Goal: Task Accomplishment & Management: Use online tool/utility

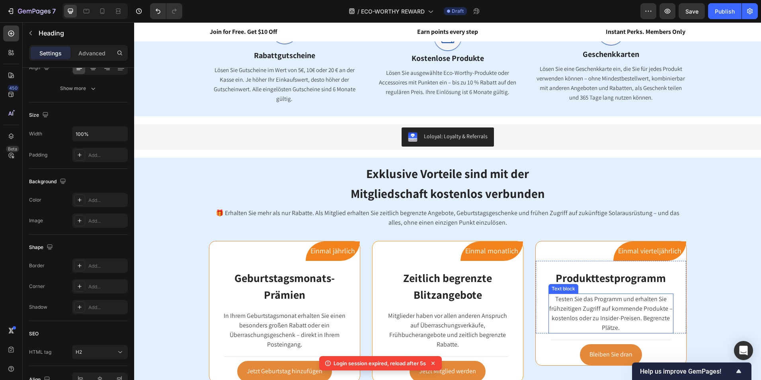
scroll to position [596, 0]
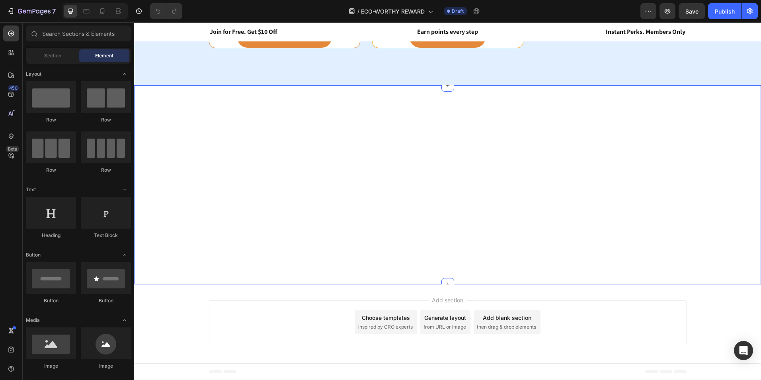
click at [592, 193] on div "Ihre Punkte sind mehr als nur Zahlen – sie sind Vergünstigungen für das echte L…" at bounding box center [447, 184] width 627 height 199
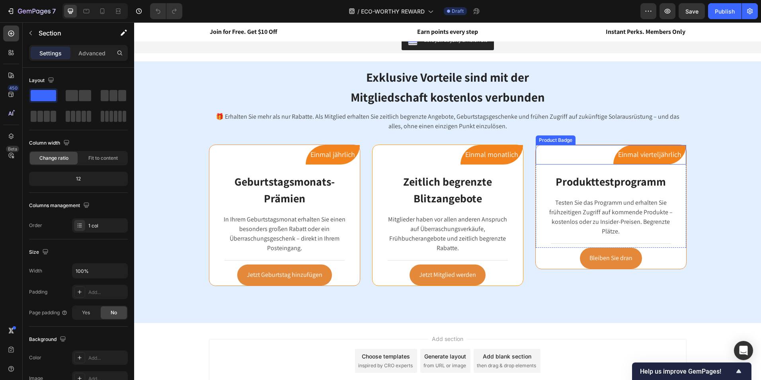
scroll to position [755, 0]
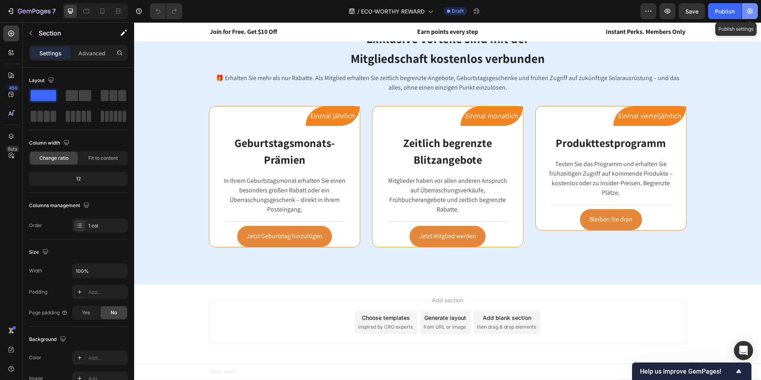
click at [747, 13] on icon "button" at bounding box center [750, 11] width 6 height 6
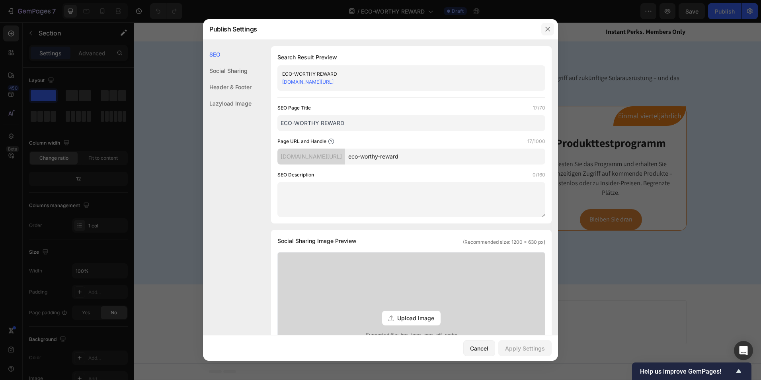
click at [546, 31] on icon "button" at bounding box center [547, 29] width 6 height 6
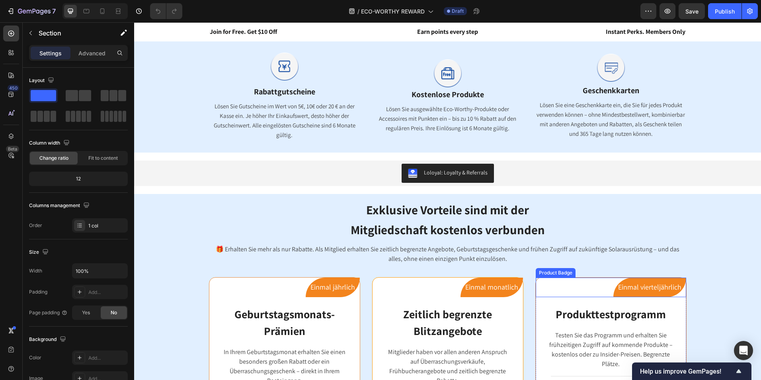
scroll to position [744, 0]
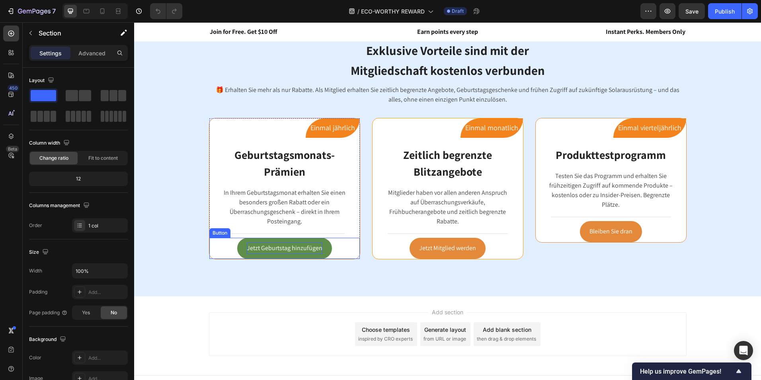
click at [306, 243] on p "Jetzt Geburtstag hinzufügen" at bounding box center [285, 248] width 76 height 12
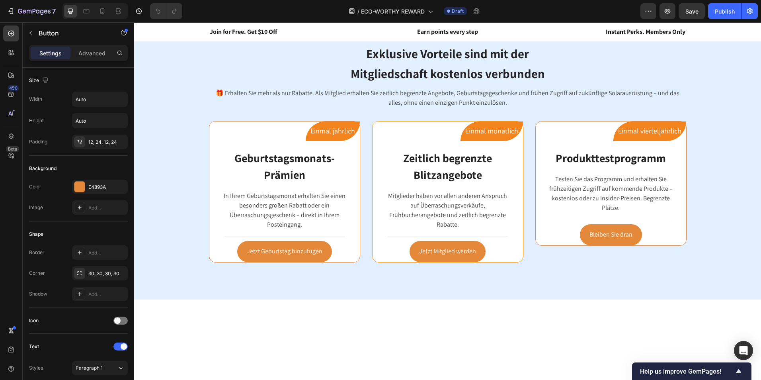
scroll to position [636, 0]
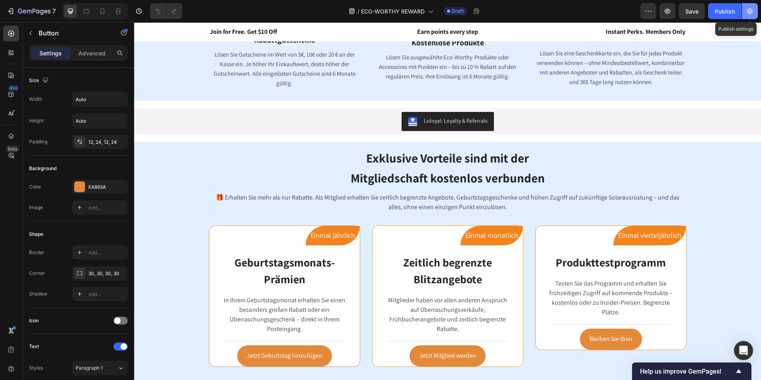
click at [755, 7] on button "button" at bounding box center [750, 11] width 16 height 16
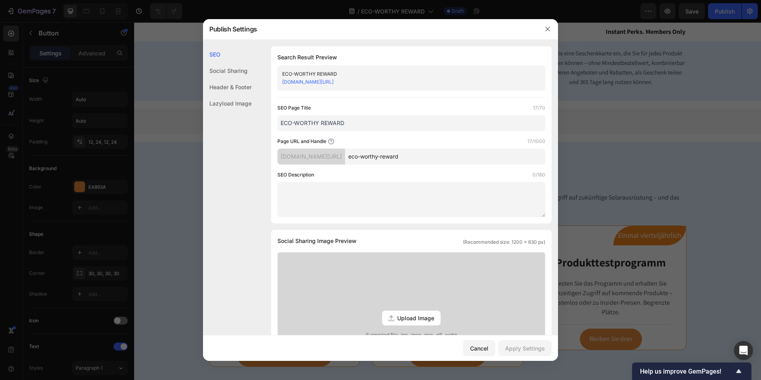
drag, startPoint x: 454, startPoint y: 156, endPoint x: 380, endPoint y: 160, distance: 74.1
click at [380, 160] on div "eco-worthy-de.myshopify.com/pages/ eco-worthy-reward" at bounding box center [411, 156] width 268 height 16
paste input "#loloyal-waystoearn"
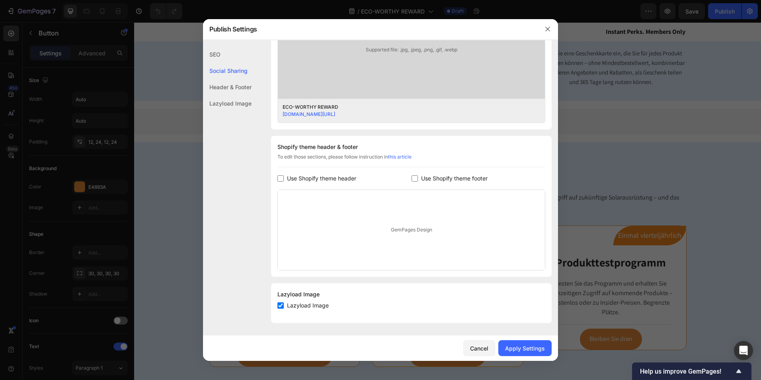
scroll to position [7, 0]
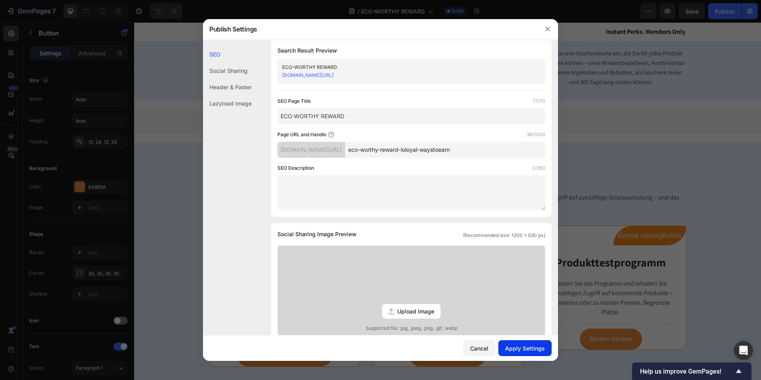
type input "eco-worthy-reward-loloyal-waystoearn"
drag, startPoint x: 520, startPoint y: 352, endPoint x: 514, endPoint y: 350, distance: 5.9
click at [520, 351] on div "Apply Settings" at bounding box center [525, 348] width 40 height 8
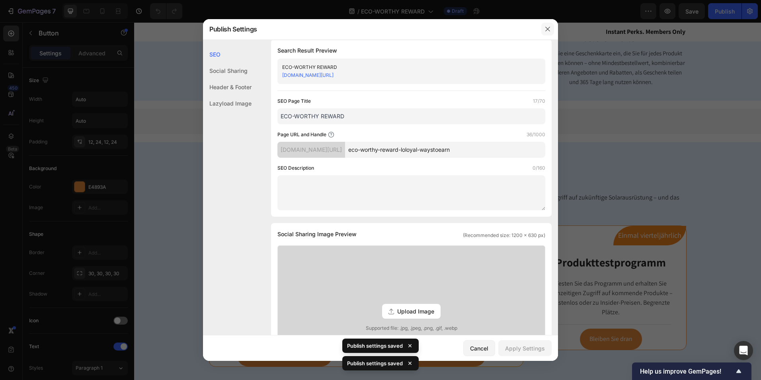
click at [549, 27] on icon "button" at bounding box center [547, 29] width 6 height 6
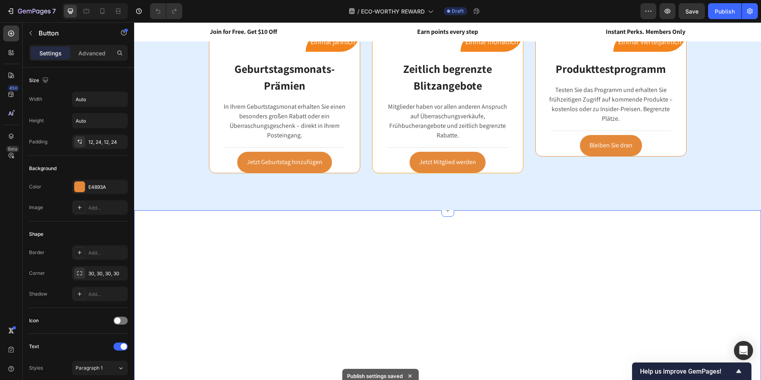
scroll to position [755, 0]
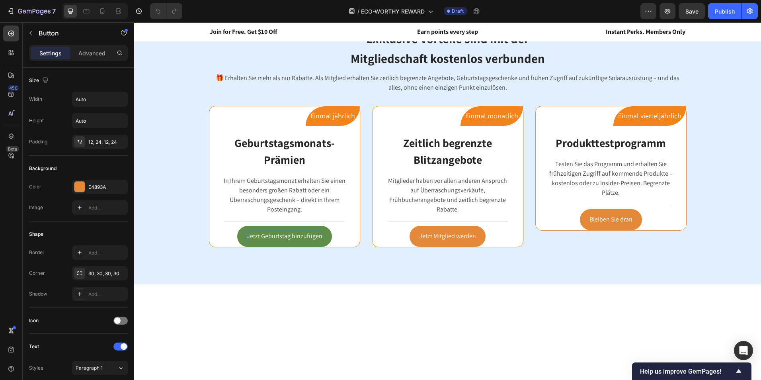
click at [303, 238] on p "Jetzt Geburtstag hinzufügen" at bounding box center [285, 236] width 76 height 12
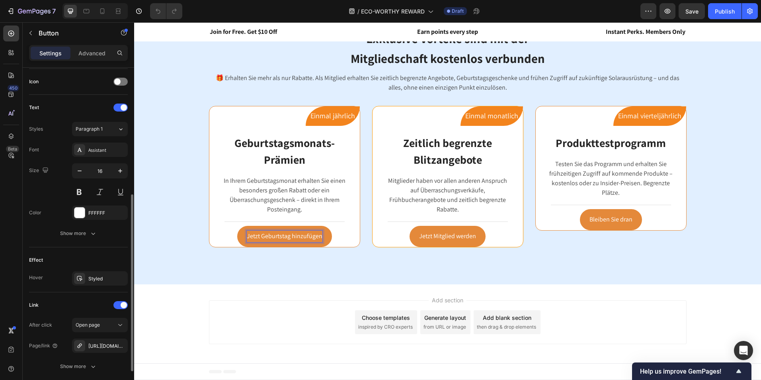
scroll to position [298, 0]
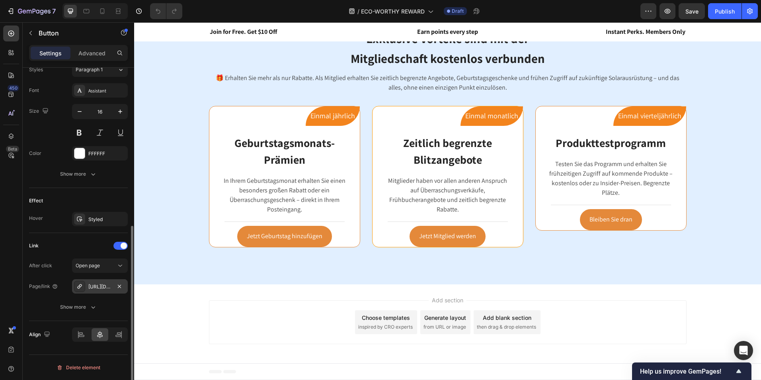
click at [113, 288] on div "https://www.eco-worthy.com/eco-worthy-reward#loloyal-waystoearn" at bounding box center [100, 286] width 56 height 14
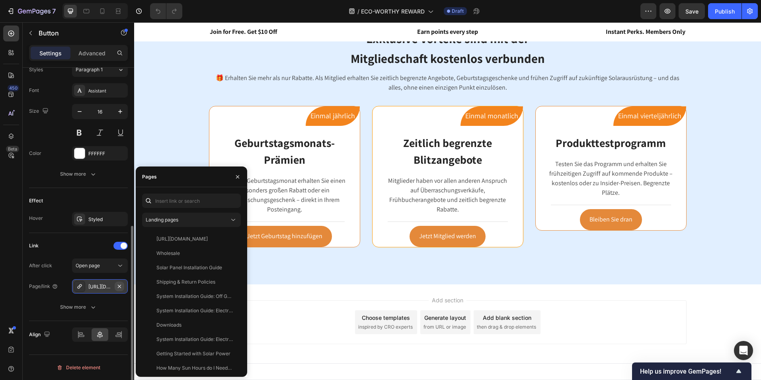
click at [120, 287] on icon "button" at bounding box center [119, 286] width 6 height 6
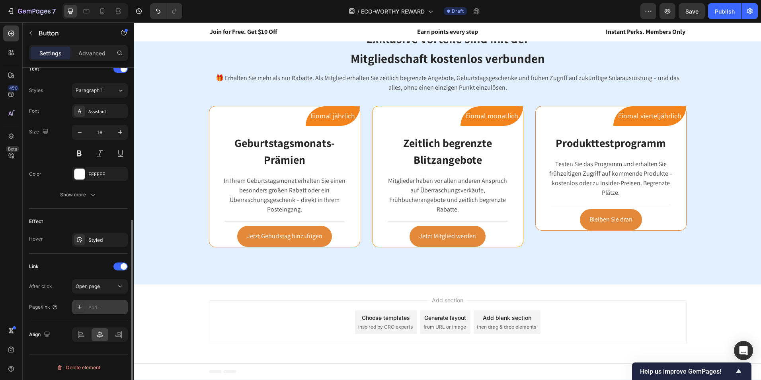
scroll to position [277, 0]
click at [101, 306] on div "Add..." at bounding box center [106, 307] width 37 height 7
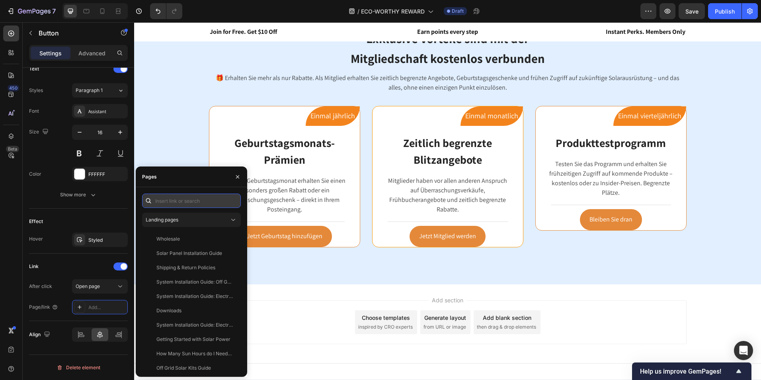
click at [179, 199] on input "text" at bounding box center [191, 200] width 99 height 14
paste input "https://de.eco-worthy.com/pages/eco-worthy-reward#loloyal-waystoearn"
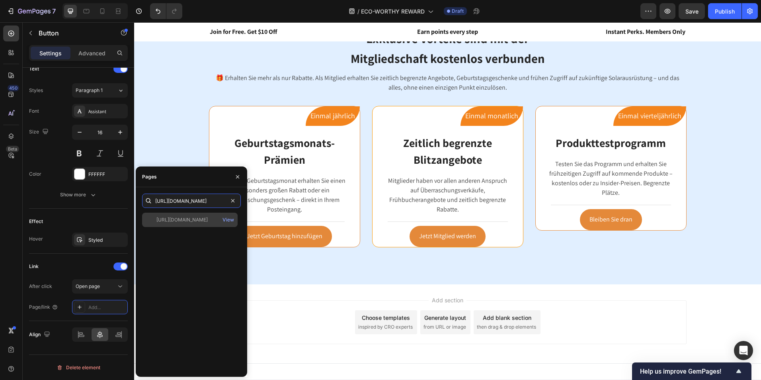
type input "https://de.eco-worthy.com/pages/eco-worthy-reward#loloyal-waystoearn"
click at [195, 222] on div "https://de.eco-worthy.com/pages/eco-worthy-reward#loloyal-waystoearn" at bounding box center [181, 219] width 51 height 7
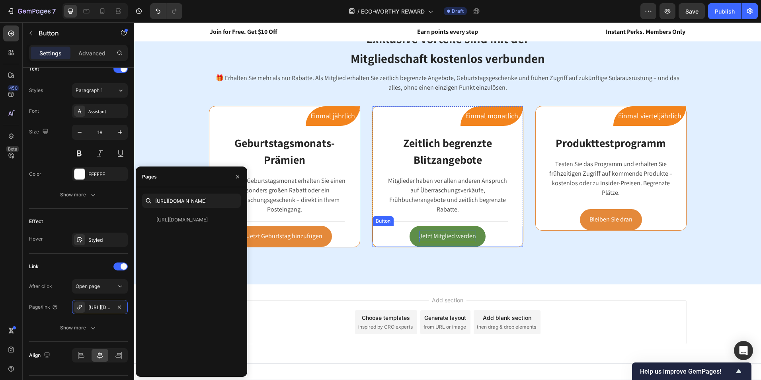
click at [463, 234] on p "Jetzt Mitglied werden" at bounding box center [447, 236] width 57 height 12
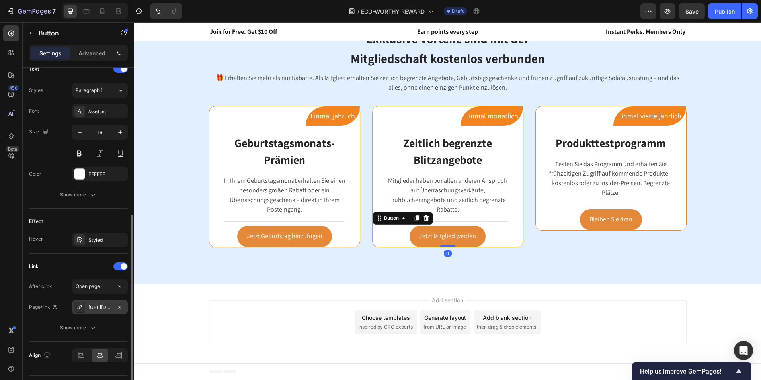
click at [102, 308] on div "https://www.eco-worthy.com/eco-worthy-reward#loloyal-waystoearn" at bounding box center [99, 307] width 23 height 7
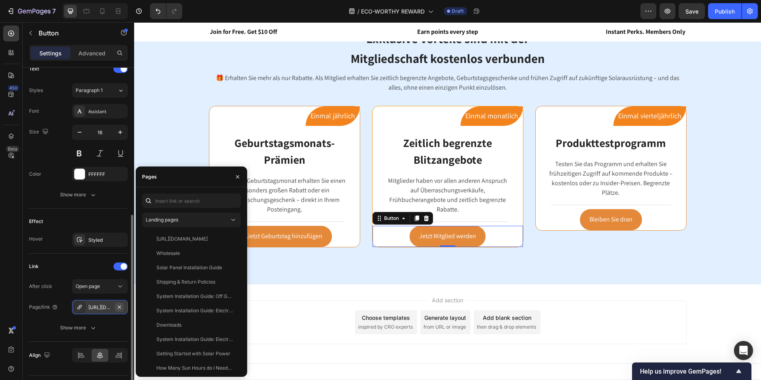
click at [121, 305] on icon "button" at bounding box center [119, 307] width 6 height 6
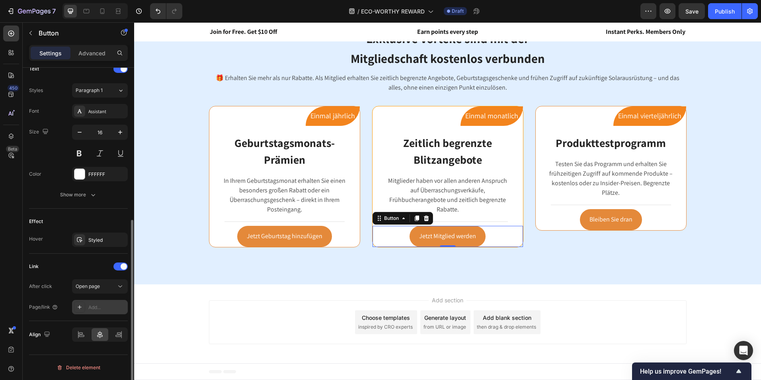
click at [99, 308] on div "Add..." at bounding box center [106, 307] width 37 height 7
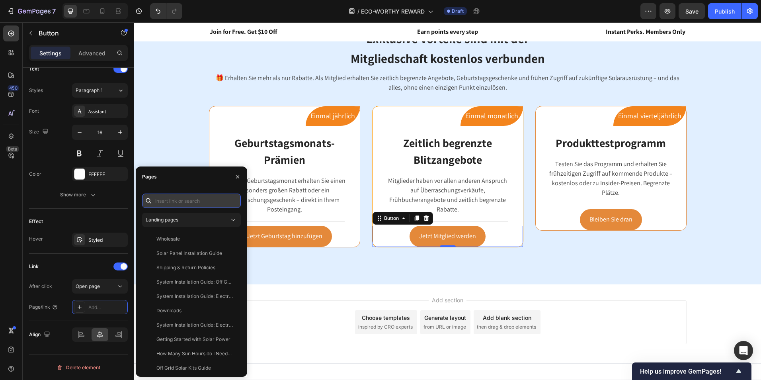
click at [197, 202] on input "text" at bounding box center [191, 200] width 99 height 14
paste input "https://de.eco-worthy.com/pages/eco-worthy-reward#loloyal-waystoearn"
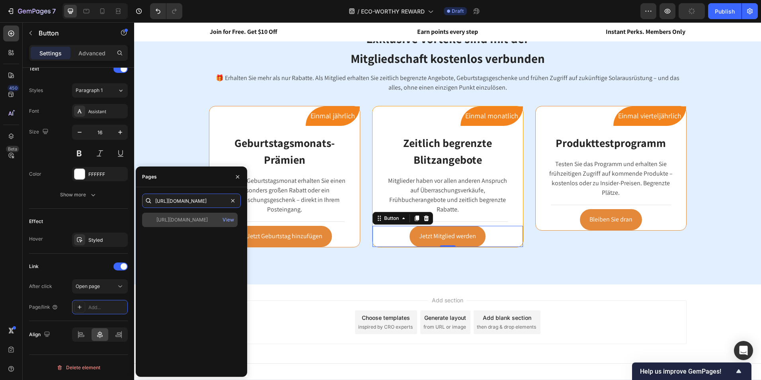
type input "https://de.eco-worthy.com/pages/eco-worthy-reward#loloyal-waystoearn"
click at [200, 218] on div "https://de.eco-worthy.com/pages/eco-worthy-reward#loloyal-waystoearn" at bounding box center [181, 219] width 51 height 7
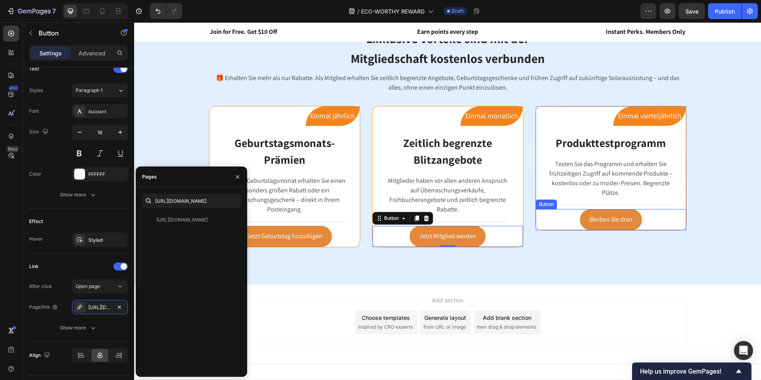
click at [647, 219] on div "Bleiben Sie dran Button" at bounding box center [610, 219] width 150 height 21
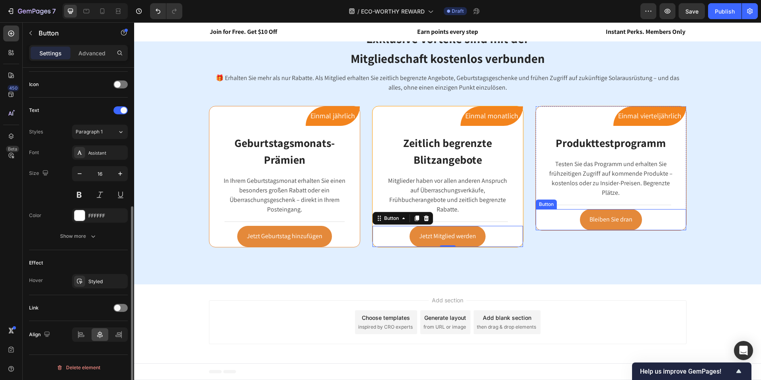
scroll to position [236, 0]
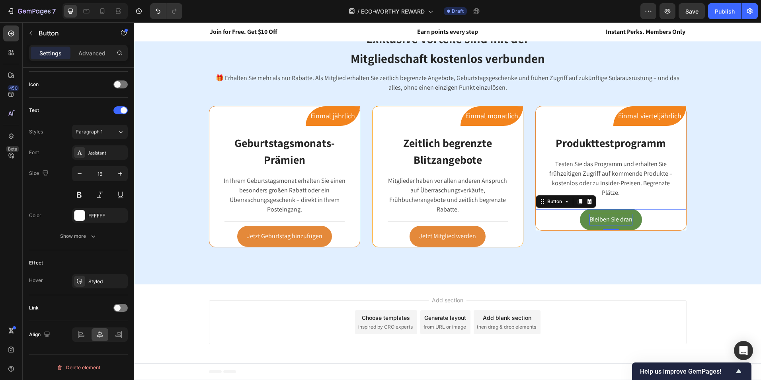
click at [607, 218] on p "Bleiben Sie dran" at bounding box center [610, 220] width 43 height 12
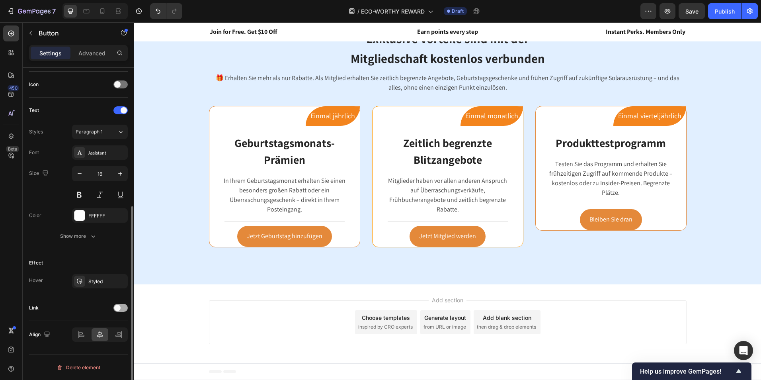
click at [116, 309] on span at bounding box center [117, 307] width 6 height 6
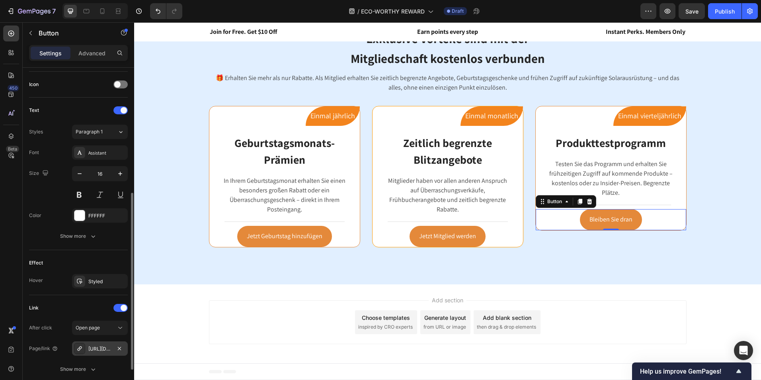
click at [103, 345] on div "https://www.eco-worthy.com/eco-worthy-reward#loloyal-waystoearn" at bounding box center [99, 348] width 23 height 7
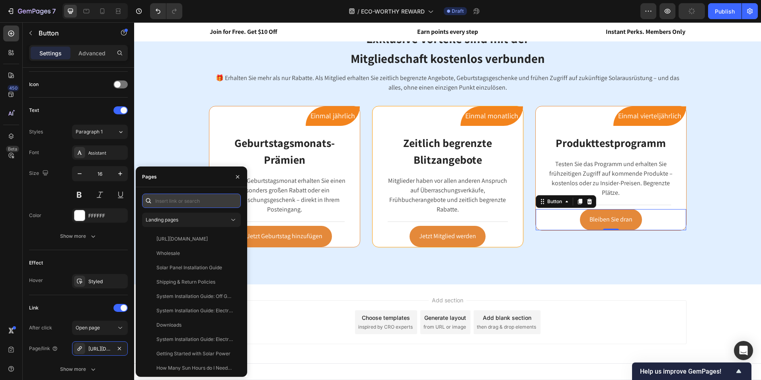
click at [203, 200] on input "text" at bounding box center [191, 200] width 99 height 14
paste input "https://de.eco-worthy.com/pages/eco-worthy-reward#loloyal-waystoearn"
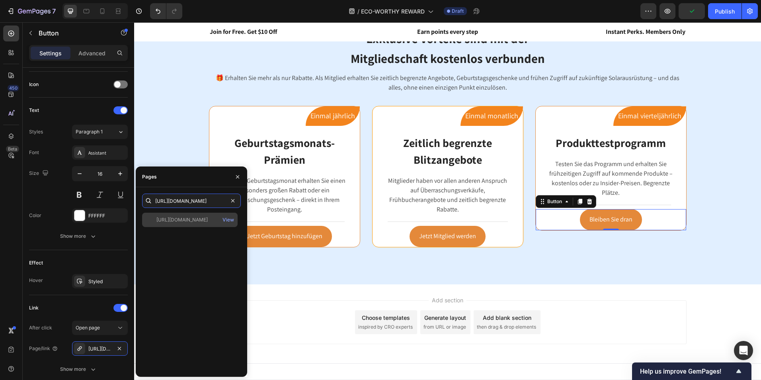
type input "https://de.eco-worthy.com/pages/eco-worthy-reward#loloyal-waystoearn"
click at [209, 224] on div "https://de.eco-worthy.com/pages/eco-worthy-reward#loloyal-waystoearn View" at bounding box center [189, 219] width 95 height 14
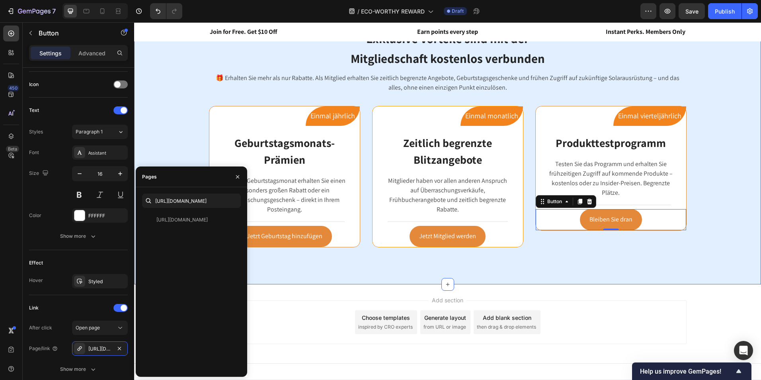
click at [714, 245] on div "Exklusive Vorteile sind mit der Mitgliedschaft kostenlos verbunden Heading Row …" at bounding box center [447, 153] width 615 height 253
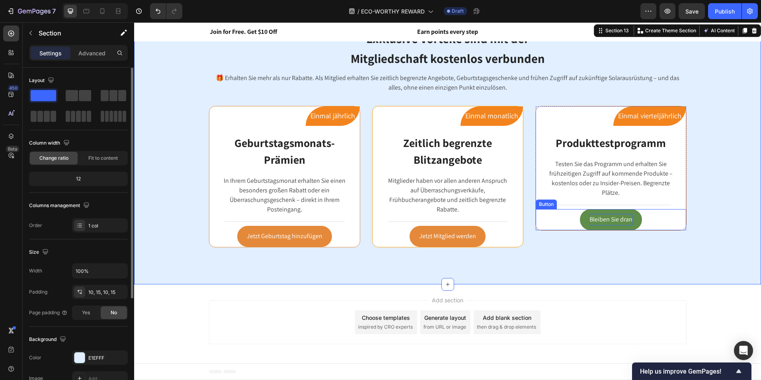
click at [626, 220] on p "Bleiben Sie dran" at bounding box center [610, 220] width 43 height 12
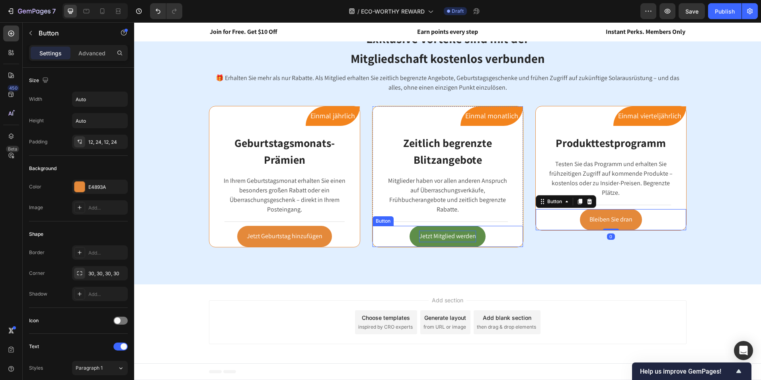
click at [450, 241] on p "Jetzt Mitglied werden" at bounding box center [447, 236] width 57 height 12
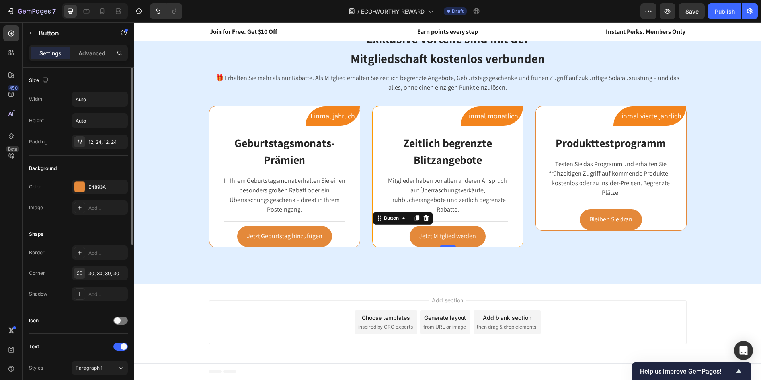
scroll to position [239, 0]
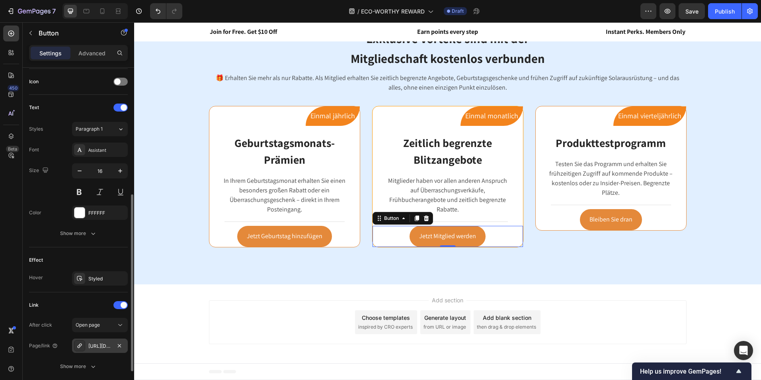
click at [106, 345] on div "https://de.eco-worthy.com/eco-worthy-reward#loloyal-waystoearn" at bounding box center [99, 345] width 23 height 7
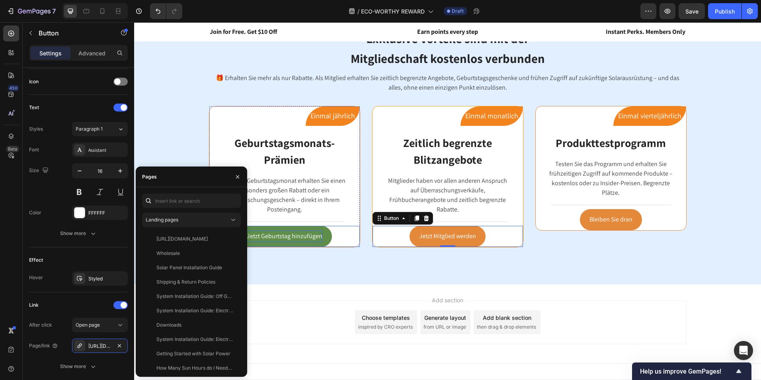
click at [303, 236] on p "Jetzt Geburtstag hinzufügen" at bounding box center [285, 236] width 76 height 12
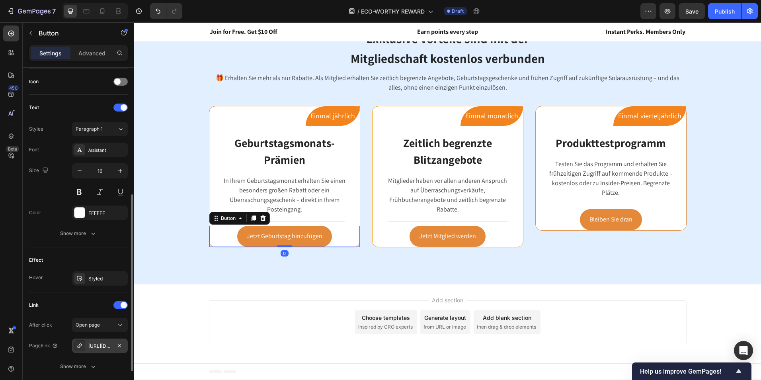
click at [96, 348] on div "https://de.eco-worthy.com/eco-worthy-reward#loloyal-waystoearn" at bounding box center [99, 345] width 23 height 7
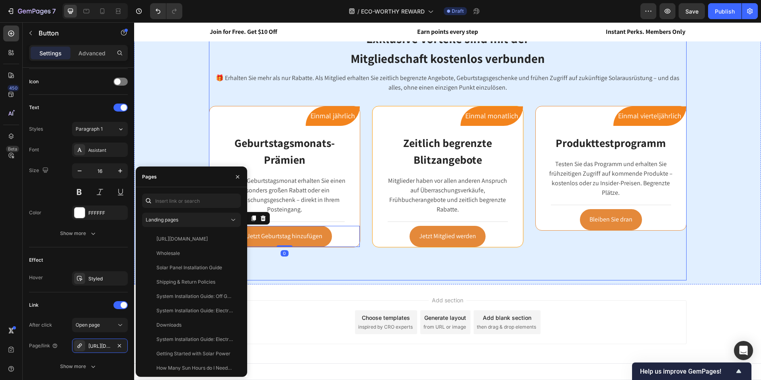
click at [337, 273] on div "Exklusive Vorteile sind mit der Mitgliedschaft kostenlos verbunden Heading Row …" at bounding box center [447, 153] width 477 height 253
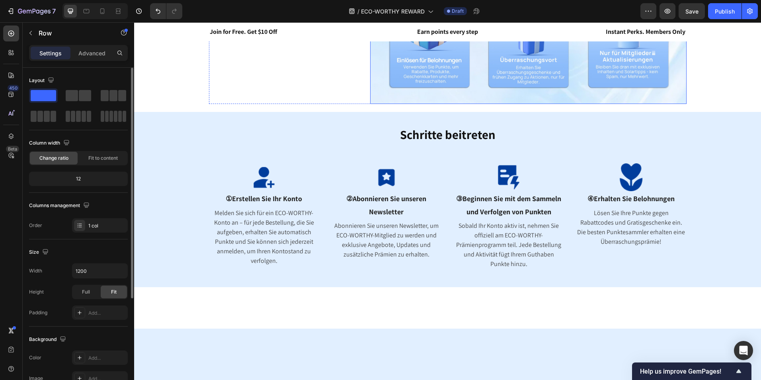
scroll to position [0, 0]
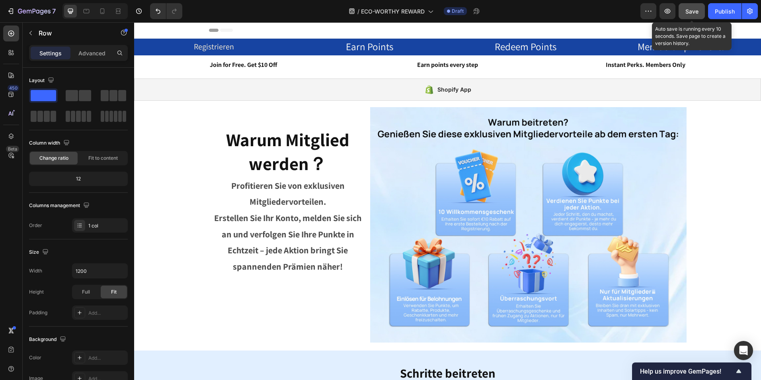
click at [696, 9] on span "Save" at bounding box center [691, 11] width 13 height 7
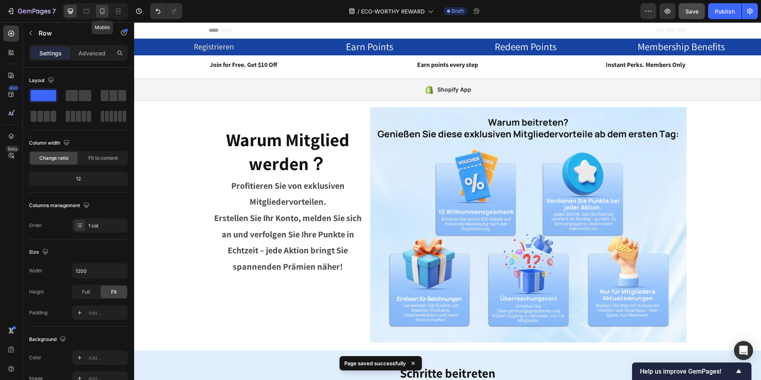
click at [105, 12] on icon at bounding box center [102, 11] width 8 height 8
type input "100%"
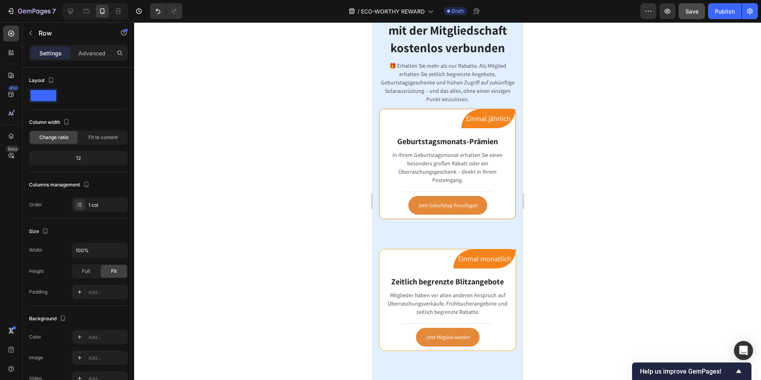
scroll to position [732, 0]
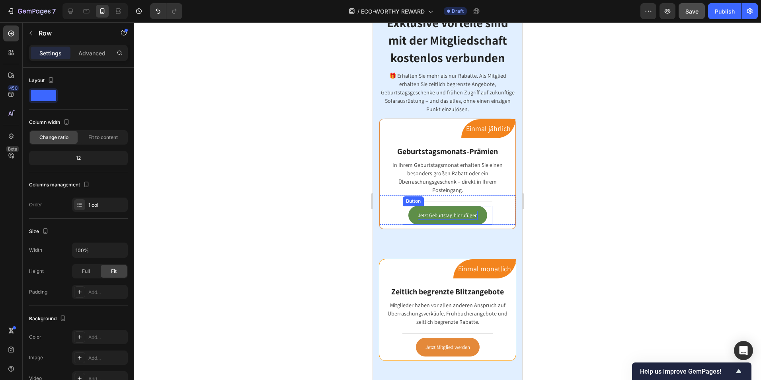
click at [446, 213] on p "Jetzt Geburtstag hinzufügen" at bounding box center [448, 214] width 60 height 9
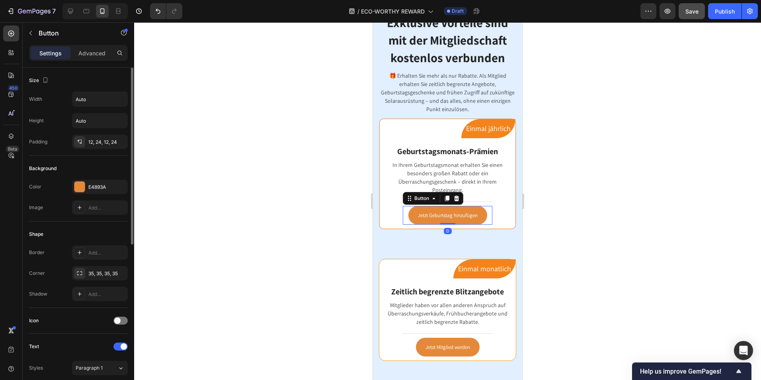
scroll to position [298, 0]
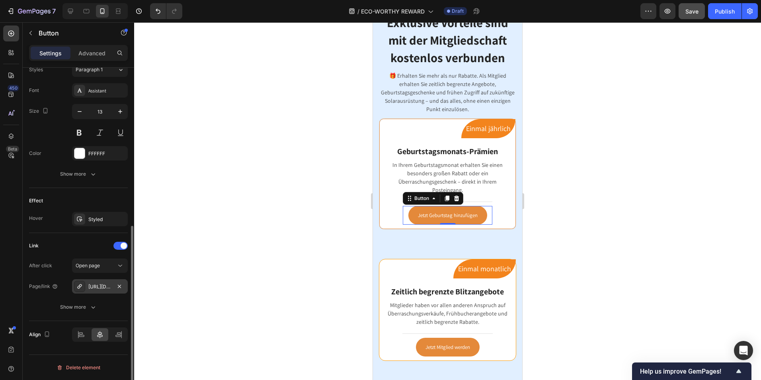
click at [109, 288] on div "https://www.eco-worthy.com/eco-worthy-reward#loloyal-waystoearn" at bounding box center [99, 286] width 23 height 7
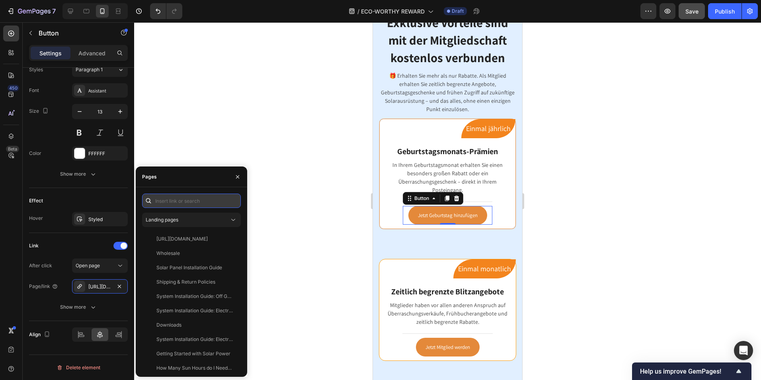
click at [179, 203] on input "text" at bounding box center [191, 200] width 99 height 14
paste input "https://de.eco-worthy.com/pages/eco-worthy-reward#loloyal-waystoearn"
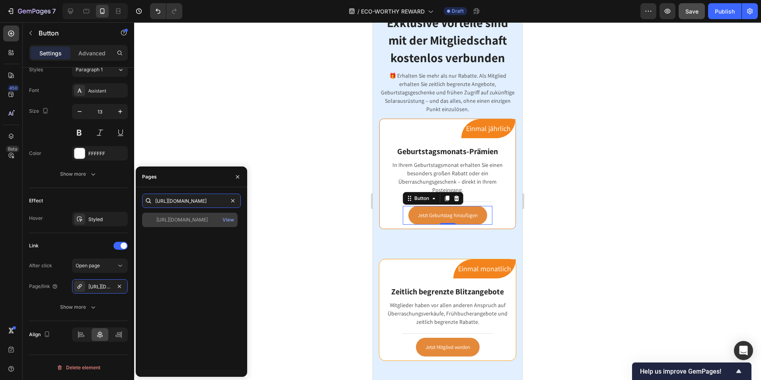
type input "https://de.eco-worthy.com/pages/eco-worthy-reward#loloyal-waystoearn"
click at [204, 219] on div "https://de.eco-worthy.com/pages/eco-worthy-reward#loloyal-waystoearn" at bounding box center [181, 219] width 51 height 7
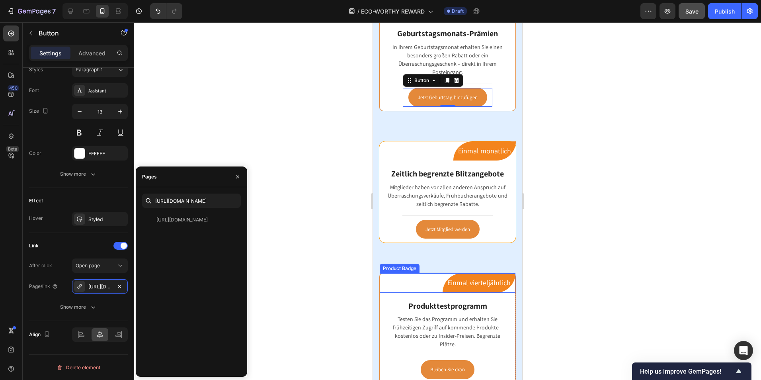
scroll to position [851, 0]
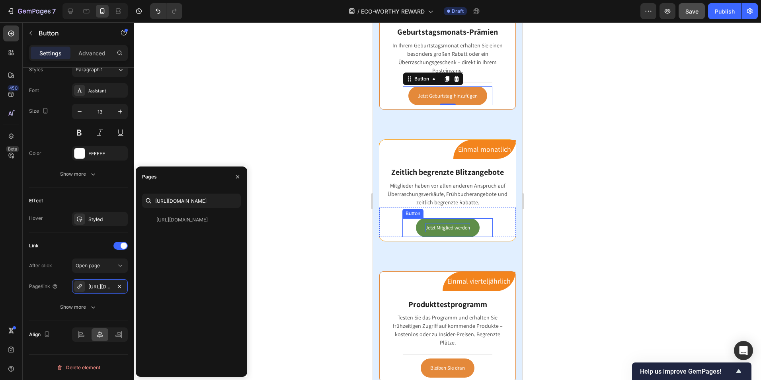
click at [444, 228] on p "Jetzt Mitglied werden" at bounding box center [447, 227] width 45 height 9
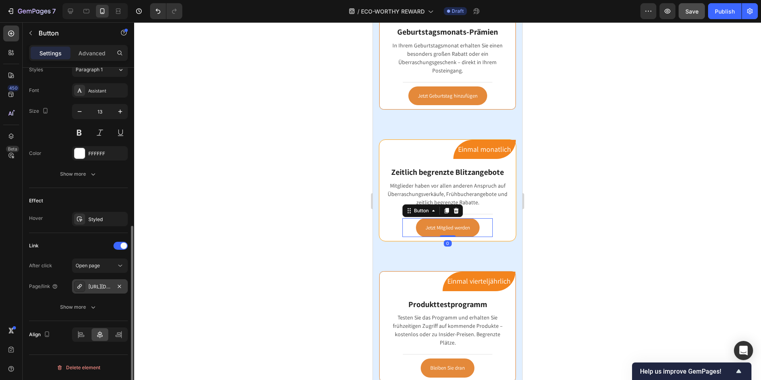
click at [101, 290] on div "https://www.eco-worthy.com/eco-worthy-reward#loloyal-waystoearn" at bounding box center [100, 286] width 56 height 14
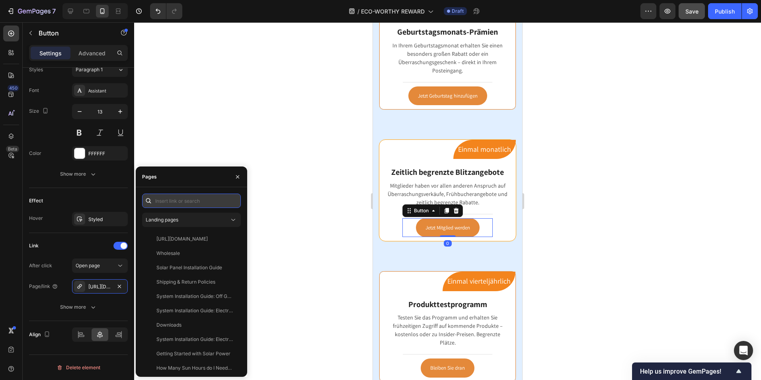
click at [199, 201] on input "text" at bounding box center [191, 200] width 99 height 14
paste input "https://de.eco-worthy.com/pages/eco-worthy-reward#loloyal-waystoearn"
type input "https://de.eco-worthy.com/pages/eco-worthy-reward#loloyal-waystoearn"
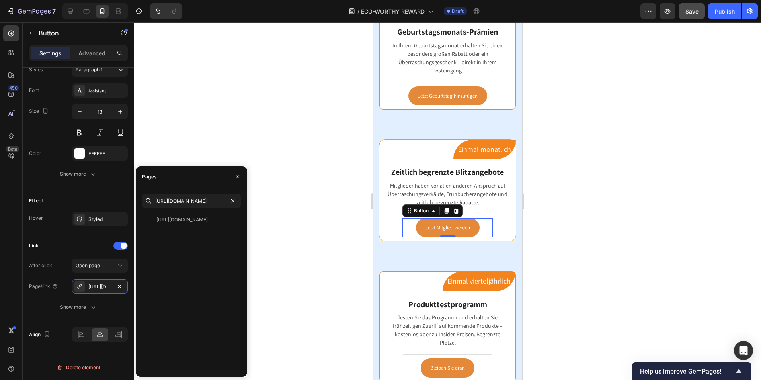
click at [564, 258] on div at bounding box center [447, 200] width 627 height 357
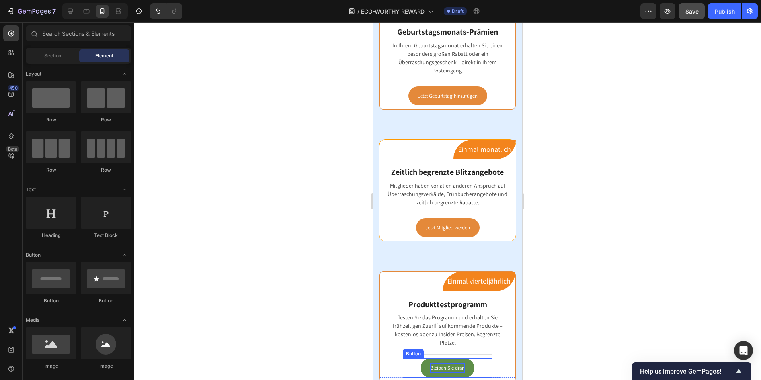
click at [444, 371] on p "Bleiben Sie dran" at bounding box center [447, 367] width 35 height 9
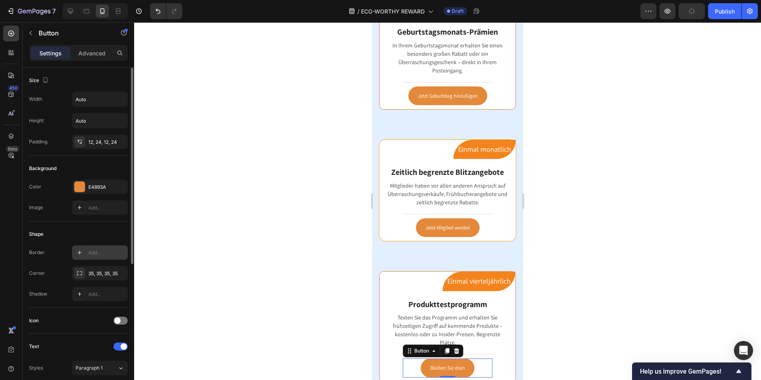
scroll to position [236, 0]
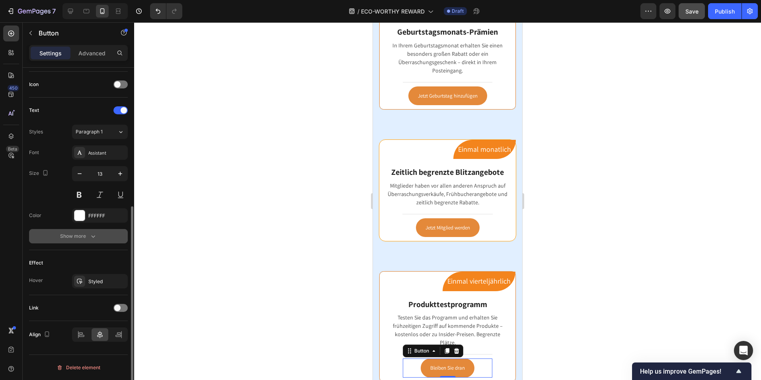
click at [91, 234] on icon "button" at bounding box center [93, 236] width 8 height 8
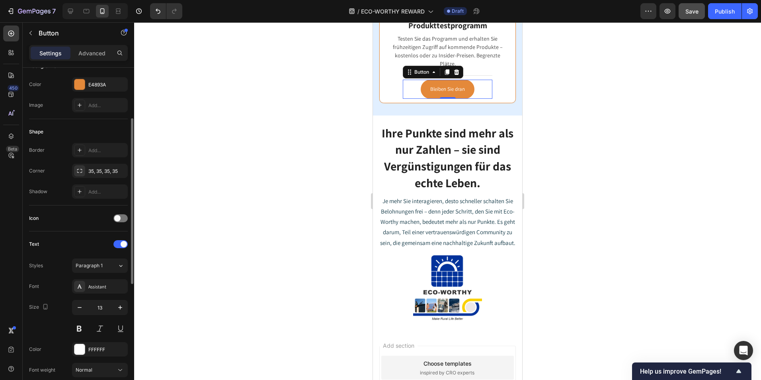
scroll to position [301, 0]
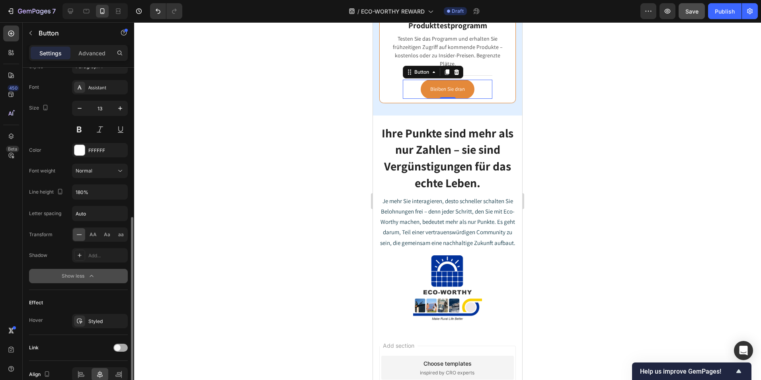
click at [116, 346] on span at bounding box center [117, 347] width 6 height 6
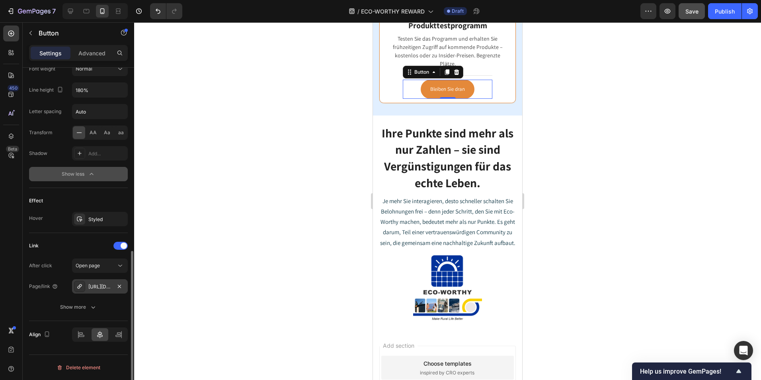
click at [101, 286] on div "https://www.eco-worthy.com/eco-worthy-reward#loloyal-waystoearn" at bounding box center [99, 286] width 23 height 7
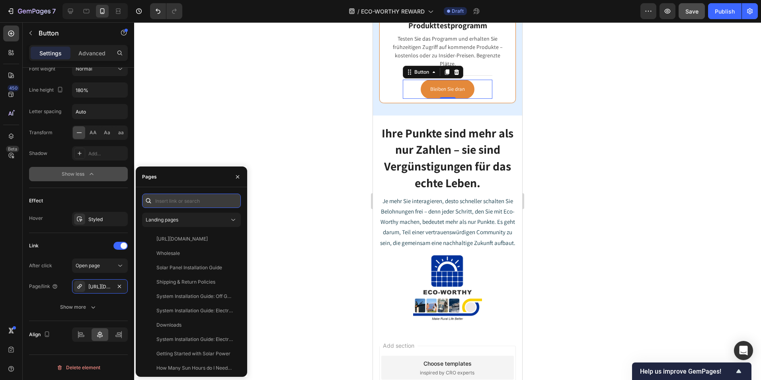
click at [179, 200] on input "text" at bounding box center [191, 200] width 99 height 14
paste input "https://de.eco-worthy.com/pages/eco-worthy-reward#loloyal-waystoearn"
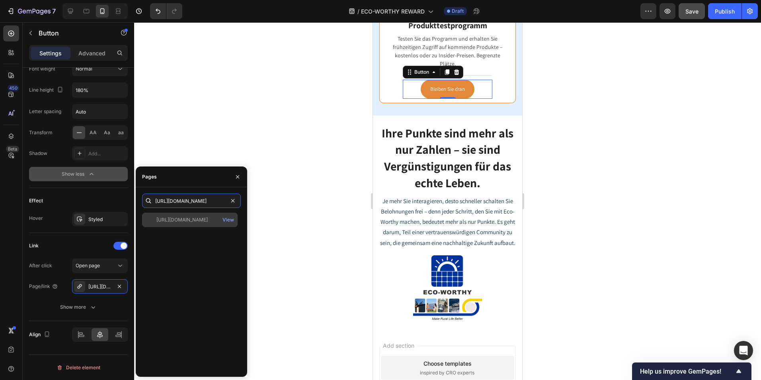
type input "https://de.eco-worthy.com/pages/eco-worthy-reward#loloyal-waystoearn"
click at [178, 215] on div "https://de.eco-worthy.com/pages/eco-worthy-reward#loloyal-waystoearn View" at bounding box center [189, 219] width 95 height 14
click at [645, 238] on div at bounding box center [447, 200] width 627 height 357
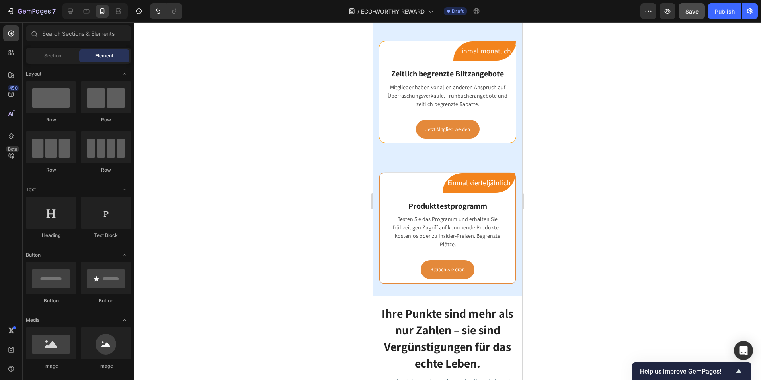
scroll to position [931, 0]
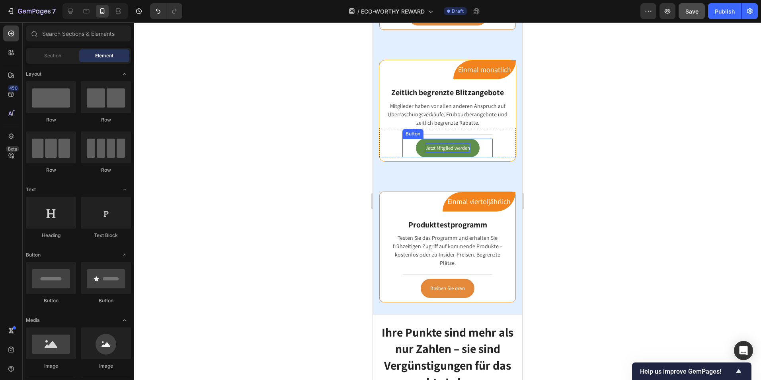
click at [445, 148] on p "Jetzt Mitglied werden" at bounding box center [447, 147] width 45 height 9
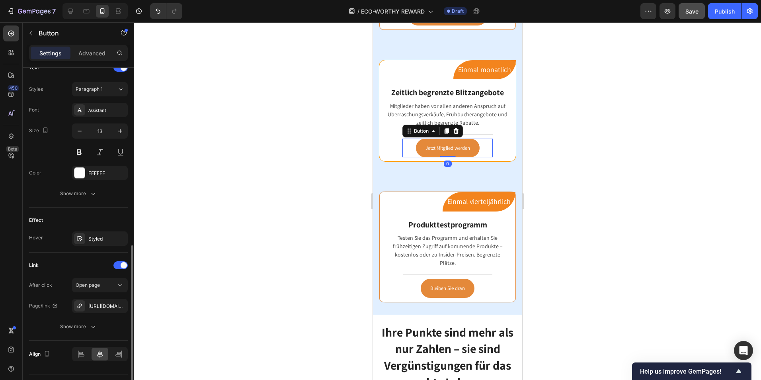
scroll to position [298, 0]
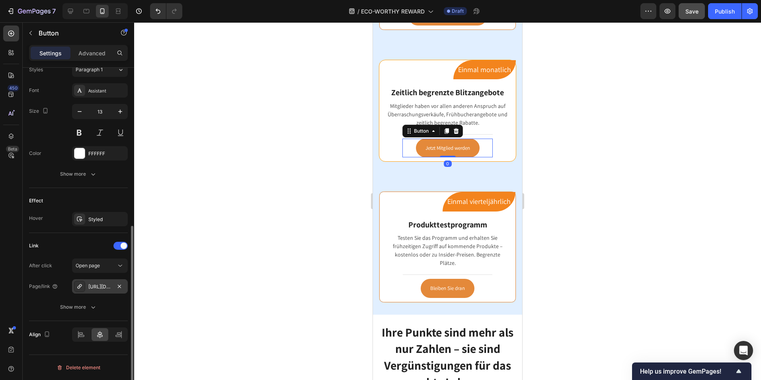
click at [104, 289] on div "https://de.eco-worthy.com/eco-worthy-reward#loloyal-waystoearn" at bounding box center [99, 286] width 23 height 7
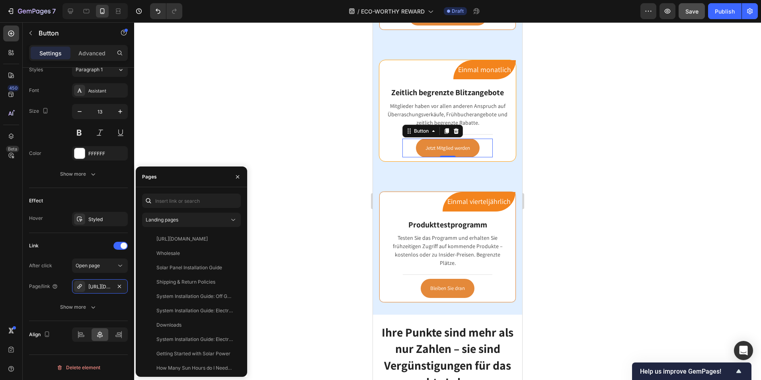
click at [570, 241] on div at bounding box center [447, 200] width 627 height 357
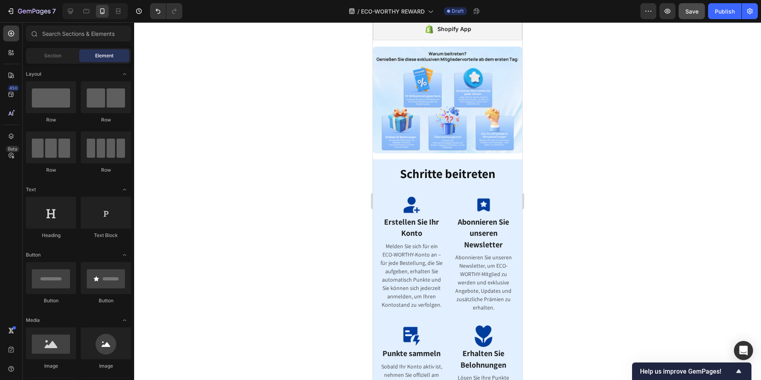
scroll to position [0, 0]
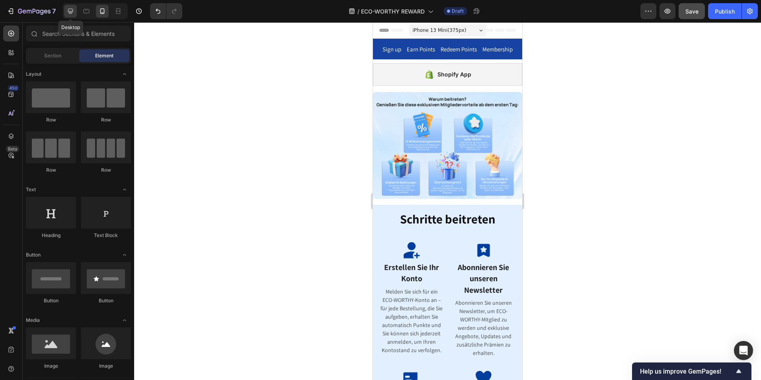
click at [71, 10] on icon at bounding box center [70, 11] width 8 height 8
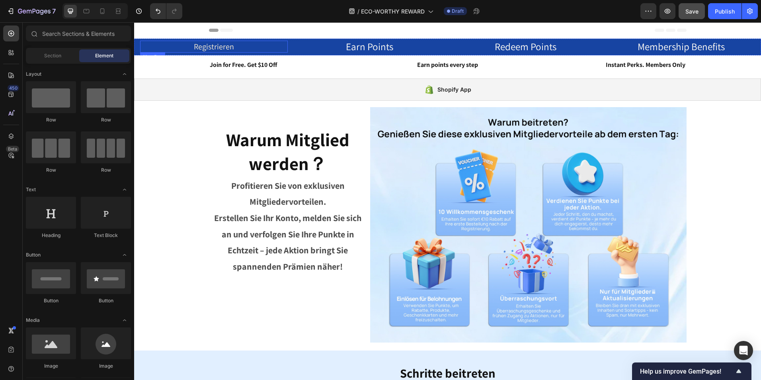
click at [210, 47] on h2 "Registrieren" at bounding box center [214, 47] width 148 height 12
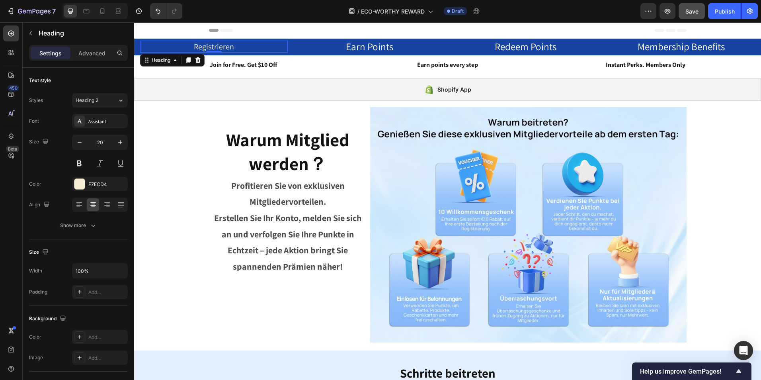
click at [224, 46] on h2 "Registrieren" at bounding box center [214, 47] width 148 height 12
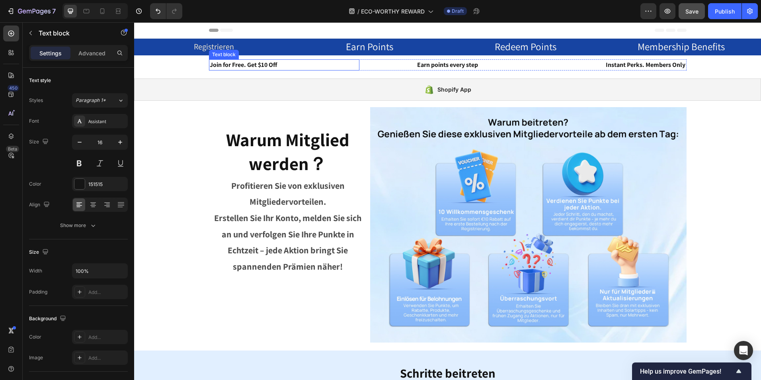
click at [263, 65] on p "Join for Free. Get $10 Off" at bounding box center [284, 65] width 149 height 10
click at [446, 67] on p "Earn points every step" at bounding box center [447, 65] width 149 height 10
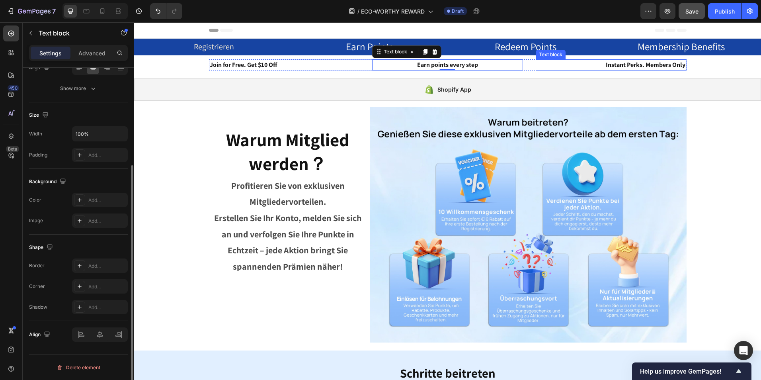
click at [669, 62] on p "Instant Perks. Members Only" at bounding box center [610, 65] width 149 height 10
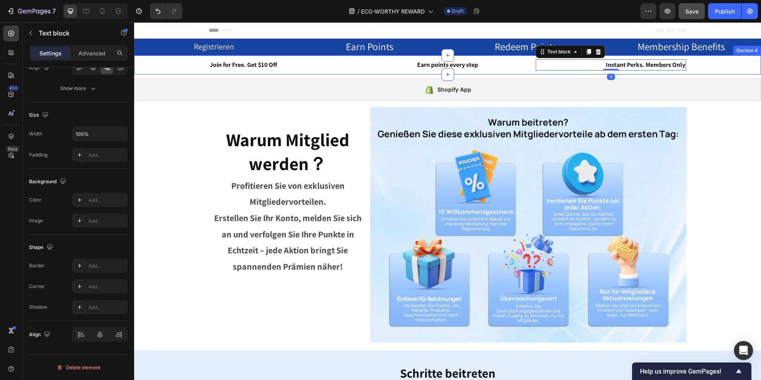
click at [278, 59] on div "Join for Free. Get $10 Off Text block Earn points every step Text block Instant…" at bounding box center [447, 64] width 627 height 19
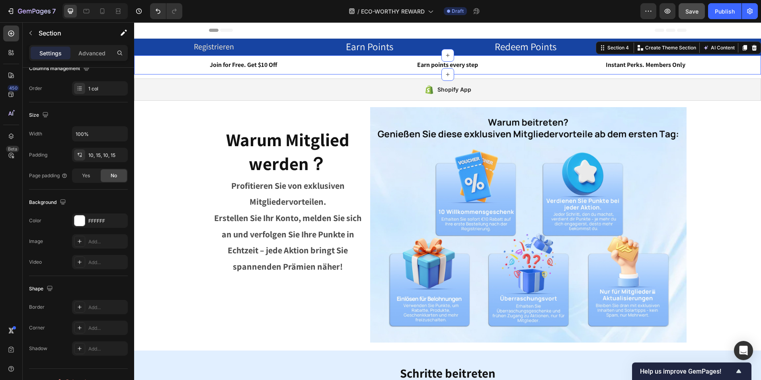
scroll to position [0, 0]
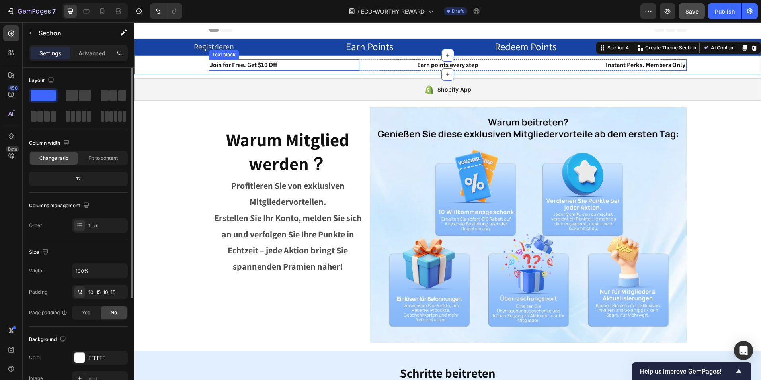
click at [269, 64] on p "Join for Free. Get $10 Off" at bounding box center [284, 65] width 149 height 10
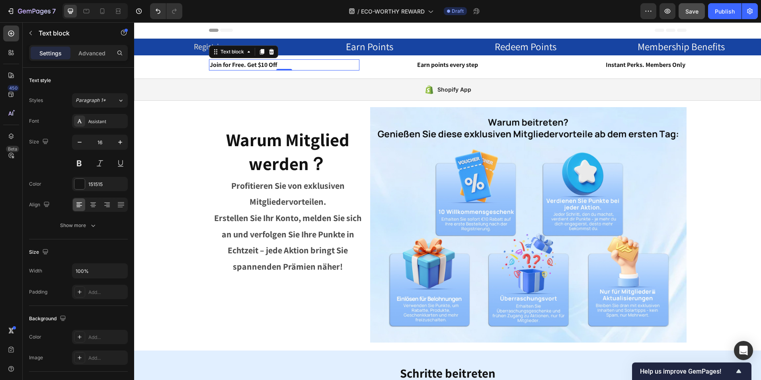
click at [279, 64] on p "Join for Free. Get $10 Off" at bounding box center [284, 65] width 149 height 10
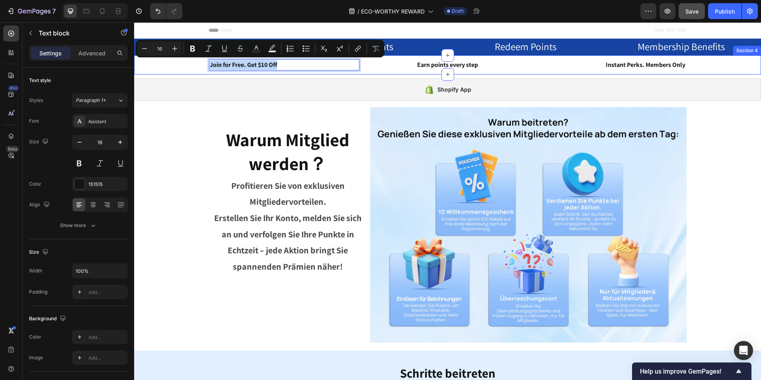
drag, startPoint x: 274, startPoint y: 63, endPoint x: 205, endPoint y: 66, distance: 68.9
click at [205, 66] on div "Join for Free. Get $10 Off Text block 0 Earn points every step Text block Insta…" at bounding box center [447, 64] width 615 height 11
copy p "Join for Free. Get $10 Off"
click at [285, 63] on p "Join for Free. Get $10 Off" at bounding box center [284, 65] width 149 height 10
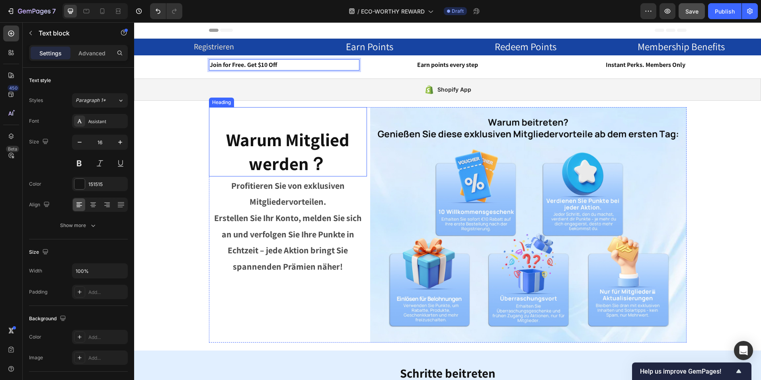
click at [300, 148] on span "Warum Mitglied werden？" at bounding box center [287, 151] width 123 height 47
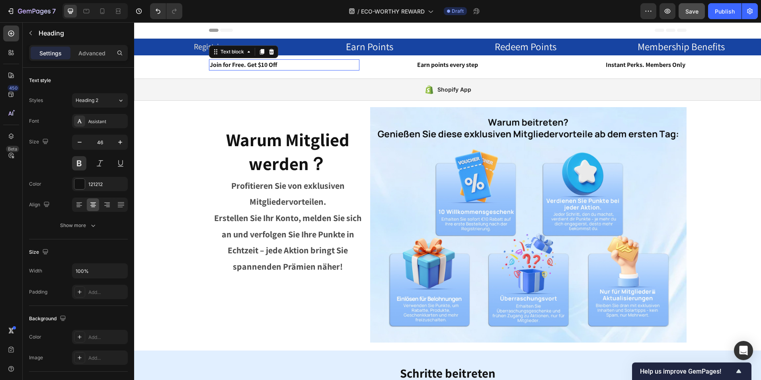
click at [288, 62] on p "Join for Free. Get $10 Off" at bounding box center [284, 65] width 149 height 10
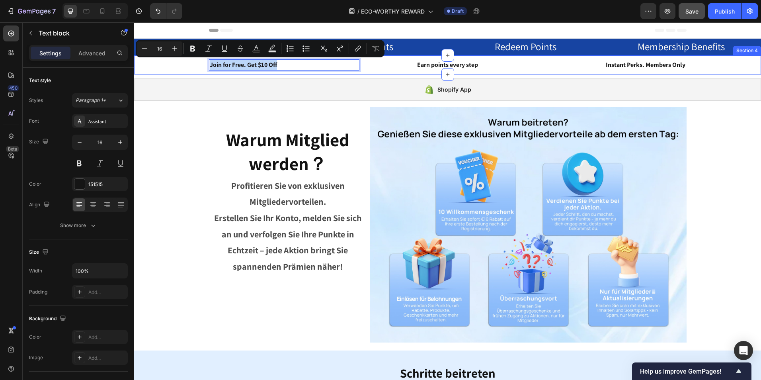
drag, startPoint x: 276, startPoint y: 64, endPoint x: 203, endPoint y: 62, distance: 72.8
click at [203, 62] on div "Join for Free. Get $10 Off Text block 0 Earn points every step Text block Insta…" at bounding box center [447, 64] width 615 height 11
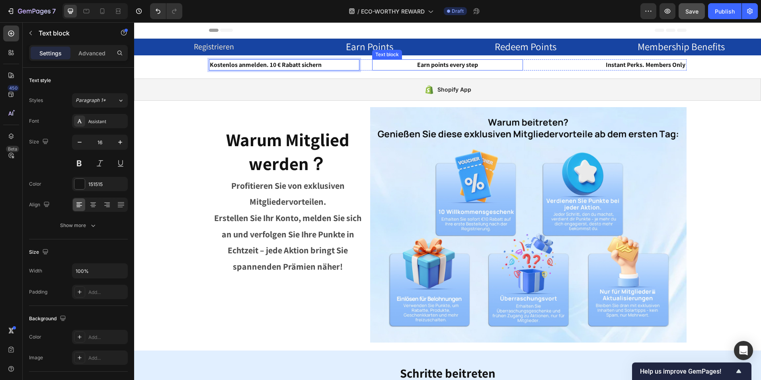
click at [459, 65] on p "Earn points every step" at bounding box center [447, 65] width 149 height 10
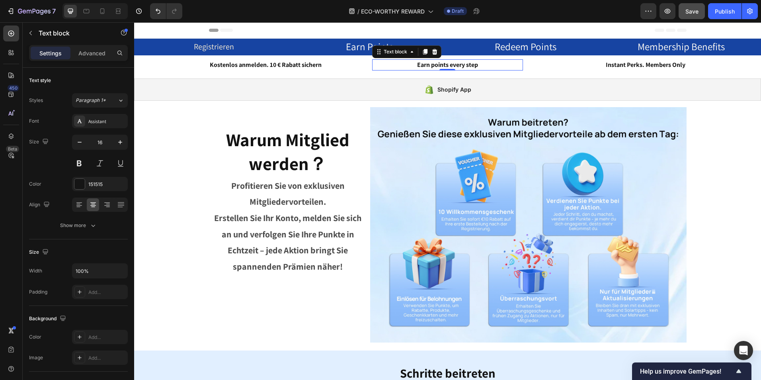
click at [477, 64] on p "Earn points every step" at bounding box center [447, 65] width 149 height 10
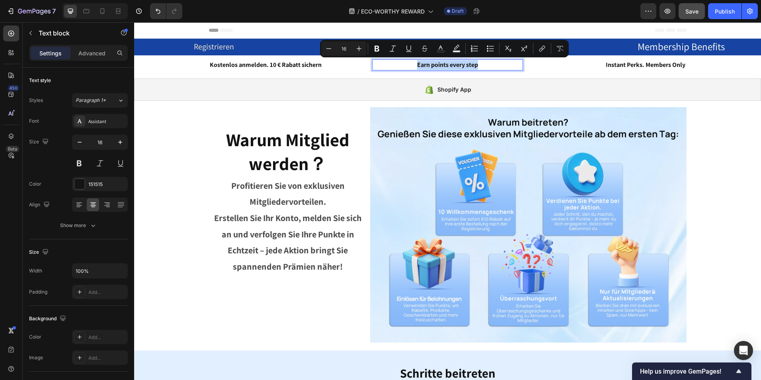
drag, startPoint x: 477, startPoint y: 64, endPoint x: 413, endPoint y: 65, distance: 63.7
click at [413, 65] on p "Earn points every step" at bounding box center [447, 65] width 149 height 10
copy p "Earn points every step"
click at [483, 68] on p "Earn points every step" at bounding box center [447, 65] width 149 height 10
drag, startPoint x: 481, startPoint y: 64, endPoint x: 413, endPoint y: 64, distance: 68.8
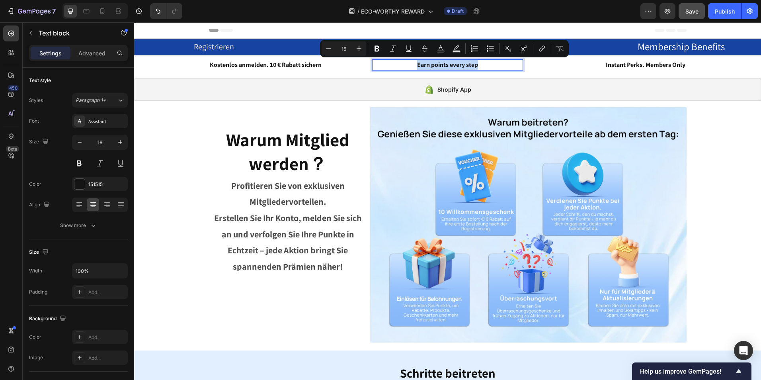
click at [413, 64] on p "Earn points every step" at bounding box center [447, 65] width 149 height 10
copy p "Earn points every step"
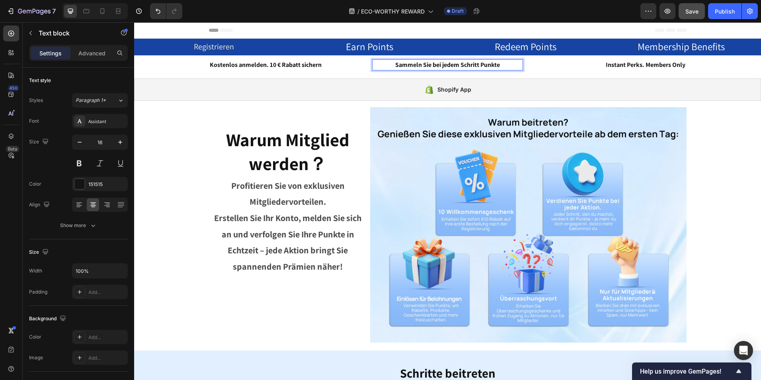
click at [477, 65] on p "Sammeln Sie bei jedem Schritt Punkte" at bounding box center [447, 65] width 149 height 10
click at [650, 66] on p "Instant Perks. Members Only" at bounding box center [610, 65] width 149 height 10
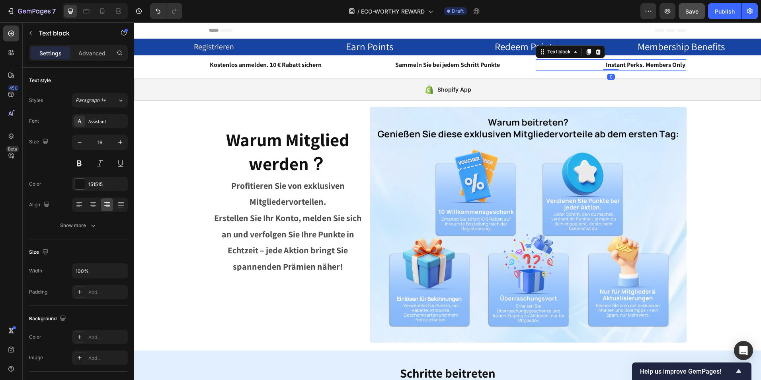
click at [677, 64] on p "Instant Perks. Members Only" at bounding box center [610, 65] width 149 height 10
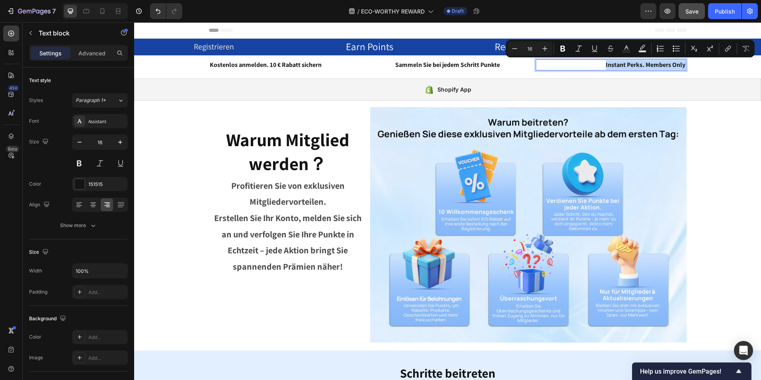
drag, startPoint x: 683, startPoint y: 64, endPoint x: 603, endPoint y: 66, distance: 79.6
click at [603, 66] on div "Instant Perks. Members Only" at bounding box center [610, 64] width 151 height 11
copy p "Instant Perks. Members Only"
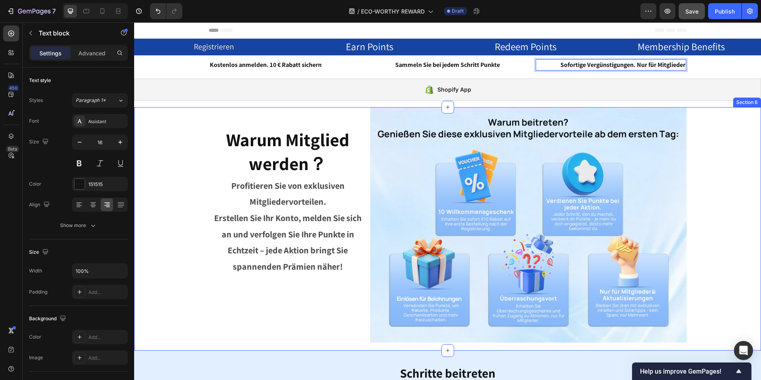
click at [709, 158] on div "Warum Mitglied werden？ Heading Profitieren Sie von exklusiven Mitgliedervorteil…" at bounding box center [447, 224] width 603 height 235
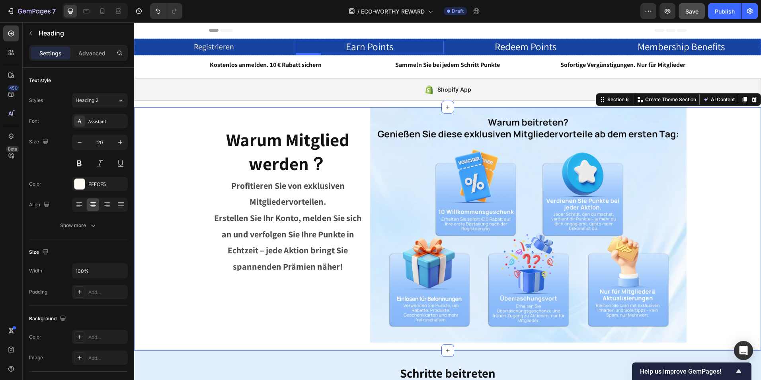
click at [371, 42] on span "Earn Points" at bounding box center [369, 46] width 47 height 13
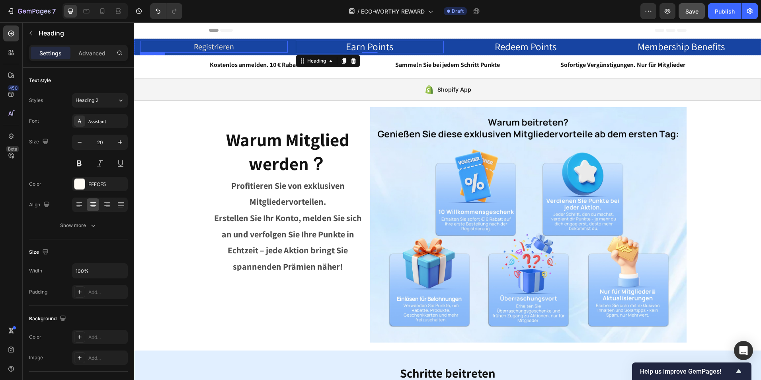
click at [214, 46] on h2 "Registrieren" at bounding box center [214, 47] width 148 height 12
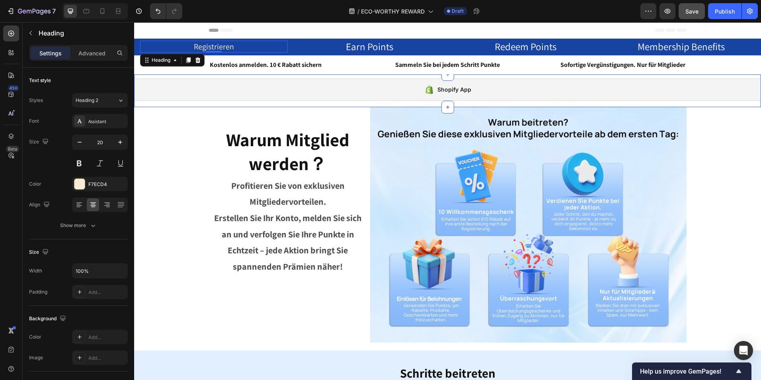
click at [389, 76] on div "Shopify App Shopify App Section 5" at bounding box center [447, 90] width 627 height 33
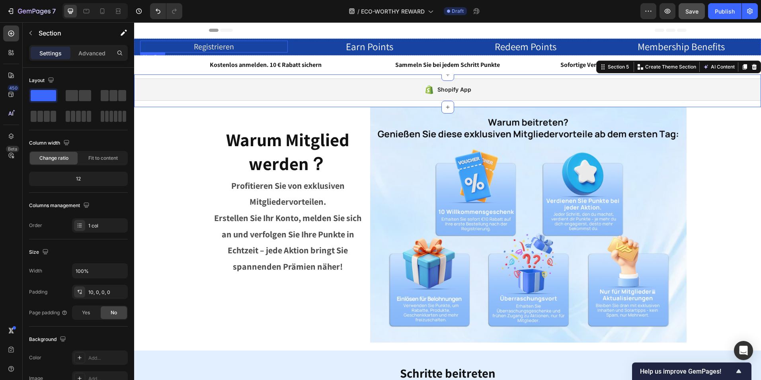
click at [225, 41] on h2 "Registrieren" at bounding box center [214, 47] width 148 height 12
click at [352, 101] on div "Shopify App Shopify App" at bounding box center [447, 92] width 627 height 29
click at [220, 49] on h2 "Registrieren" at bounding box center [214, 47] width 148 height 12
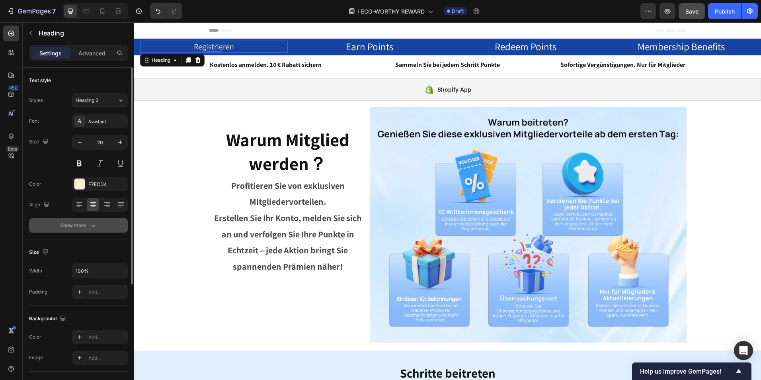
click at [77, 229] on div "Show more" at bounding box center [78, 225] width 37 height 8
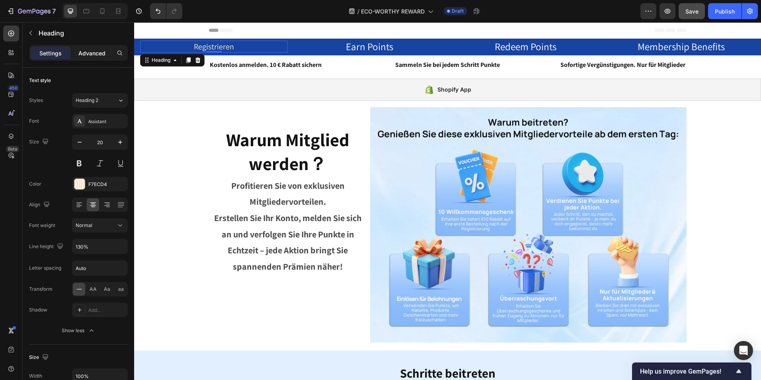
click at [90, 53] on p "Advanced" at bounding box center [91, 53] width 27 height 8
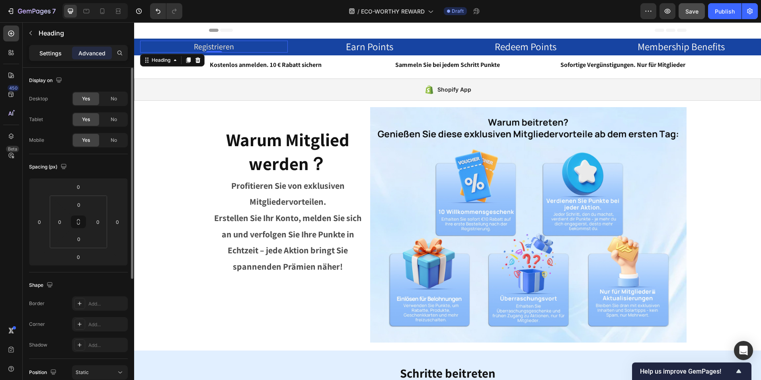
click at [53, 54] on p "Settings" at bounding box center [50, 53] width 22 height 8
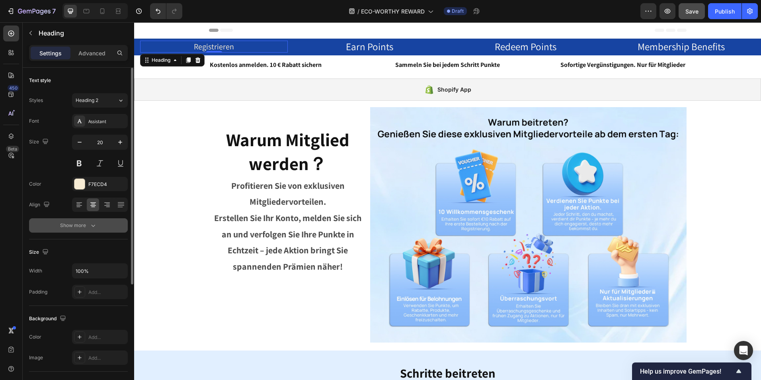
click at [83, 223] on div "Show more" at bounding box center [78, 225] width 37 height 8
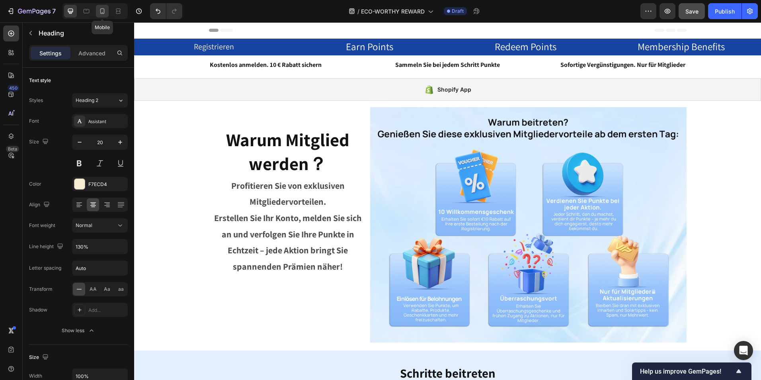
click at [101, 14] on icon at bounding box center [102, 11] width 4 height 6
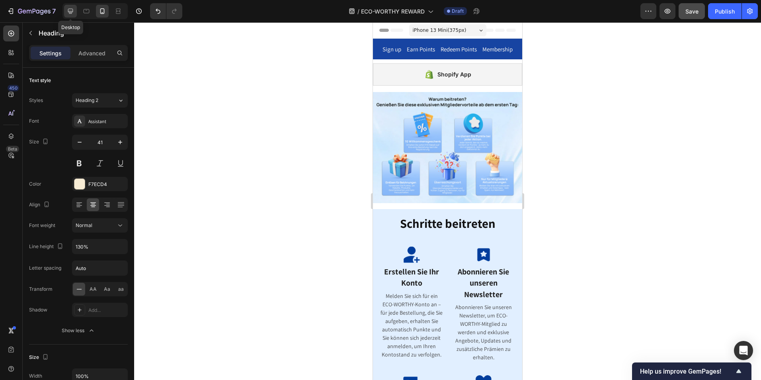
click at [67, 8] on icon at bounding box center [70, 11] width 8 height 8
type input "20"
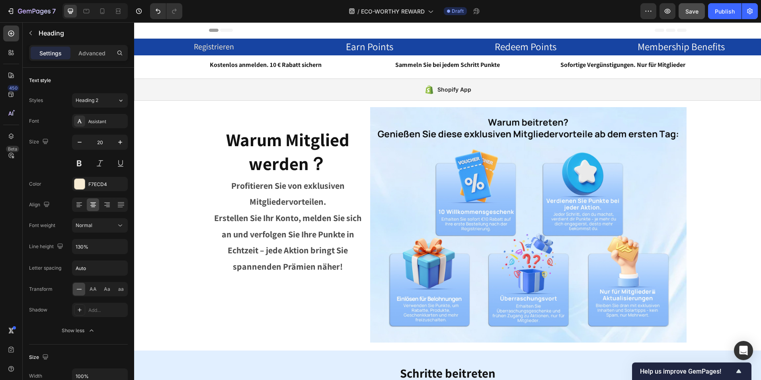
click at [224, 42] on h2 "Registrieren" at bounding box center [214, 47] width 148 height 12
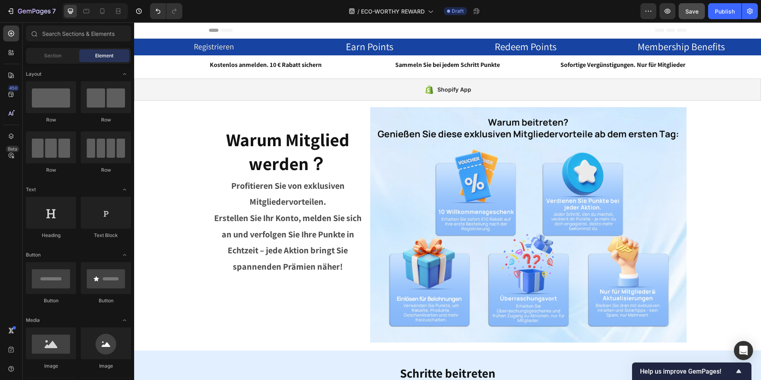
click at [280, 38] on div "Header" at bounding box center [447, 30] width 627 height 16
click at [238, 47] on p "Registrieren" at bounding box center [214, 46] width 146 height 10
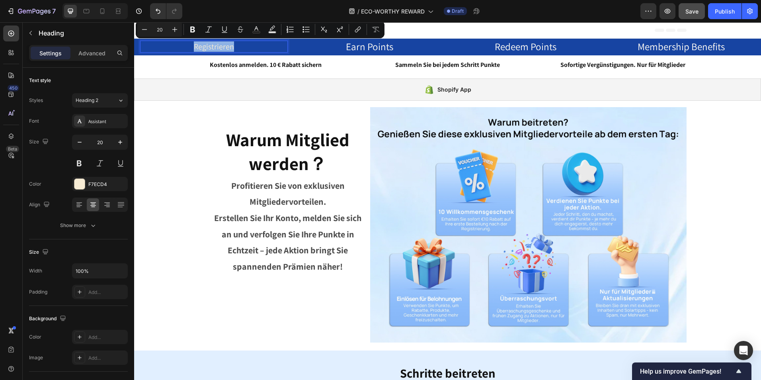
drag, startPoint x: 238, startPoint y: 45, endPoint x: 193, endPoint y: 49, distance: 44.8
click at [193, 49] on p "Registrieren" at bounding box center [214, 46] width 146 height 10
copy p "Registrieren"
click at [102, 10] on icon at bounding box center [102, 11] width 8 height 8
type input "41"
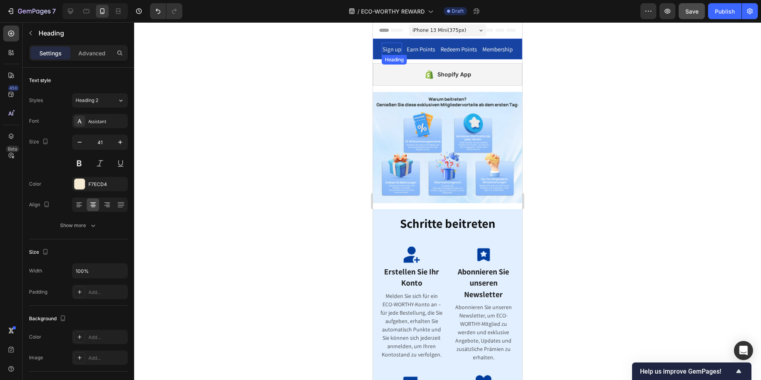
click at [390, 49] on span "Sign up" at bounding box center [391, 49] width 19 height 8
drag, startPoint x: 397, startPoint y: 48, endPoint x: 377, endPoint y: 50, distance: 20.0
click at [377, 50] on div "Sign up Heading 0 Membership Heading Earn Points Heading Redeem Points Heading …" at bounding box center [447, 49] width 149 height 21
click at [621, 117] on div at bounding box center [447, 200] width 627 height 357
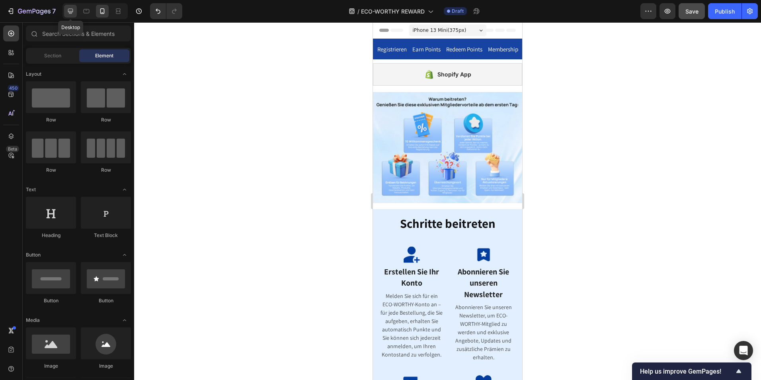
click at [76, 12] on div at bounding box center [70, 11] width 13 height 13
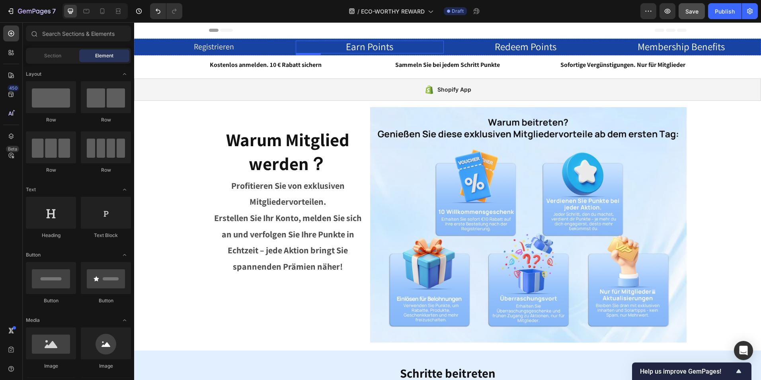
click at [367, 44] on span "Earn Points" at bounding box center [369, 46] width 47 height 13
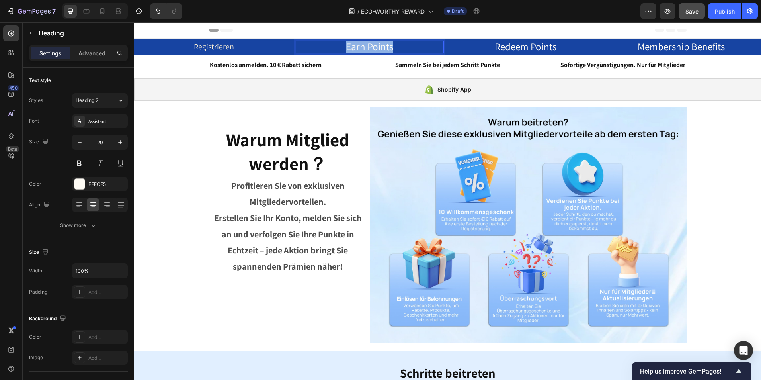
drag, startPoint x: 389, startPoint y: 48, endPoint x: 346, endPoint y: 49, distance: 43.0
click at [346, 49] on span "Earn Points" at bounding box center [369, 46] width 47 height 13
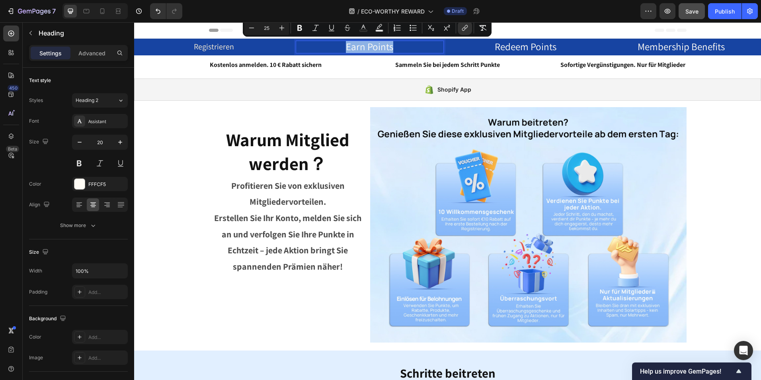
copy span "Earn Points"
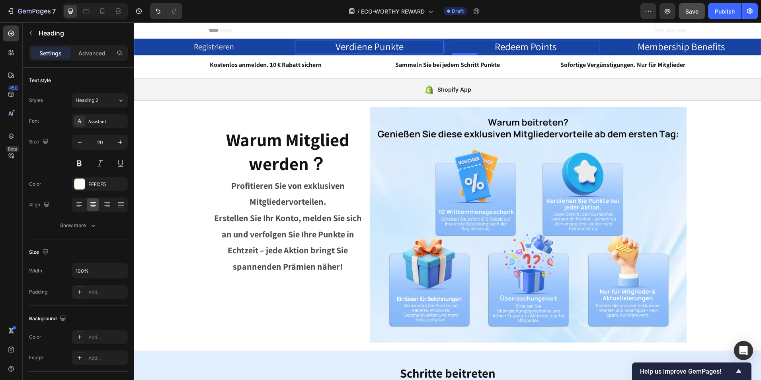
click at [532, 46] on span "Redeem Points" at bounding box center [525, 46] width 62 height 13
click at [559, 43] on h2 "Redeem Points" at bounding box center [526, 47] width 148 height 13
drag, startPoint x: 557, startPoint y: 45, endPoint x: 492, endPoint y: 45, distance: 64.4
click at [492, 45] on p "Redeem Points" at bounding box center [525, 46] width 146 height 11
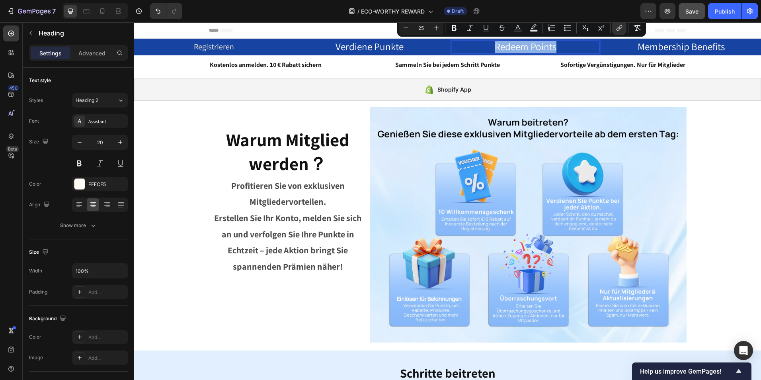
copy span "Redeem Points"
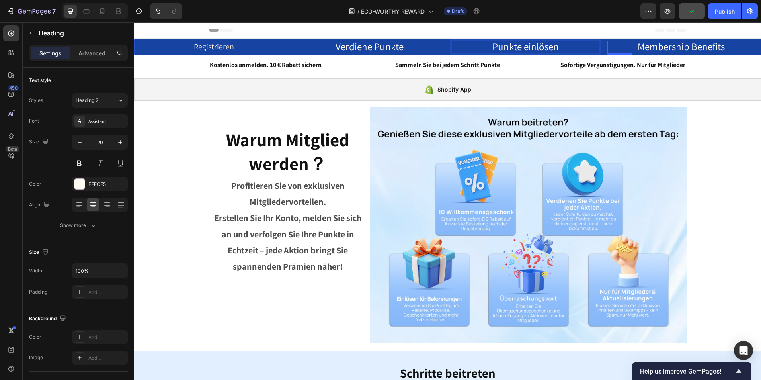
click at [672, 44] on span "Membership Benefits" at bounding box center [680, 46] width 87 height 13
click at [721, 47] on p "Membership Benefits" at bounding box center [681, 46] width 146 height 11
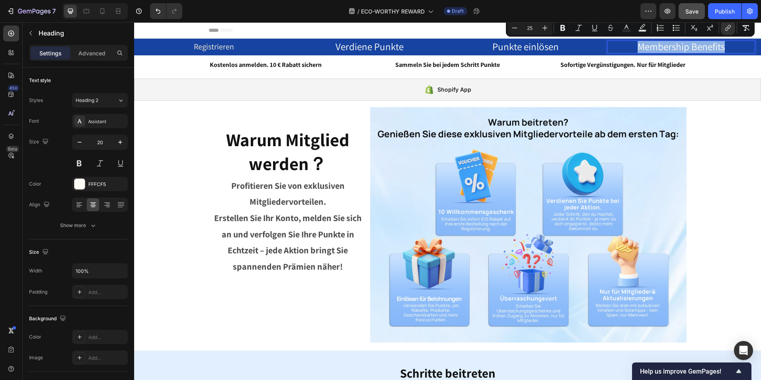
drag, startPoint x: 721, startPoint y: 47, endPoint x: 632, endPoint y: 45, distance: 89.1
click at [632, 45] on p "Membership Benefits" at bounding box center [681, 46] width 146 height 11
copy span "Membership Benefits"
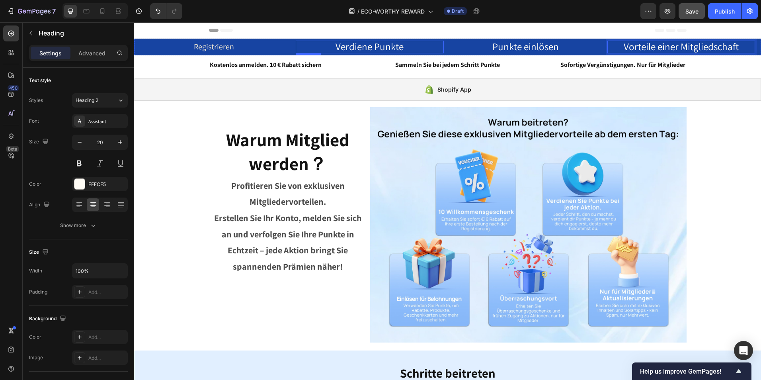
click at [395, 48] on span "Verdiene Punkte" at bounding box center [369, 46] width 68 height 13
drag, startPoint x: 406, startPoint y: 43, endPoint x: 308, endPoint y: 42, distance: 98.3
click at [308, 42] on p "Verdiene Punkte" at bounding box center [369, 46] width 146 height 11
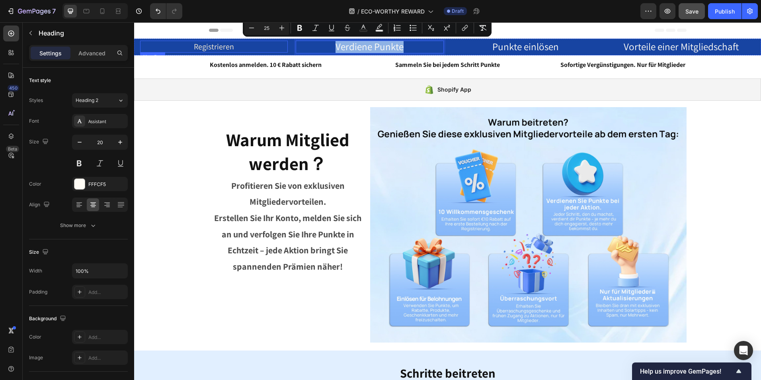
click at [221, 51] on p "Registrieren" at bounding box center [214, 46] width 146 height 10
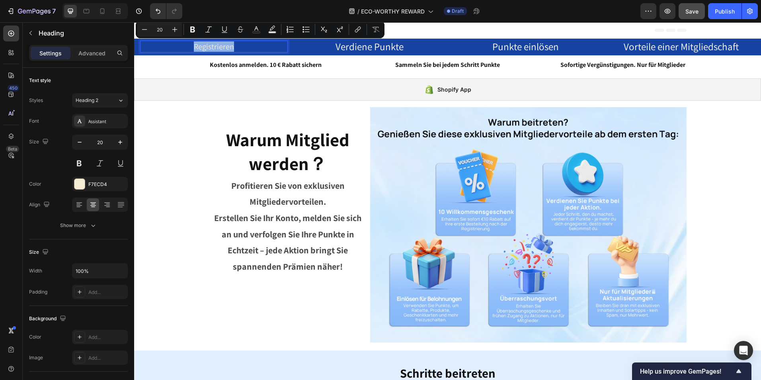
drag, startPoint x: 235, startPoint y: 47, endPoint x: 189, endPoint y: 47, distance: 46.6
click at [189, 47] on p "Registrieren" at bounding box center [214, 46] width 146 height 10
click at [173, 28] on icon "Editor contextual toolbar" at bounding box center [175, 29] width 8 height 8
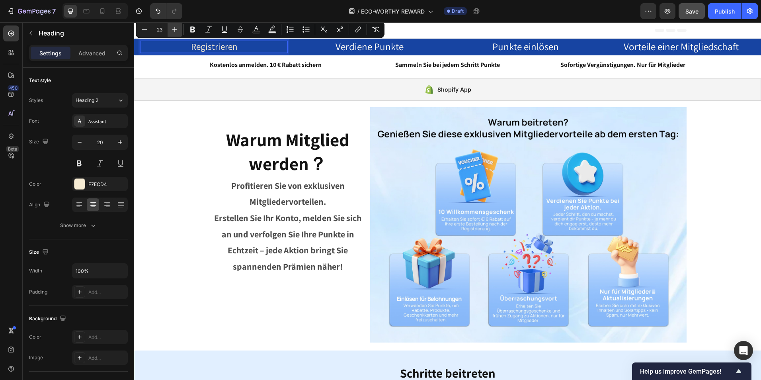
click at [173, 28] on icon "Editor contextual toolbar" at bounding box center [175, 29] width 8 height 8
type input "25"
click at [385, 47] on span "Verdiene Punkte" at bounding box center [369, 46] width 68 height 13
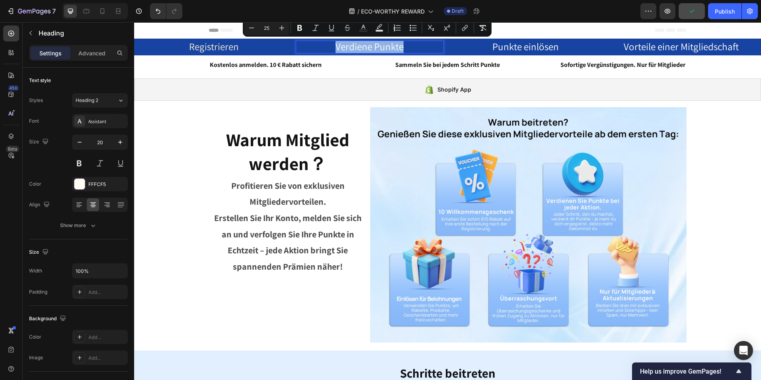
drag, startPoint x: 408, startPoint y: 47, endPoint x: 331, endPoint y: 48, distance: 77.2
click at [331, 48] on p "Verdiene Punkte" at bounding box center [369, 46] width 146 height 11
copy span "Verdiene Punkte"
click at [101, 12] on icon at bounding box center [102, 11] width 8 height 8
type input "41"
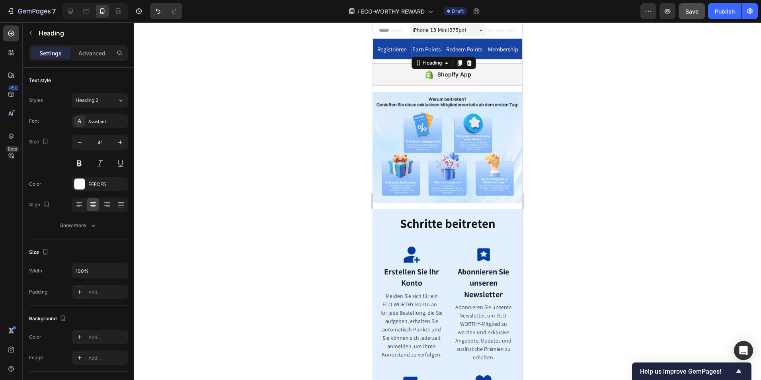
click at [428, 53] on span "Earn Points" at bounding box center [426, 49] width 28 height 8
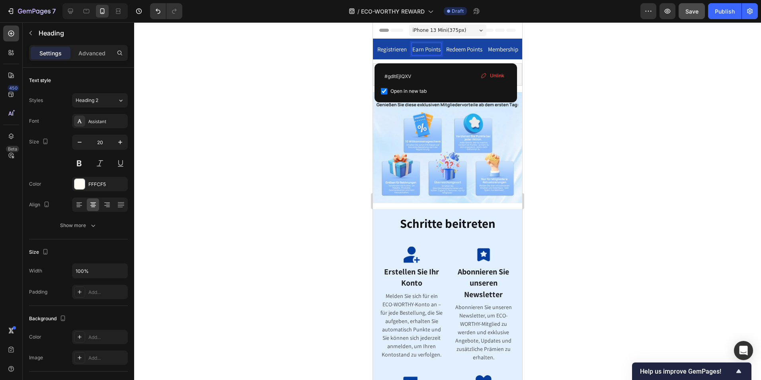
click at [436, 53] on span "Earn Points" at bounding box center [426, 49] width 28 height 8
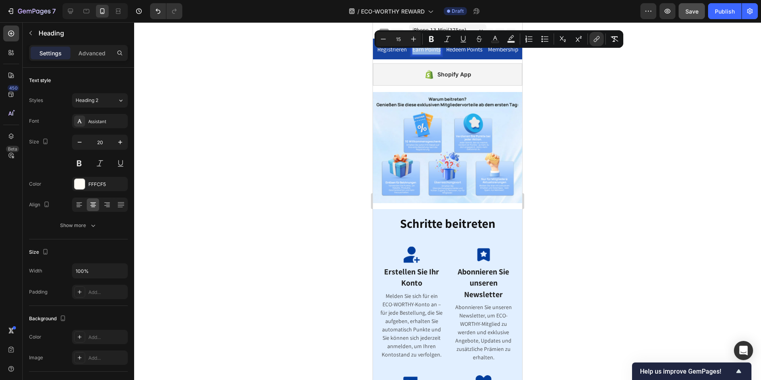
drag, startPoint x: 436, startPoint y: 53, endPoint x: 409, endPoint y: 54, distance: 27.8
click at [412, 53] on span "Earn Points" at bounding box center [426, 49] width 28 height 8
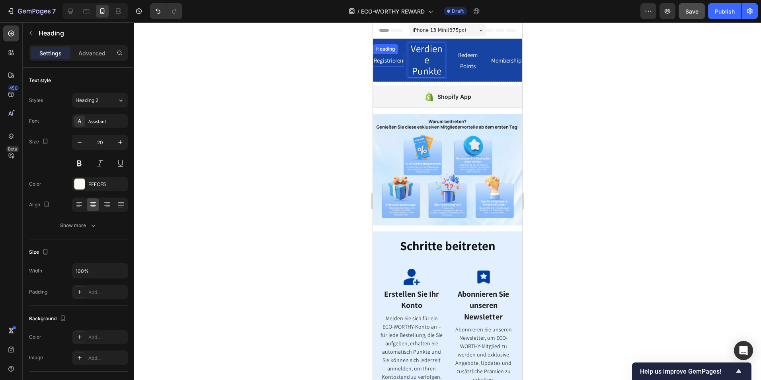
click at [389, 62] on span "Registrieren" at bounding box center [388, 60] width 29 height 8
click at [418, 65] on span "Verdiene Punkte" at bounding box center [427, 59] width 32 height 35
click at [397, 61] on span "Registrieren" at bounding box center [388, 60] width 29 height 8
drag, startPoint x: 402, startPoint y: 60, endPoint x: 734, endPoint y: 84, distance: 333.0
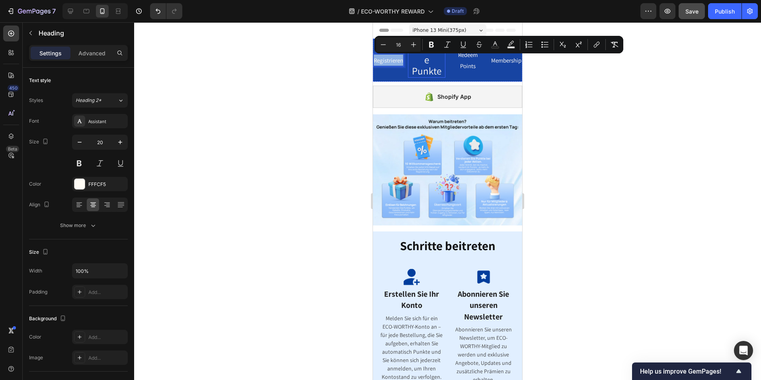
click at [428, 74] on span "Verdiene Punkte" at bounding box center [427, 59] width 32 height 35
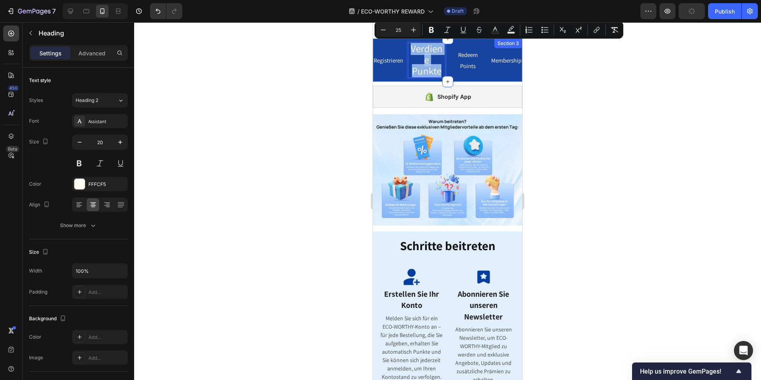
drag, startPoint x: 438, startPoint y: 70, endPoint x: 404, endPoint y: 51, distance: 38.6
click at [404, 51] on div "⁠⁠⁠⁠⁠⁠⁠ Registrieren Heading Membership Heading Verdiene Punkte Heading 0 Redee…" at bounding box center [447, 60] width 149 height 43
drag, startPoint x: 403, startPoint y: 28, endPoint x: 393, endPoint y: 28, distance: 10.3
click at [393, 28] on input "25" at bounding box center [398, 30] width 16 height 10
type input "15"
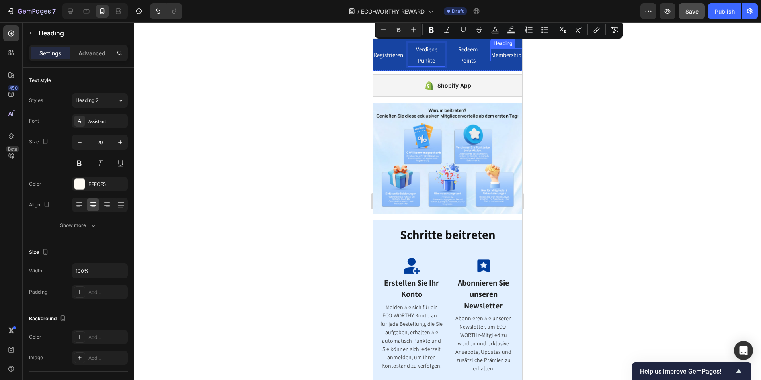
click at [574, 67] on div at bounding box center [447, 200] width 627 height 357
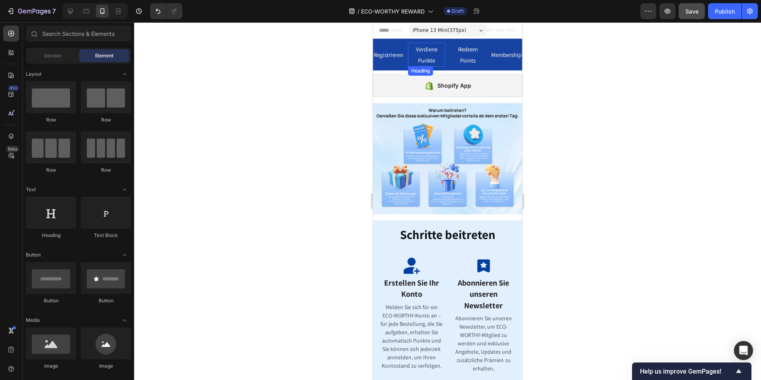
click at [431, 61] on span "Verdiene Punkte" at bounding box center [426, 54] width 21 height 19
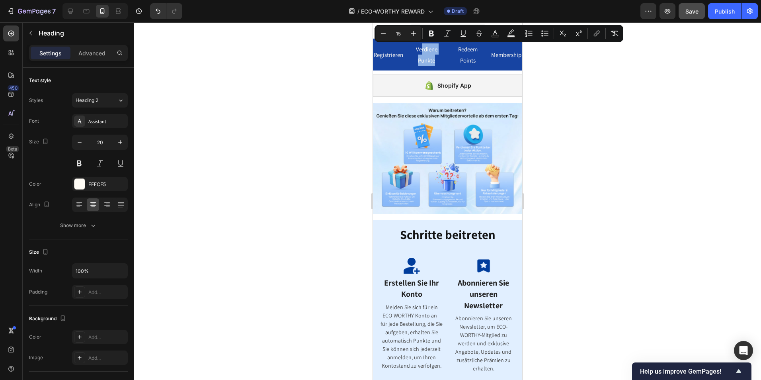
drag, startPoint x: 438, startPoint y: 58, endPoint x: 420, endPoint y: 47, distance: 21.6
click at [420, 47] on p "Verdiene Punkte" at bounding box center [427, 54] width 36 height 22
click at [469, 57] on span "Redeem Points" at bounding box center [467, 54] width 19 height 19
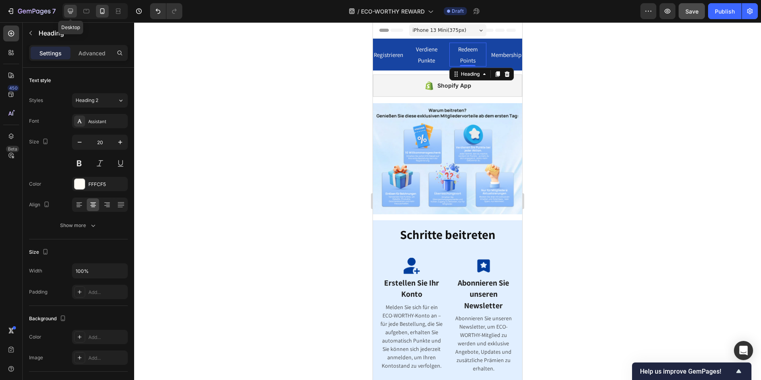
click at [72, 10] on icon at bounding box center [70, 11] width 8 height 8
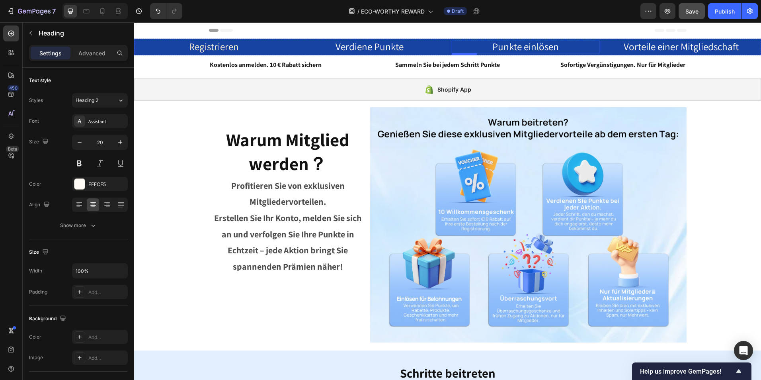
click at [529, 45] on span "Punkte einlösen" at bounding box center [525, 46] width 66 height 13
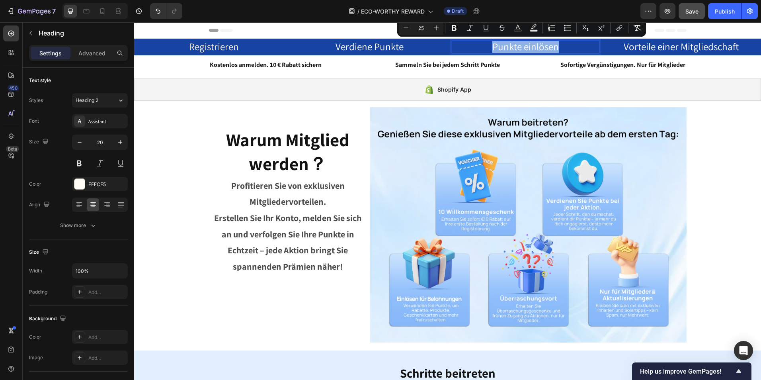
drag, startPoint x: 557, startPoint y: 46, endPoint x: 487, endPoint y: 47, distance: 70.4
click at [487, 47] on p "Punkte einlösen" at bounding box center [525, 46] width 146 height 11
copy span "Punkte einlösen"
click at [102, 12] on icon at bounding box center [102, 11] width 8 height 8
type input "41"
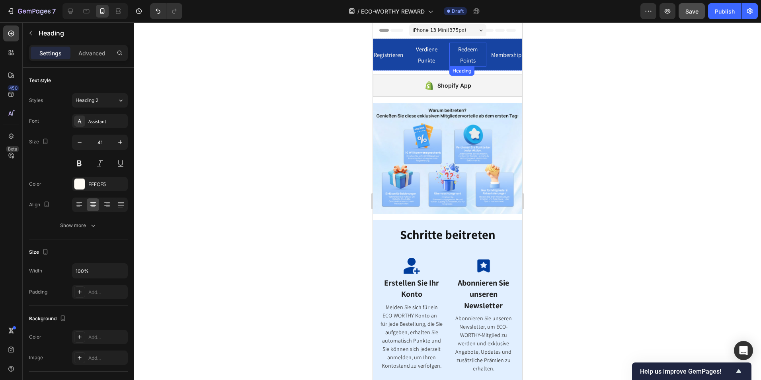
click at [463, 55] on link "Redeem Points" at bounding box center [467, 53] width 19 height 21
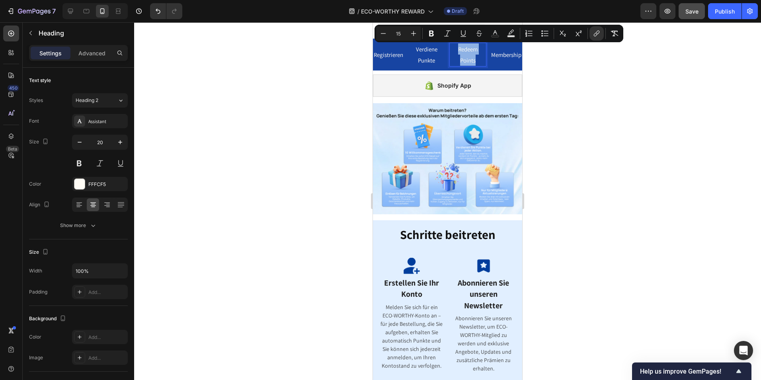
drag, startPoint x: 471, startPoint y: 61, endPoint x: 452, endPoint y: 50, distance: 22.7
click at [452, 50] on p "Redeem Points" at bounding box center [468, 54] width 36 height 22
type input "25"
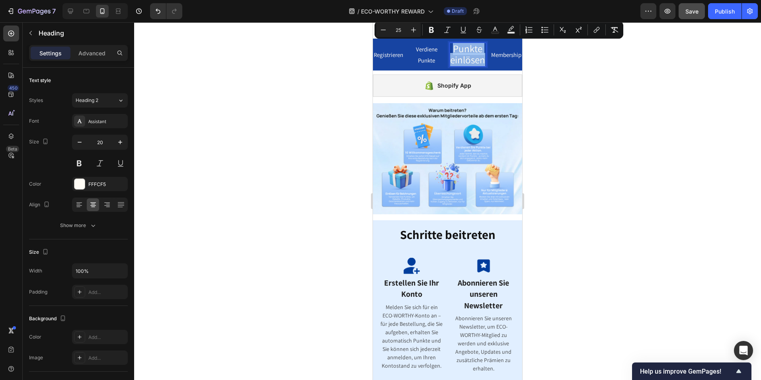
drag, startPoint x: 470, startPoint y: 69, endPoint x: 449, endPoint y: 48, distance: 29.5
click at [450, 48] on p "Punkte einlösen" at bounding box center [468, 54] width 36 height 22
drag, startPoint x: 403, startPoint y: 30, endPoint x: 395, endPoint y: 30, distance: 7.6
click at [395, 30] on input "25" at bounding box center [398, 30] width 16 height 10
type input "15"
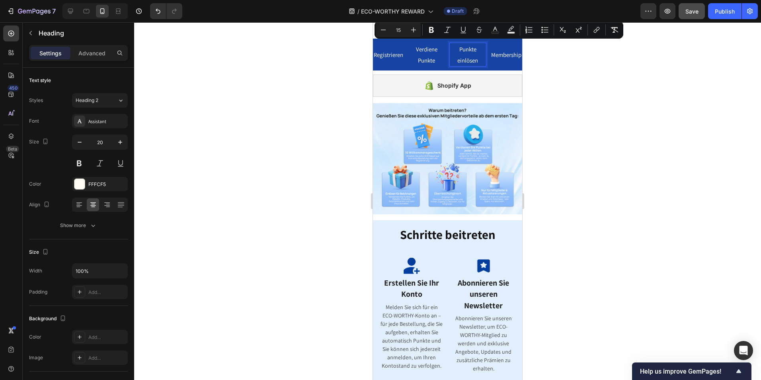
click at [571, 70] on div at bounding box center [447, 200] width 627 height 357
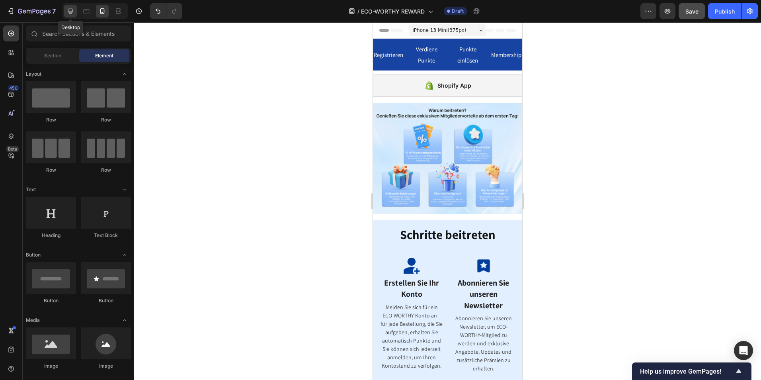
click at [69, 11] on icon at bounding box center [70, 11] width 5 height 5
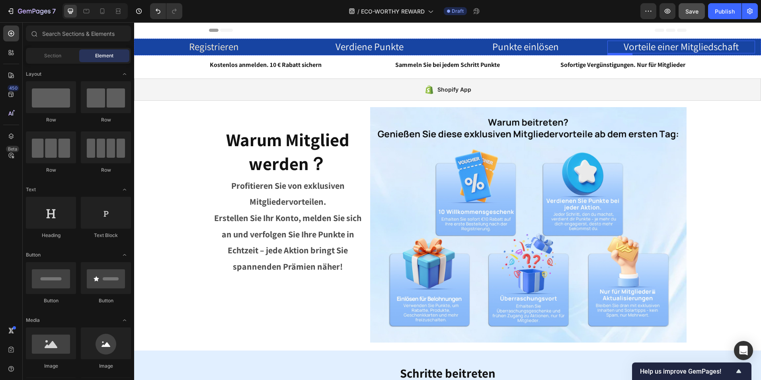
click at [667, 43] on span "Vorteile einer Mitgliedschaft" at bounding box center [680, 46] width 115 height 13
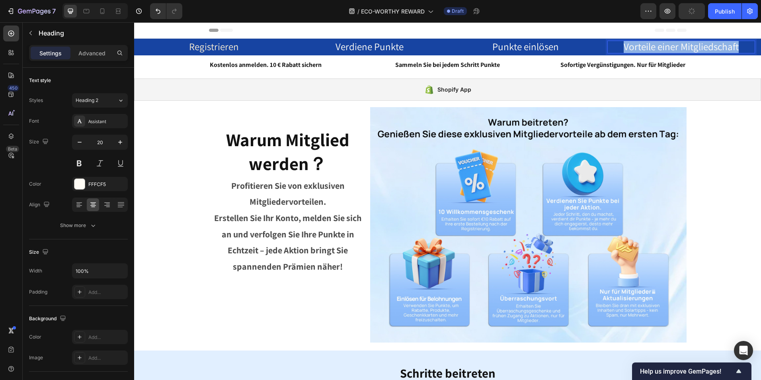
drag, startPoint x: 734, startPoint y: 46, endPoint x: 617, endPoint y: 46, distance: 117.0
click at [617, 46] on p "Vorteile einer Mitgliedschaft" at bounding box center [681, 46] width 146 height 11
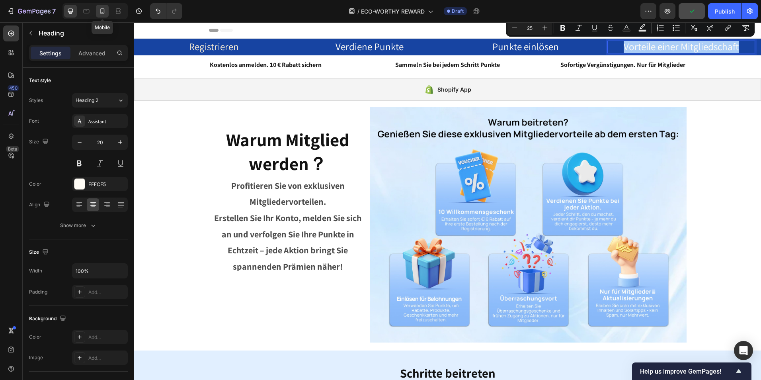
click at [104, 11] on icon at bounding box center [102, 11] width 4 height 6
type input "41"
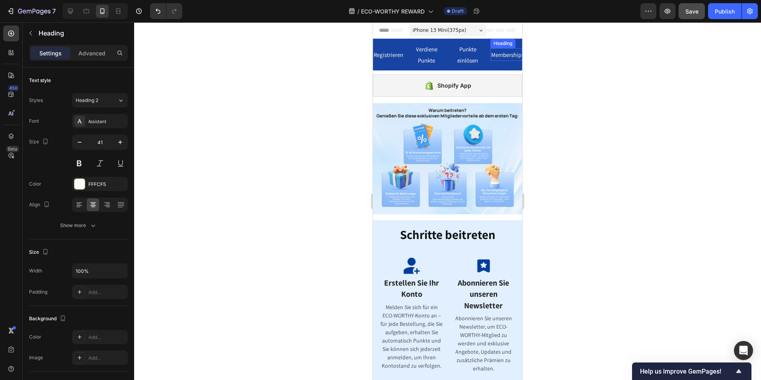
click at [492, 55] on span "Membership" at bounding box center [506, 55] width 30 height 8
drag, startPoint x: 515, startPoint y: 54, endPoint x: 480, endPoint y: 56, distance: 34.7
click at [480, 56] on div "Registrieren Heading Membership Heading 0 ⁠⁠⁠⁠⁠⁠⁠ Verdiene Punkte Heading ⁠⁠⁠⁠⁠…" at bounding box center [447, 55] width 149 height 32
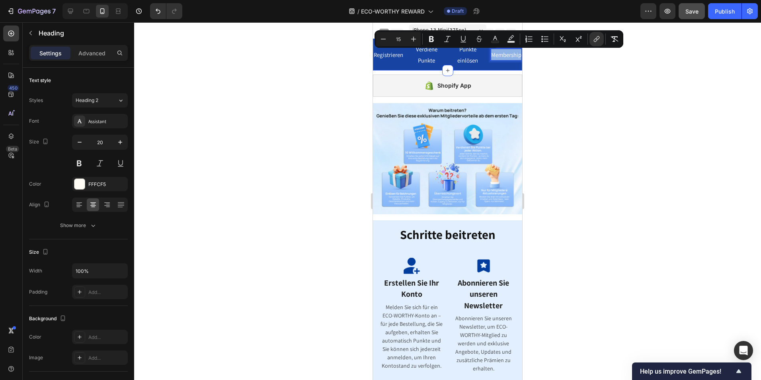
type input "25"
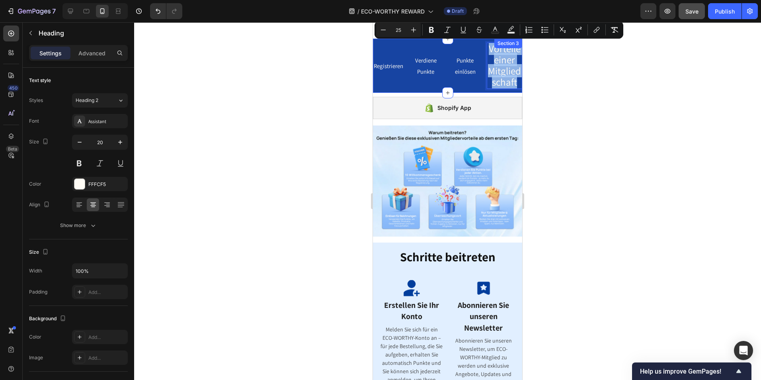
drag, startPoint x: 515, startPoint y: 80, endPoint x: 477, endPoint y: 49, distance: 48.4
click at [477, 49] on div "Registrieren Heading Vorteile einer Mitgliedschaft Heading 0 ⁠⁠⁠⁠⁠⁠⁠ Verdiene P…" at bounding box center [447, 66] width 149 height 54
drag, startPoint x: 403, startPoint y: 30, endPoint x: 387, endPoint y: 31, distance: 15.5
click at [390, 30] on input "25" at bounding box center [398, 30] width 16 height 10
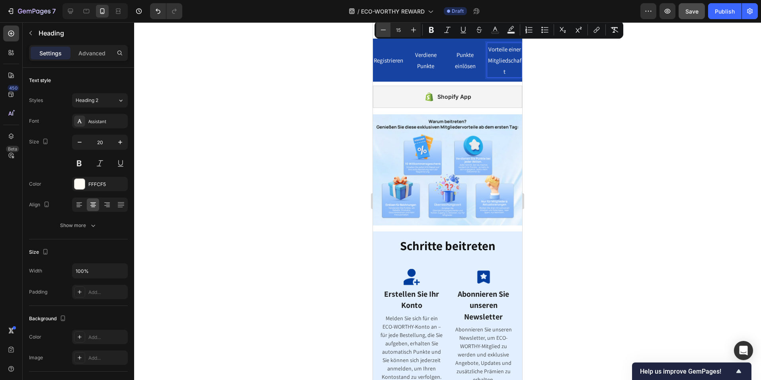
click at [385, 33] on icon "Editor contextual toolbar" at bounding box center [383, 30] width 8 height 8
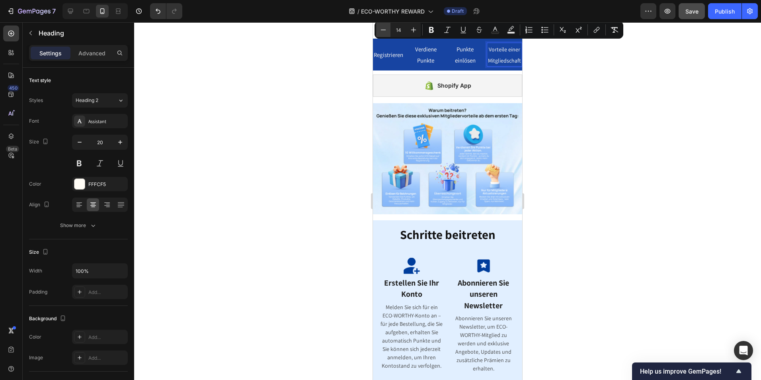
click at [385, 33] on icon "Editor contextual toolbar" at bounding box center [383, 30] width 8 height 8
type input "13"
click at [639, 90] on div at bounding box center [447, 200] width 627 height 357
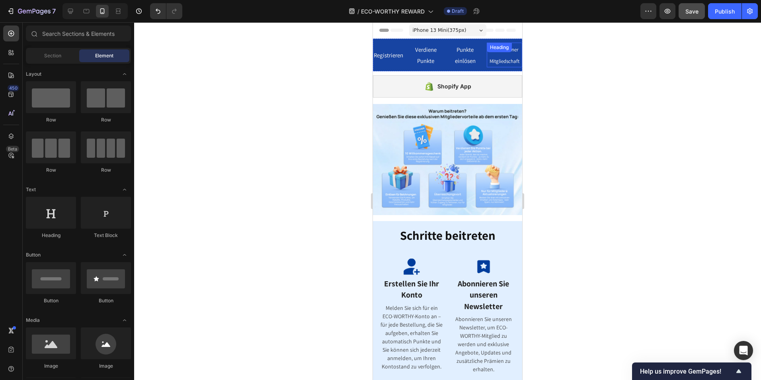
click at [498, 62] on span "Vorteile einer Mitgliedschaft" at bounding box center [504, 55] width 30 height 18
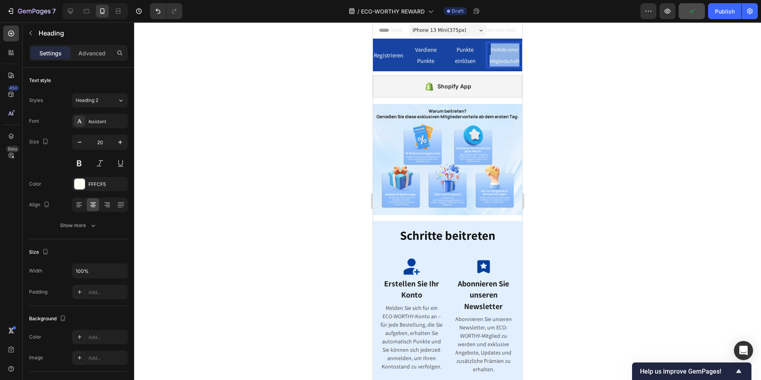
drag, startPoint x: 515, startPoint y: 60, endPoint x: 485, endPoint y: 46, distance: 32.6
click at [487, 46] on p "Vorteile einer Mitgliedschaft" at bounding box center [504, 54] width 34 height 23
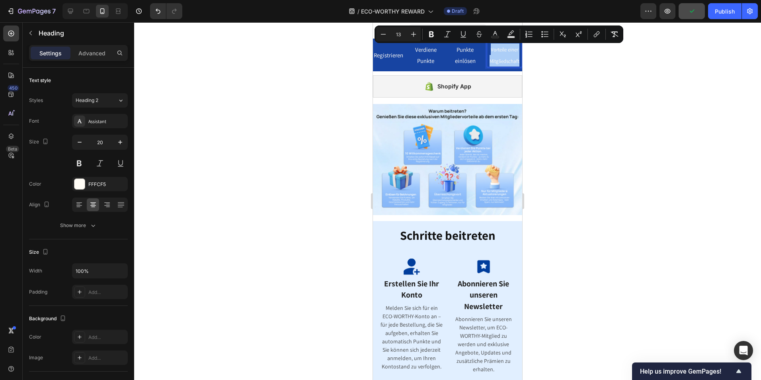
click at [574, 85] on div at bounding box center [447, 200] width 627 height 357
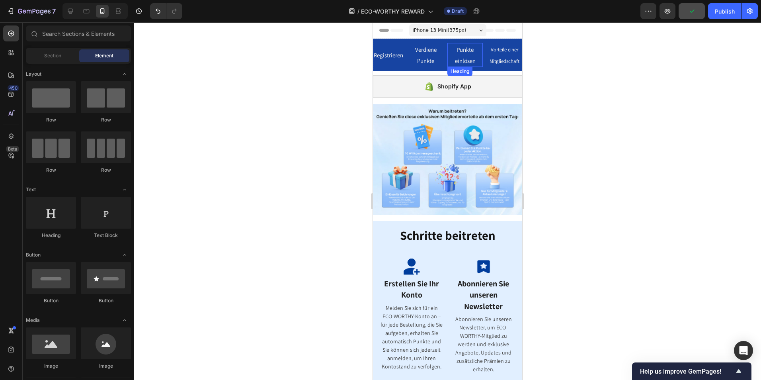
click at [468, 55] on p "⁠⁠⁠⁠⁠⁠⁠ Punkte einlösen" at bounding box center [465, 55] width 34 height 22
click at [504, 60] on span "Vorteile einer Mitgliedschaft" at bounding box center [502, 55] width 30 height 18
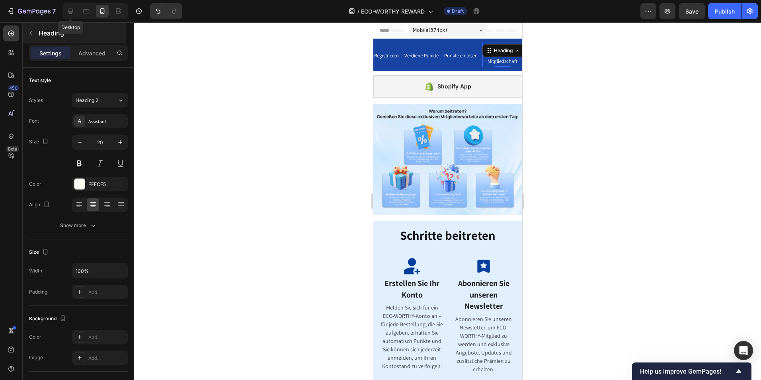
drag, startPoint x: 73, startPoint y: 14, endPoint x: 89, endPoint y: 27, distance: 20.7
click at [72, 14] on icon at bounding box center [70, 11] width 8 height 8
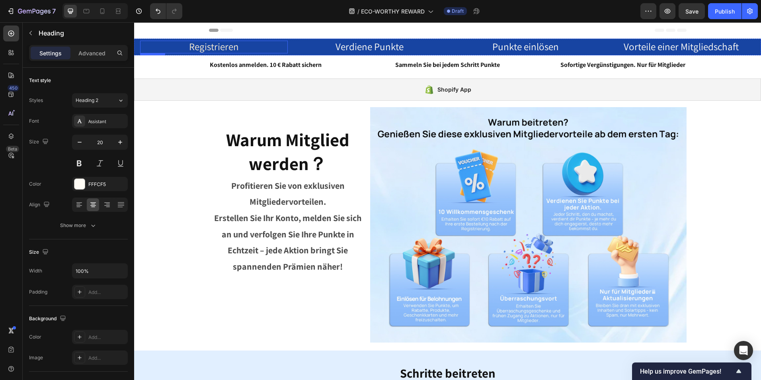
click at [228, 44] on span "Registrieren" at bounding box center [214, 46] width 50 height 13
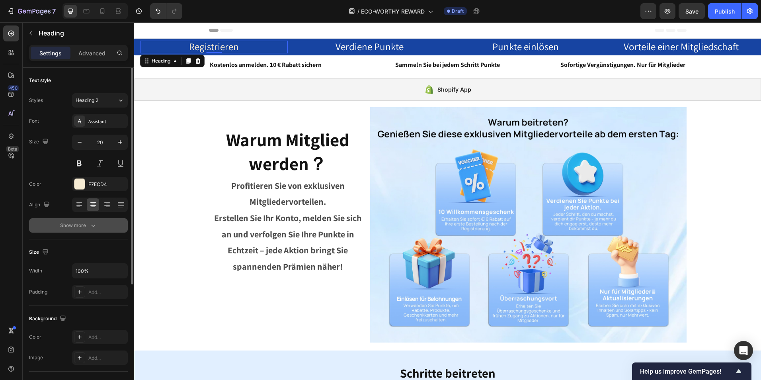
click at [83, 220] on button "Show more" at bounding box center [78, 225] width 99 height 14
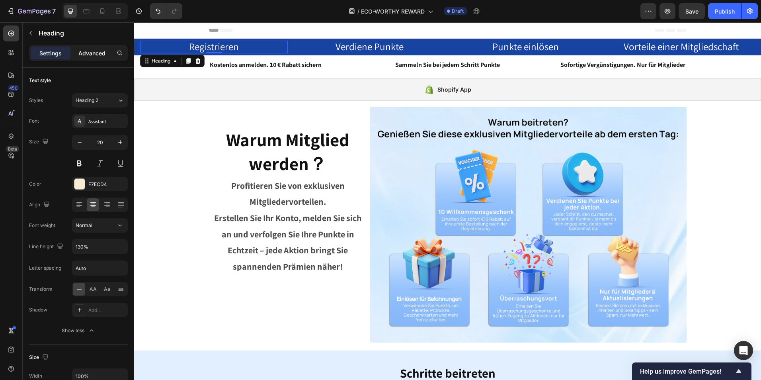
click at [90, 50] on p "Advanced" at bounding box center [91, 53] width 27 height 8
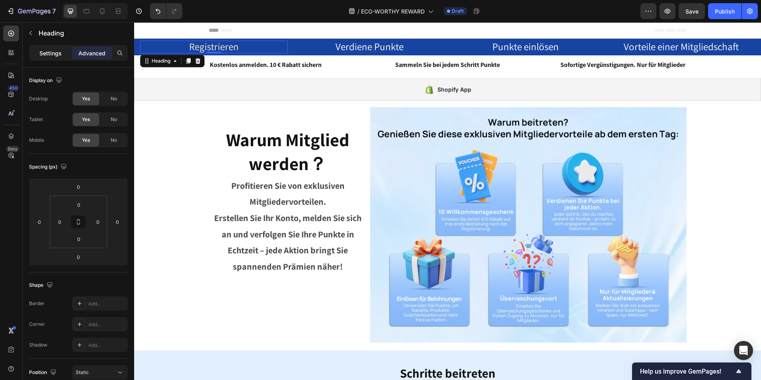
click at [58, 48] on div "Settings" at bounding box center [51, 53] width 40 height 13
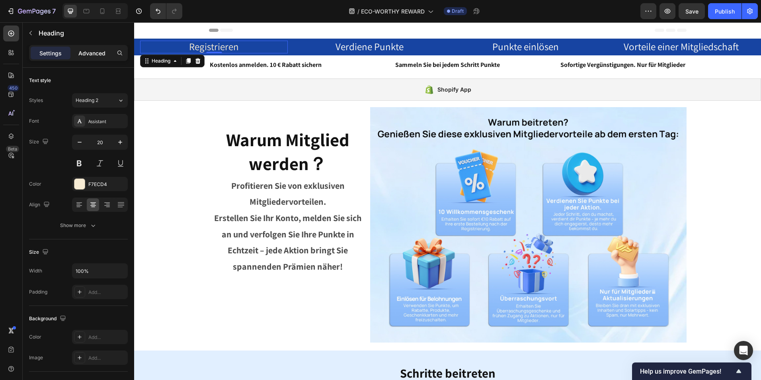
click at [81, 53] on p "Advanced" at bounding box center [91, 53] width 27 height 8
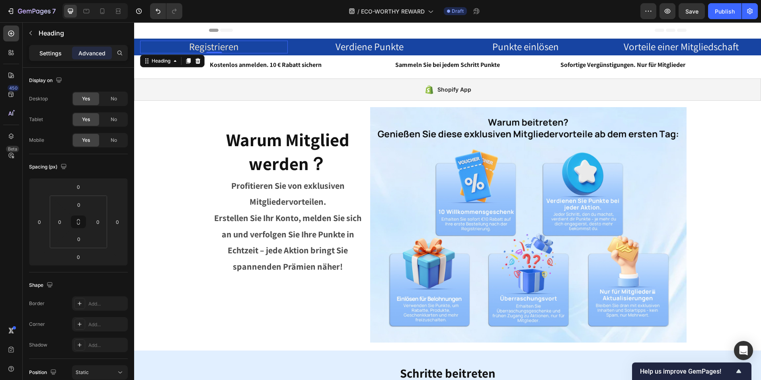
click at [53, 48] on div "Settings" at bounding box center [51, 53] width 40 height 13
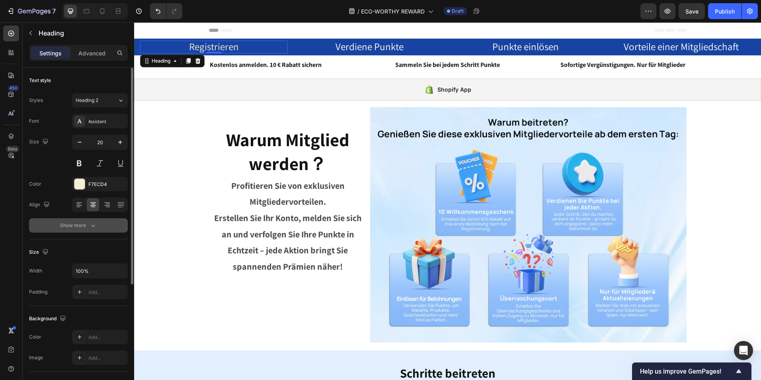
click at [76, 226] on div "Show more" at bounding box center [78, 225] width 37 height 8
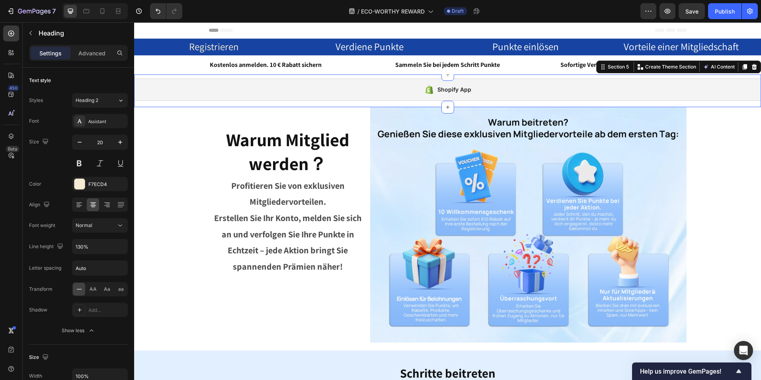
click at [518, 76] on div "Shopify App Shopify App Section 5 Create Theme Section AI Content Write with Ge…" at bounding box center [447, 90] width 627 height 33
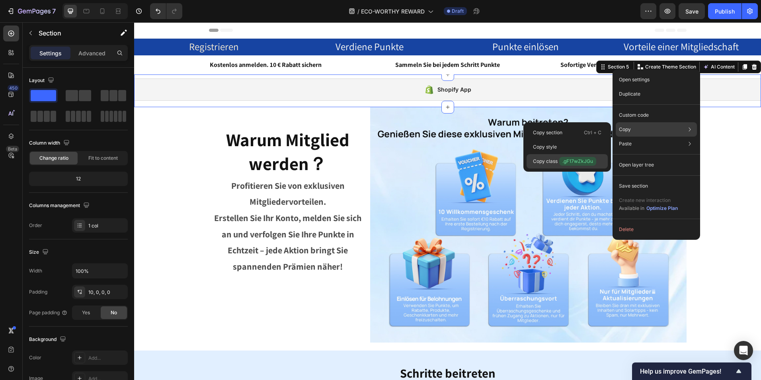
click at [600, 158] on div "Copy class .gF17wZkJGu" at bounding box center [566, 161] width 81 height 14
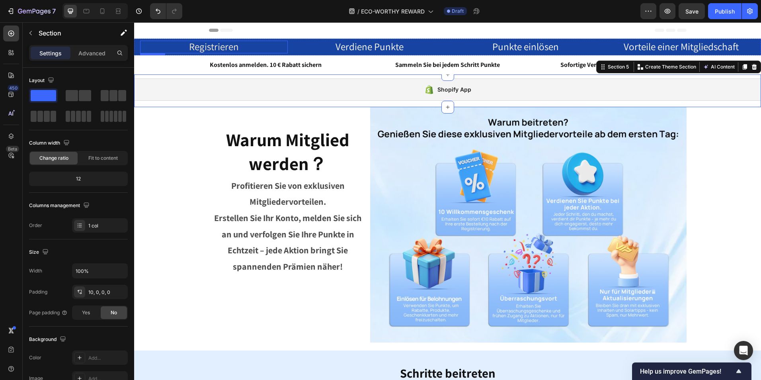
click at [224, 48] on span "Registrieren" at bounding box center [214, 46] width 50 height 13
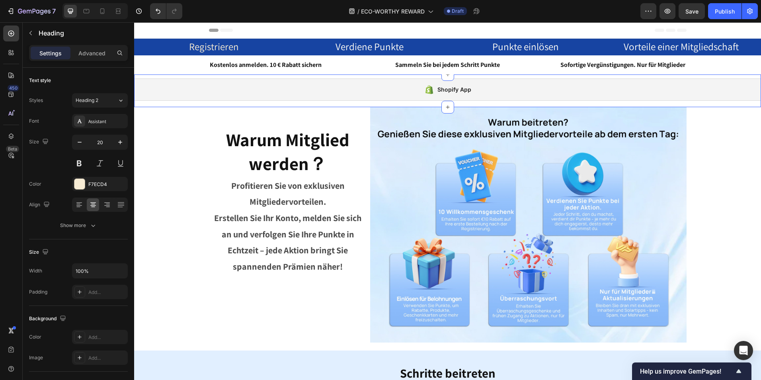
click at [363, 76] on div "Shopify App Shopify App Section 5" at bounding box center [447, 90] width 627 height 33
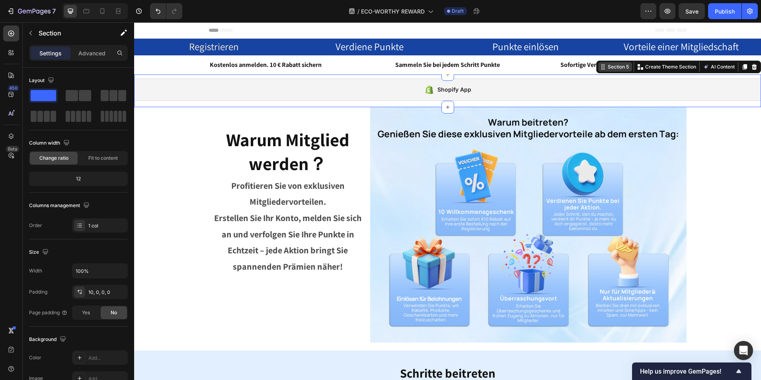
click at [608, 67] on div "Section 5" at bounding box center [618, 66] width 24 height 7
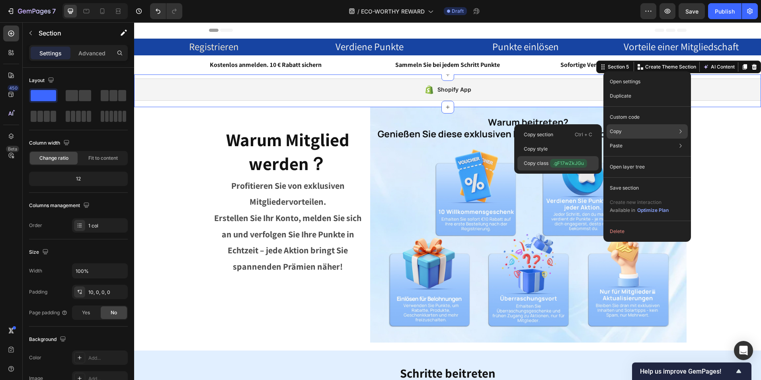
click at [537, 161] on p "Copy class .gF17wZkJGu" at bounding box center [555, 163] width 63 height 9
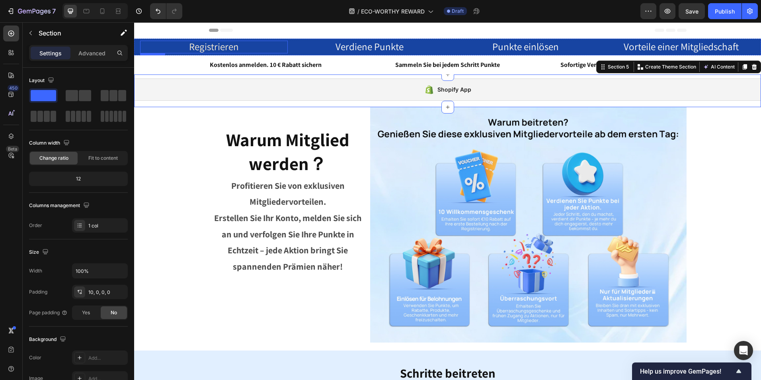
click at [210, 45] on span "Registrieren" at bounding box center [214, 46] width 50 height 13
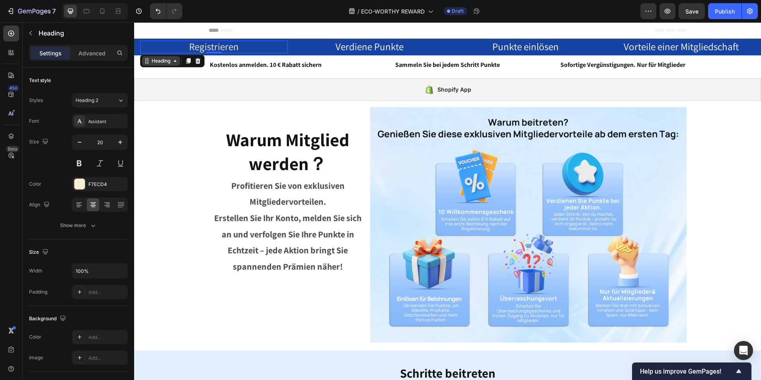
click at [165, 64] on div "Heading" at bounding box center [161, 60] width 22 height 7
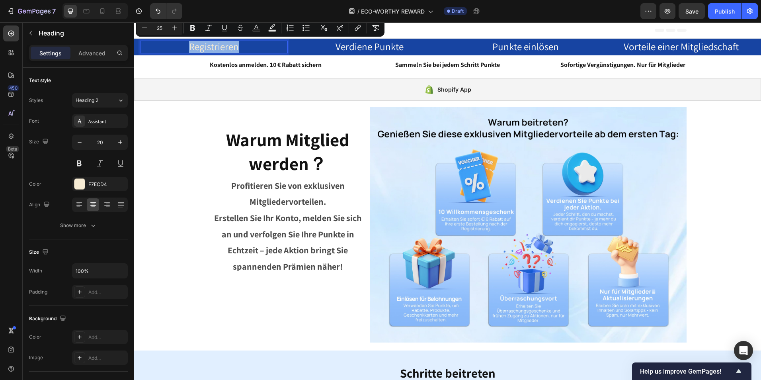
drag, startPoint x: 243, startPoint y: 48, endPoint x: 186, endPoint y: 47, distance: 56.9
click at [186, 47] on p "Registrieren" at bounding box center [214, 46] width 146 height 11
click at [357, 28] on icon "Editor contextual toolbar" at bounding box center [359, 27] width 4 height 4
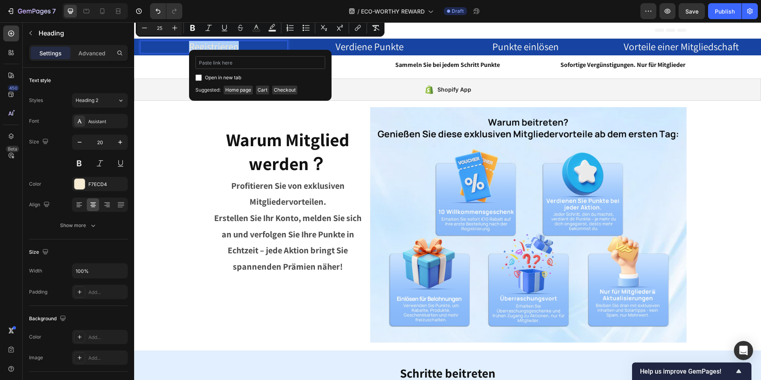
click at [265, 62] on input "Editor contextual toolbar" at bounding box center [260, 62] width 130 height 13
click at [200, 65] on input ".gF17wZkJGu" at bounding box center [260, 62] width 130 height 13
type input "#gF17wZkJGu"
click at [199, 81] on div "Open in new tab" at bounding box center [260, 78] width 130 height 10
checkbox input "true"
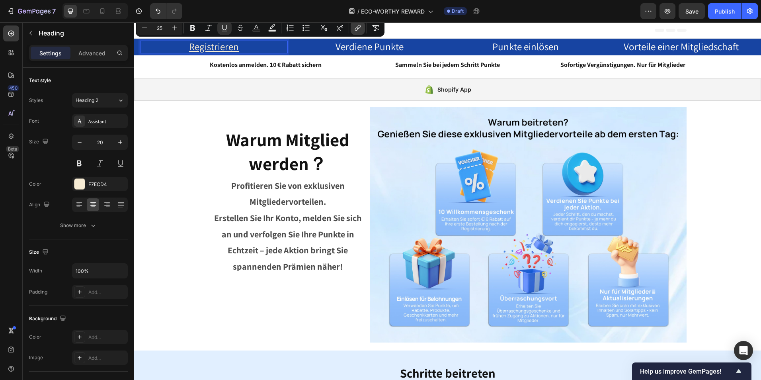
click at [360, 29] on icon "Editor contextual toolbar" at bounding box center [358, 28] width 8 height 8
click at [356, 27] on icon "Editor contextual toolbar" at bounding box center [357, 29] width 4 height 4
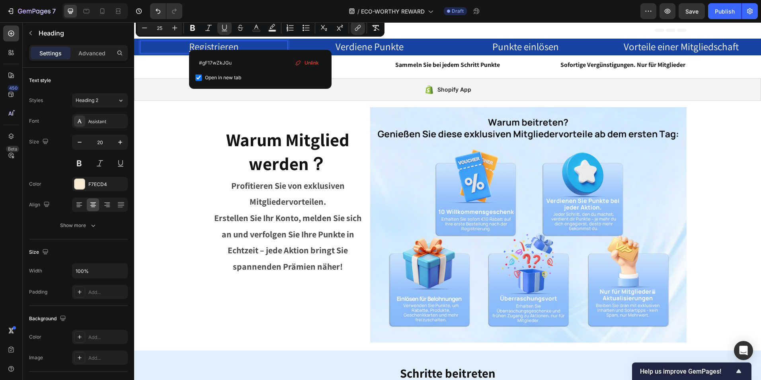
click at [234, 78] on span "Open in new tab" at bounding box center [223, 78] width 36 height 10
checkbox input "false"
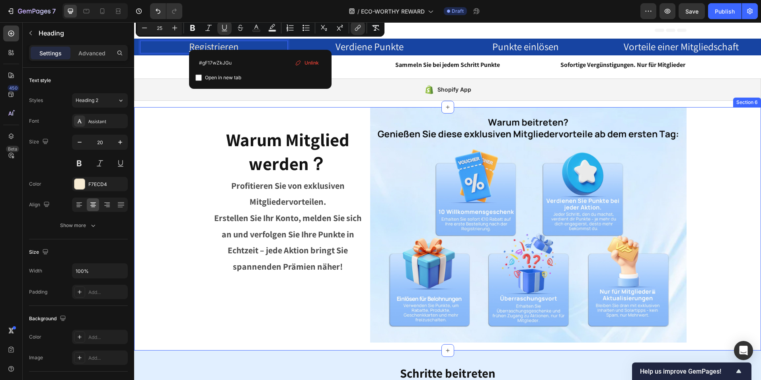
click at [745, 214] on div "Warum Mitglied werden？ Heading Profitieren Sie von exklusiven Mitgliedervorteil…" at bounding box center [447, 228] width 627 height 243
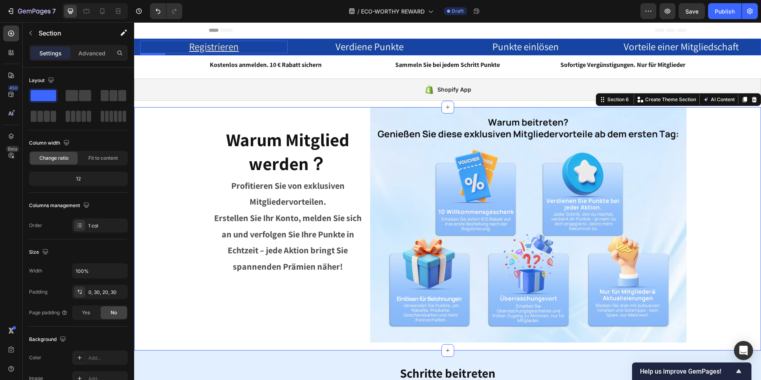
click at [227, 45] on u "Registrieren" at bounding box center [214, 46] width 50 height 13
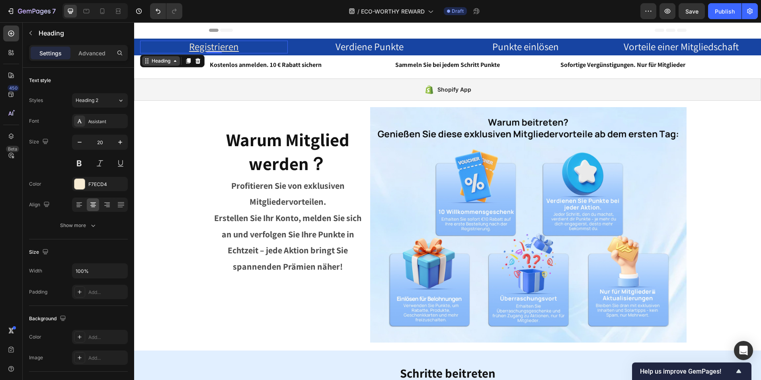
click at [162, 62] on div "Heading" at bounding box center [161, 60] width 22 height 7
drag, startPoint x: 243, startPoint y: 48, endPoint x: 182, endPoint y: 50, distance: 60.9
click at [182, 50] on p "Registrieren" at bounding box center [214, 46] width 146 height 11
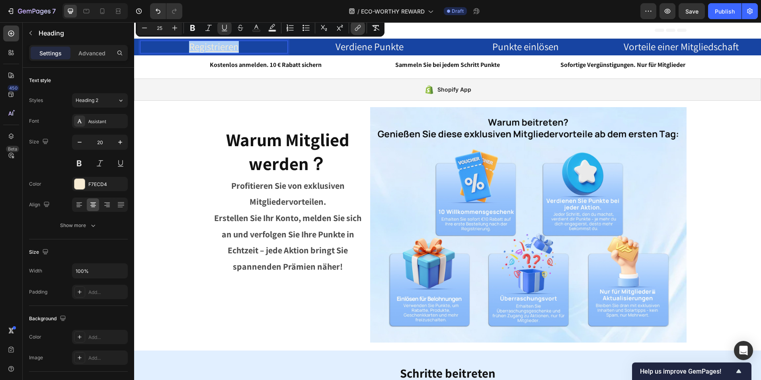
click at [360, 29] on icon "Editor contextual toolbar" at bounding box center [358, 28] width 8 height 8
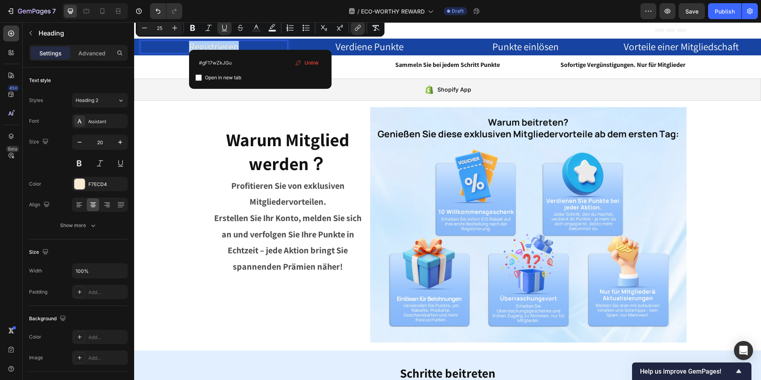
click at [304, 60] on span "Unlink" at bounding box center [311, 62] width 14 height 9
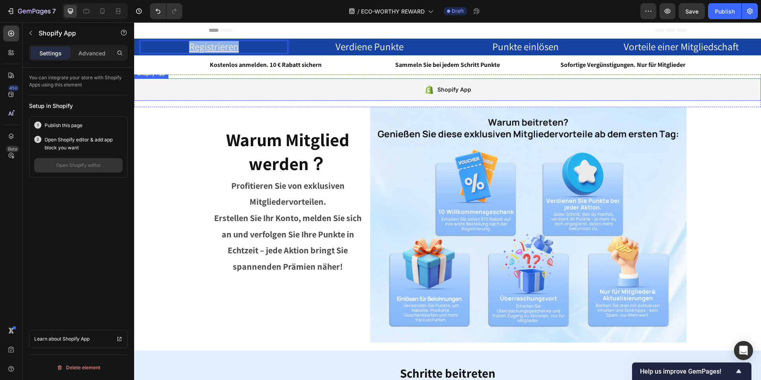
click at [374, 83] on div "Shopify App" at bounding box center [447, 89] width 627 height 22
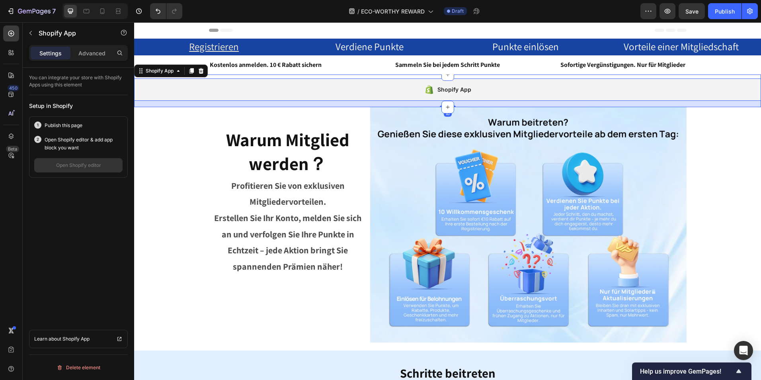
click at [383, 75] on div "Shopify App Shopify App 16 Section 5" at bounding box center [447, 90] width 627 height 33
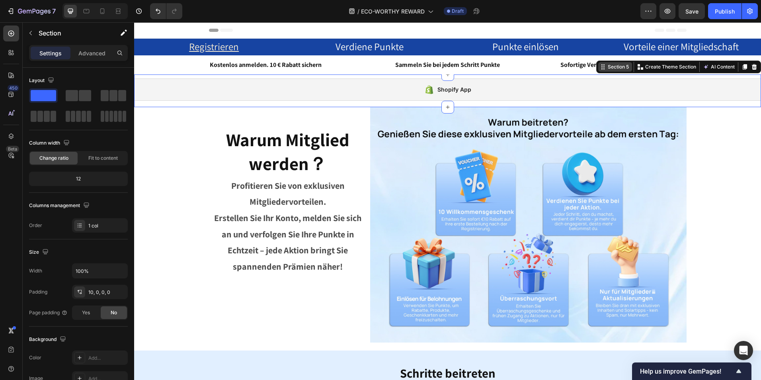
click at [608, 66] on div "Section 5" at bounding box center [618, 66] width 24 height 7
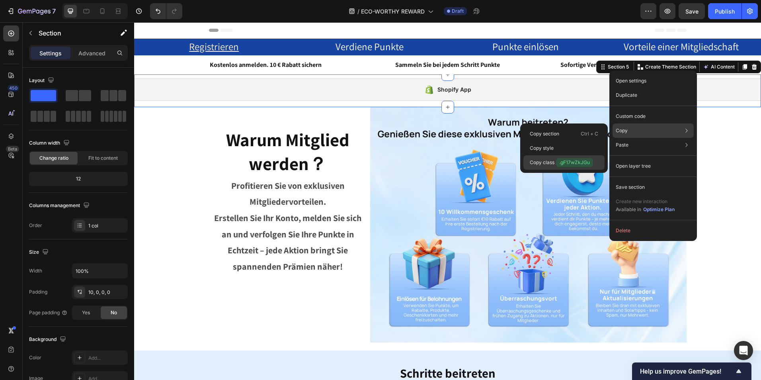
click at [547, 164] on p "Copy class .gF17wZkJGu" at bounding box center [560, 162] width 63 height 9
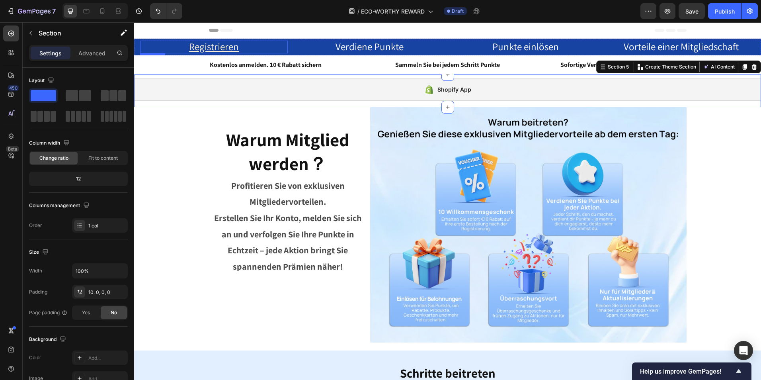
click at [215, 44] on u "Registrieren" at bounding box center [214, 46] width 50 height 13
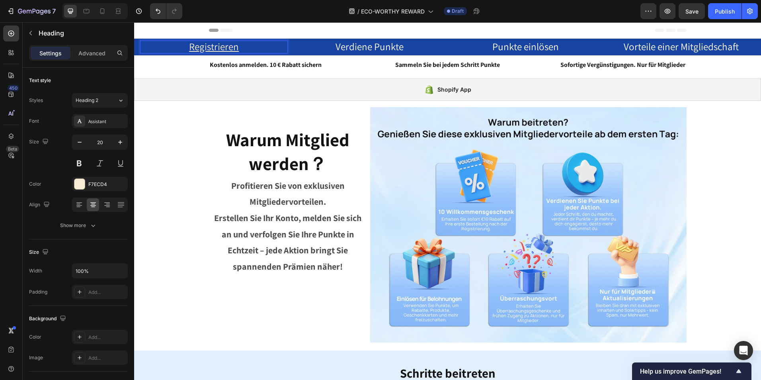
click at [242, 48] on p "Registrieren ⁠⁠⁠⁠⁠⁠⁠" at bounding box center [214, 46] width 146 height 11
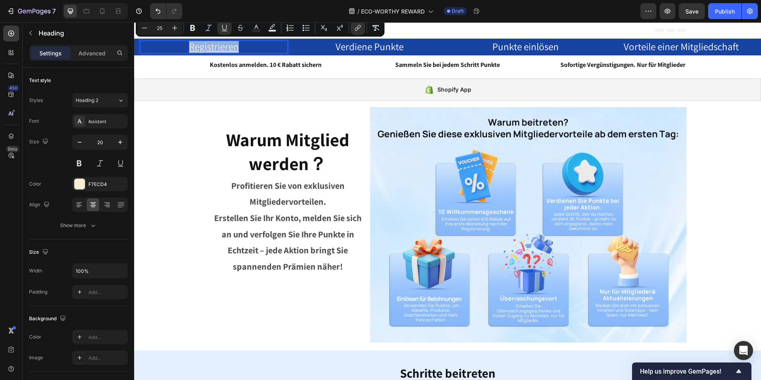
drag, startPoint x: 242, startPoint y: 48, endPoint x: 185, endPoint y: 49, distance: 57.7
click at [185, 49] on p "Registrieren" at bounding box center [214, 46] width 146 height 11
click at [354, 25] on icon "Editor contextual toolbar" at bounding box center [358, 28] width 8 height 8
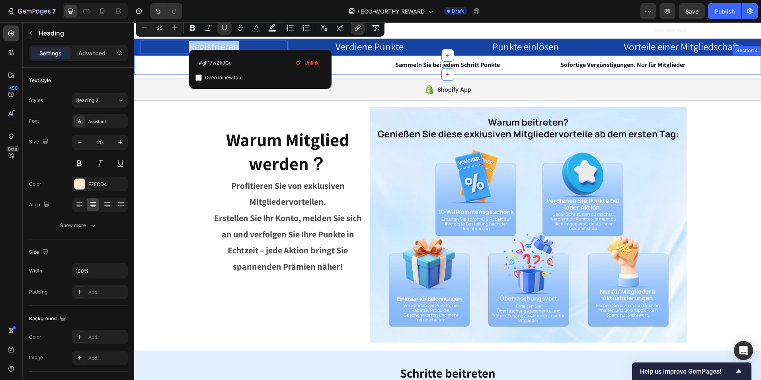
drag, startPoint x: 379, startPoint y: 87, endPoint x: 181, endPoint y: 58, distance: 200.2
drag, startPoint x: 201, startPoint y: 62, endPoint x: 197, endPoint y: 64, distance: 4.2
click at [197, 64] on input ".gF17wZkJGu" at bounding box center [260, 62] width 130 height 13
type input "#gF17wZkJGu"
click at [226, 76] on span "Open in new tab" at bounding box center [223, 78] width 36 height 10
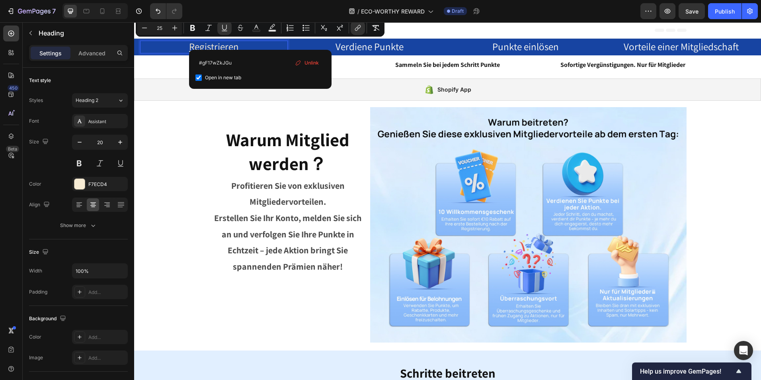
click at [237, 74] on span "Open in new tab" at bounding box center [223, 78] width 36 height 10
checkbox input "false"
click at [261, 46] on p "Registrieren" at bounding box center [214, 46] width 146 height 11
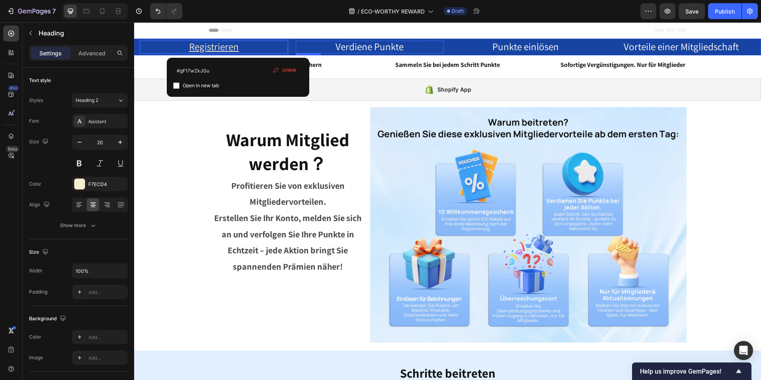
drag, startPoint x: 373, startPoint y: 47, endPoint x: 511, endPoint y: 71, distance: 140.2
click at [374, 47] on span "Verdiene Punkte" at bounding box center [369, 46] width 68 height 13
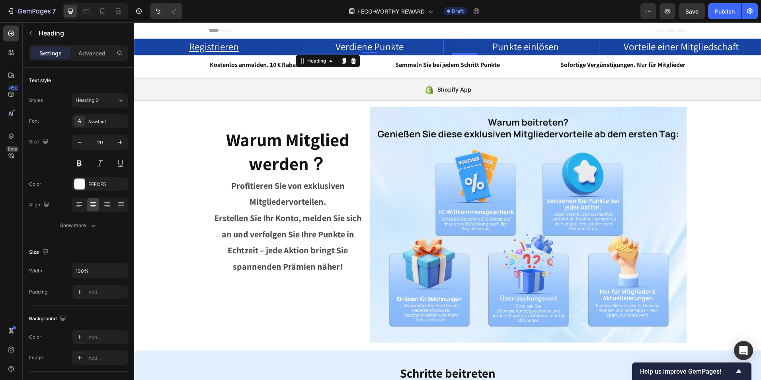
click at [546, 45] on span "Punkte einlösen" at bounding box center [525, 46] width 66 height 13
click at [219, 47] on u "Registrieren" at bounding box center [214, 46] width 50 height 13
click at [243, 47] on h2 "Registrieren" at bounding box center [214, 47] width 148 height 13
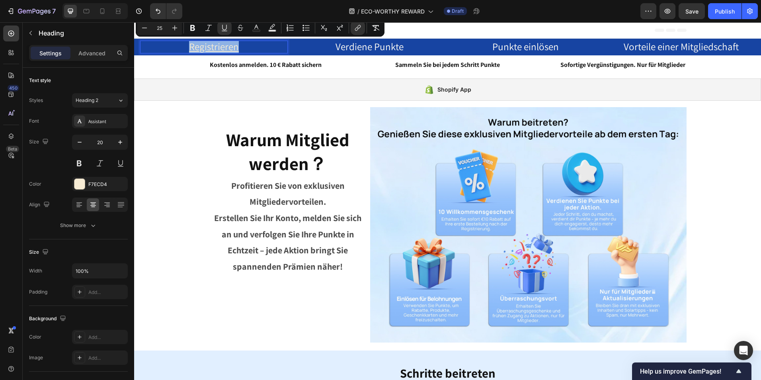
drag, startPoint x: 240, startPoint y: 47, endPoint x: 175, endPoint y: 49, distance: 65.3
click at [175, 49] on p "Registrieren" at bounding box center [214, 46] width 146 height 11
click at [224, 27] on icon "Editor contextual toolbar" at bounding box center [224, 28] width 8 height 8
drag, startPoint x: 99, startPoint y: 11, endPoint x: 103, endPoint y: 14, distance: 4.8
click at [100, 11] on icon at bounding box center [102, 11] width 8 height 8
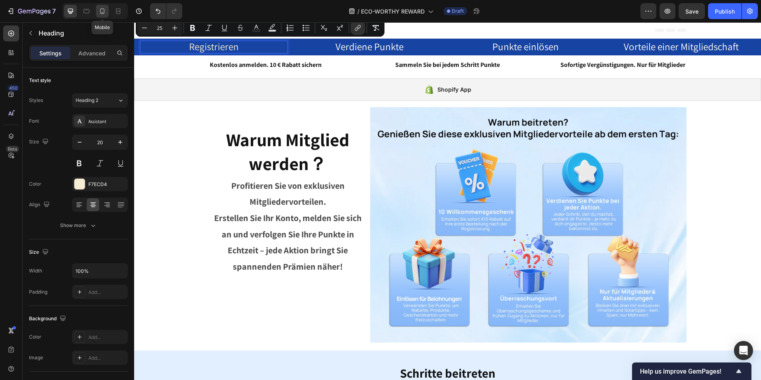
type input "41"
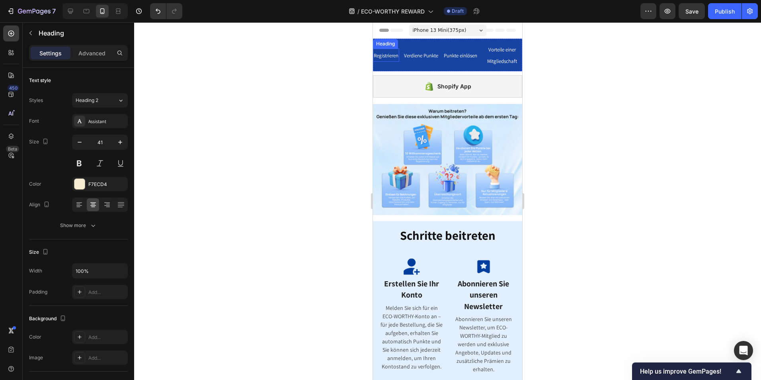
click at [390, 55] on span "Registrieren" at bounding box center [386, 55] width 25 height 7
drag, startPoint x: 399, startPoint y: 55, endPoint x: 742, endPoint y: 78, distance: 342.9
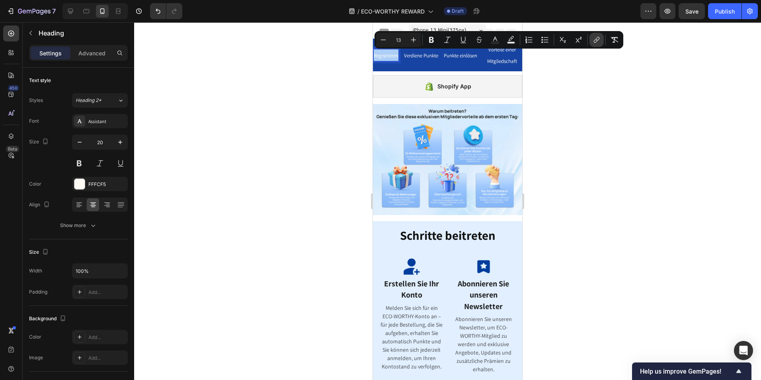
click at [592, 41] on icon "Editor contextual toolbar" at bounding box center [596, 40] width 8 height 8
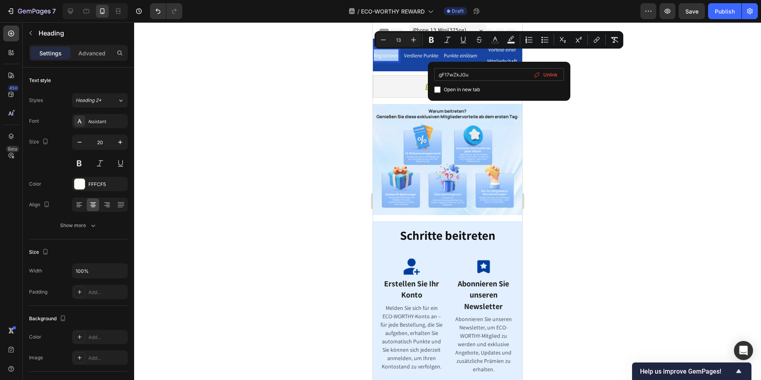
click at [434, 75] on input ".gF17wZkJGu" at bounding box center [499, 74] width 130 height 13
type input "#gF17wZkJGu"
click at [455, 91] on span "Open in new tab" at bounding box center [462, 90] width 36 height 10
click at [460, 91] on span "Open in new tab" at bounding box center [462, 90] width 36 height 10
checkbox input "false"
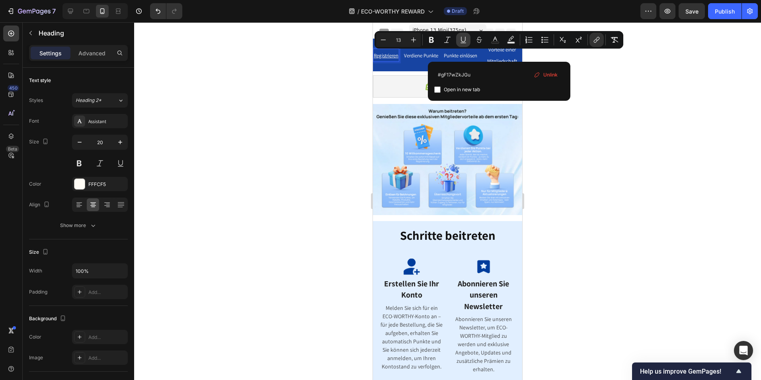
click at [461, 35] on button "Underline" at bounding box center [463, 40] width 14 height 14
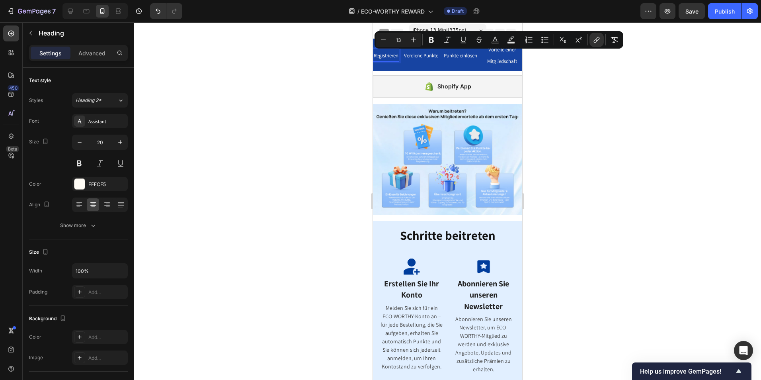
click at [590, 152] on div at bounding box center [447, 200] width 627 height 357
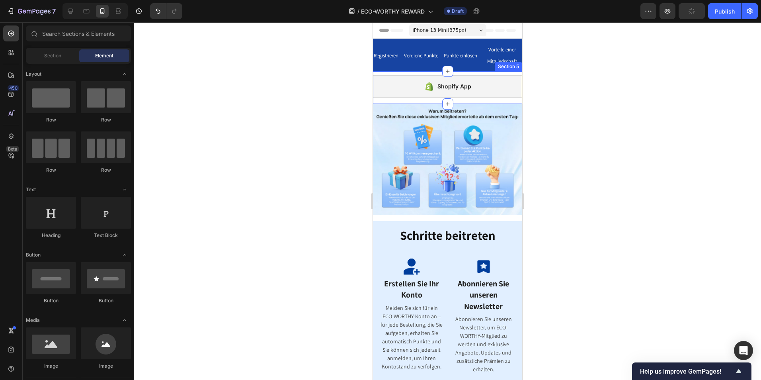
click at [470, 72] on div "Shopify App Shopify App Section 5" at bounding box center [447, 87] width 149 height 33
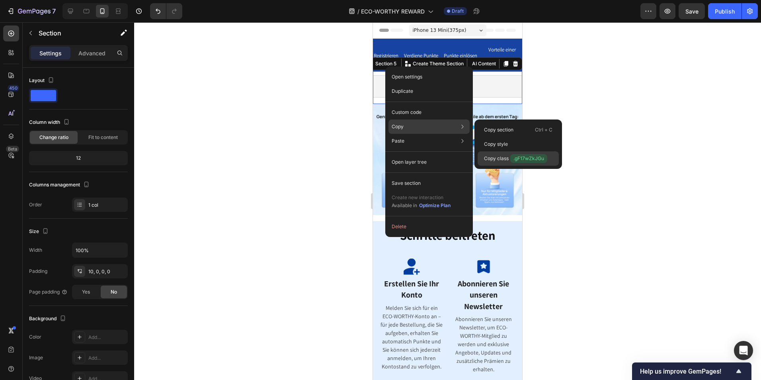
click at [504, 160] on p "Copy class .gF17wZkJGu" at bounding box center [515, 158] width 63 height 9
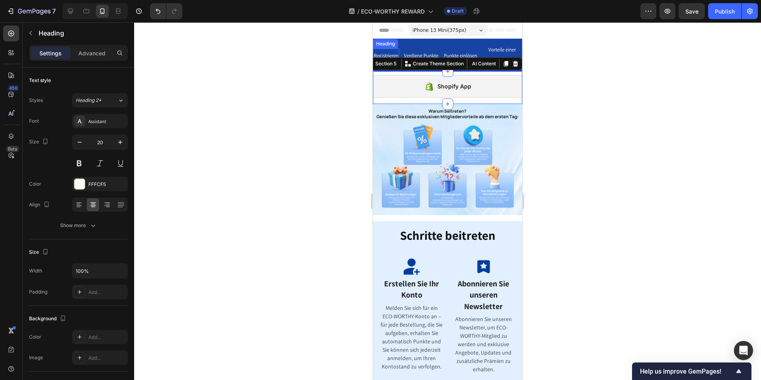
click at [388, 54] on span "Registrieren" at bounding box center [386, 55] width 25 height 7
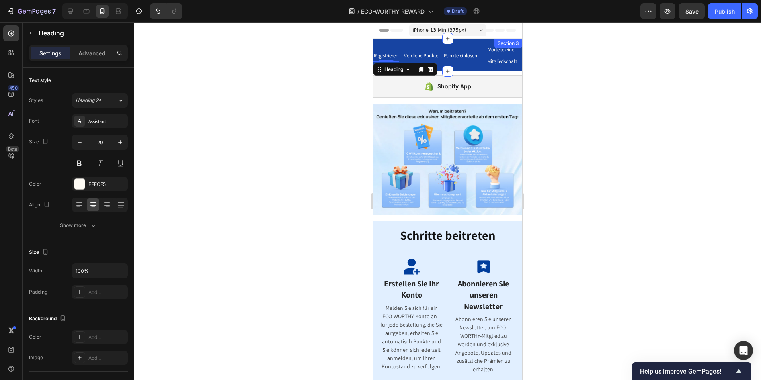
click at [400, 54] on div "⁠⁠⁠⁠⁠⁠⁠ Registrieren Heading 0 Vorteile einer Mitgliedschaft Heading Verdiene P…" at bounding box center [447, 55] width 149 height 33
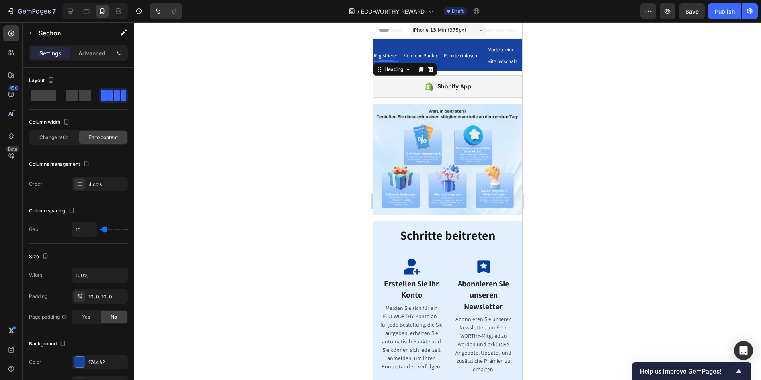
click at [396, 55] on span "Registrieren" at bounding box center [386, 55] width 25 height 7
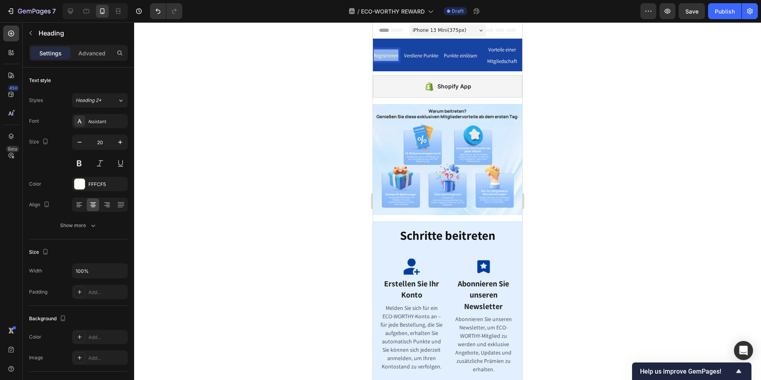
drag, startPoint x: 398, startPoint y: 54, endPoint x: 744, endPoint y: 75, distance: 346.7
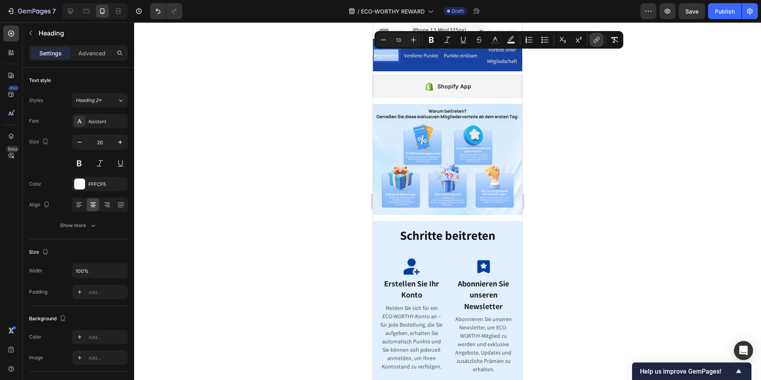
click at [596, 40] on icon "Editor contextual toolbar" at bounding box center [596, 40] width 8 height 8
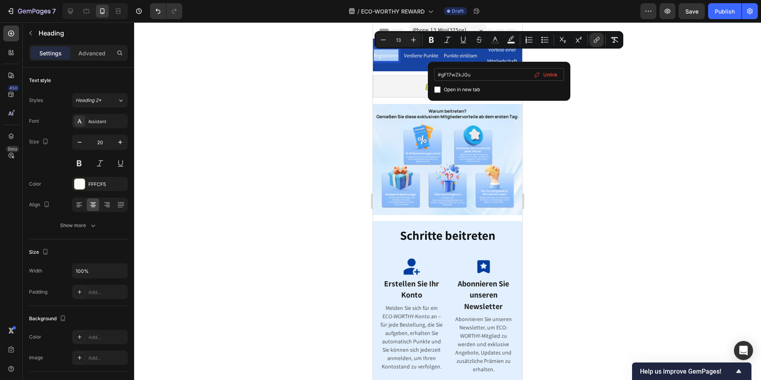
drag, startPoint x: 479, startPoint y: 74, endPoint x: 441, endPoint y: 74, distance: 38.2
click at [441, 74] on input "#gF17wZkJGu" at bounding box center [499, 74] width 130 height 13
click at [441, 74] on input "#.gF17wZkJGu" at bounding box center [499, 74] width 130 height 13
type input "#gF17wZkJGu"
click at [646, 149] on div at bounding box center [447, 200] width 627 height 357
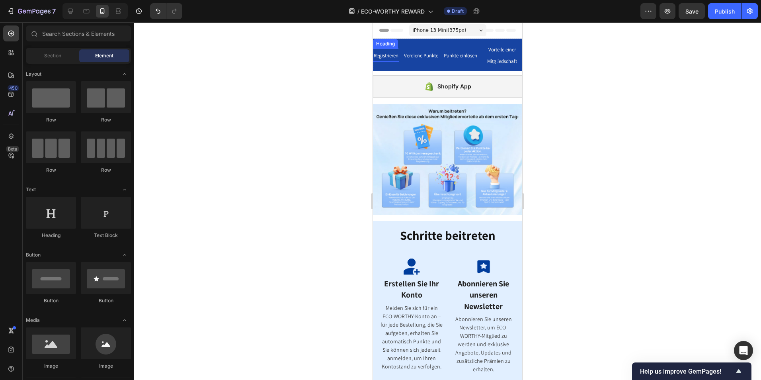
click at [395, 54] on u "Registrieren" at bounding box center [386, 55] width 25 height 7
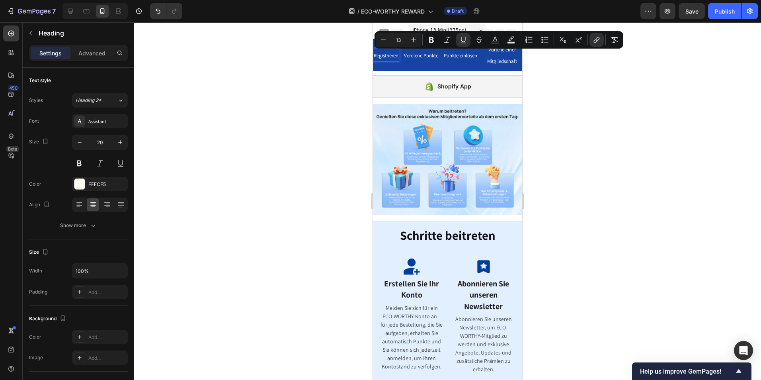
click at [398, 54] on u "Registrieren" at bounding box center [386, 55] width 25 height 7
click at [600, 40] on icon "Editor contextual toolbar" at bounding box center [596, 40] width 8 height 8
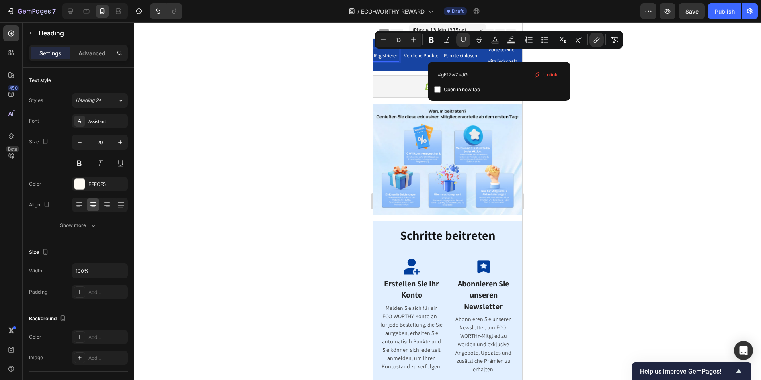
click at [449, 91] on span "Open in new tab" at bounding box center [462, 90] width 36 height 10
checkbox input "false"
click at [674, 142] on div at bounding box center [447, 200] width 627 height 357
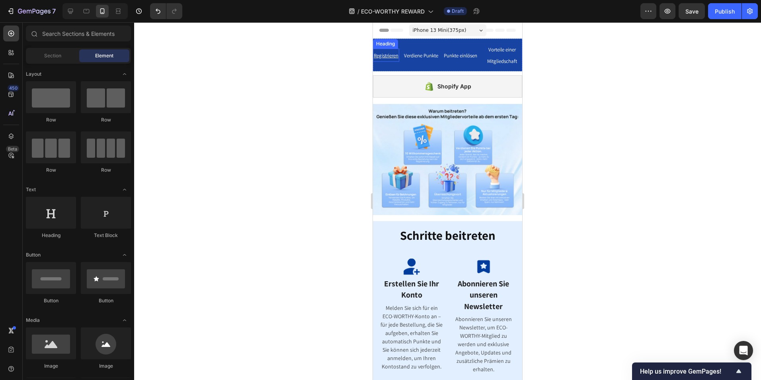
click at [388, 53] on u "Registrieren" at bounding box center [386, 55] width 25 height 7
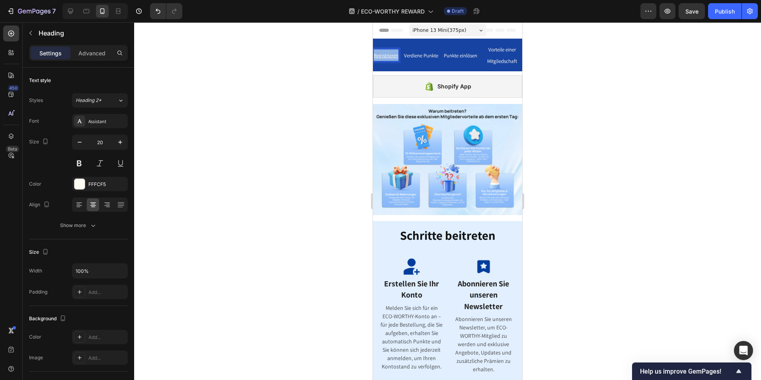
drag, startPoint x: 398, startPoint y: 54, endPoint x: 739, endPoint y: 75, distance: 341.2
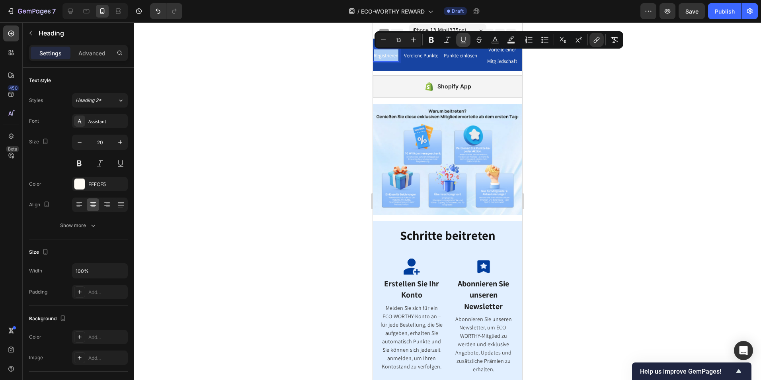
click at [463, 41] on icon "Editor contextual toolbar" at bounding box center [463, 40] width 8 height 8
click at [578, 123] on div at bounding box center [447, 200] width 627 height 357
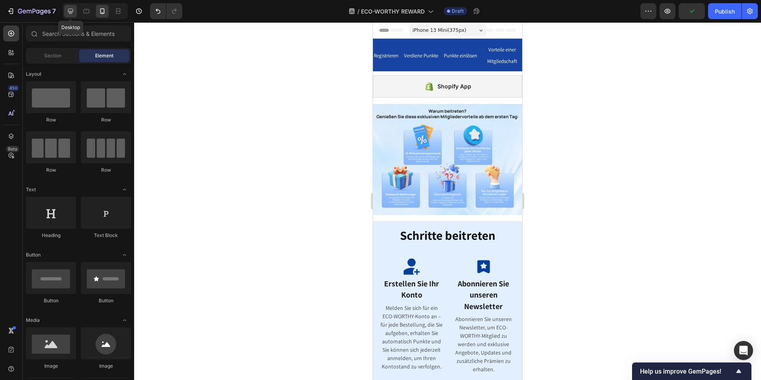
click at [70, 12] on icon at bounding box center [70, 11] width 5 height 5
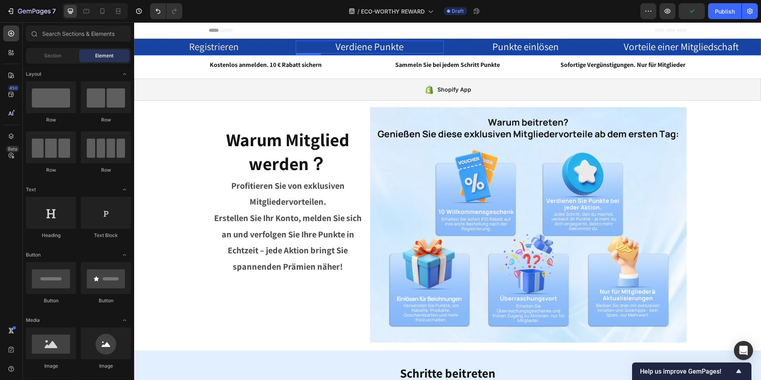
click at [381, 48] on span "Verdiene Punkte" at bounding box center [369, 46] width 68 height 13
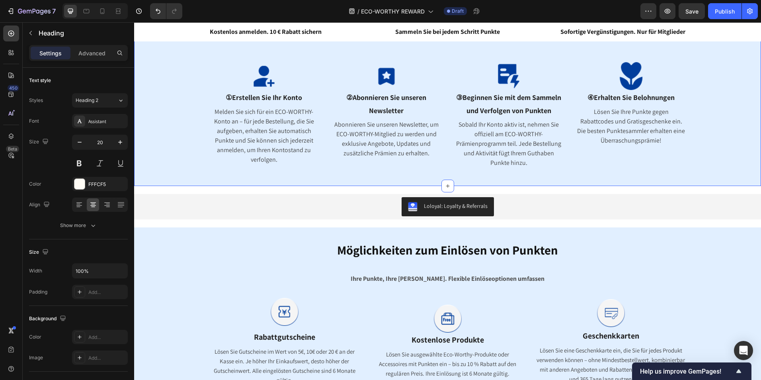
scroll to position [398, 0]
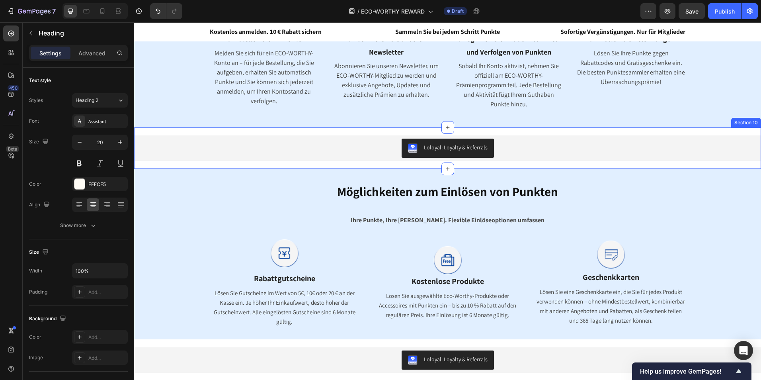
click at [525, 132] on div "Loloyal: Loyalty & Referrals Loloyal: Loyalty & Referrals Section 10" at bounding box center [447, 147] width 627 height 41
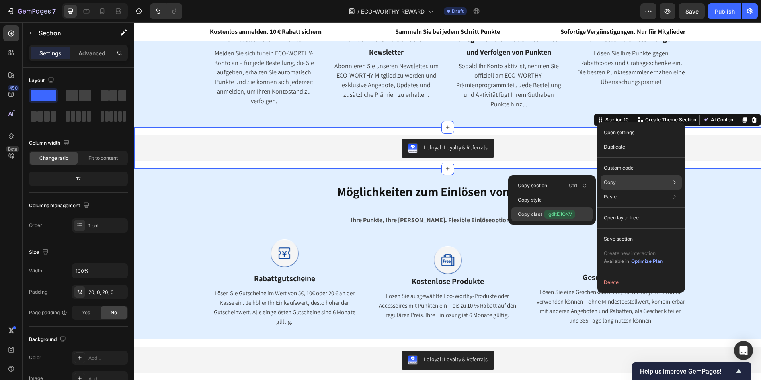
click at [538, 209] on div "Copy class .gdItEjlQXV" at bounding box center [551, 214] width 81 height 14
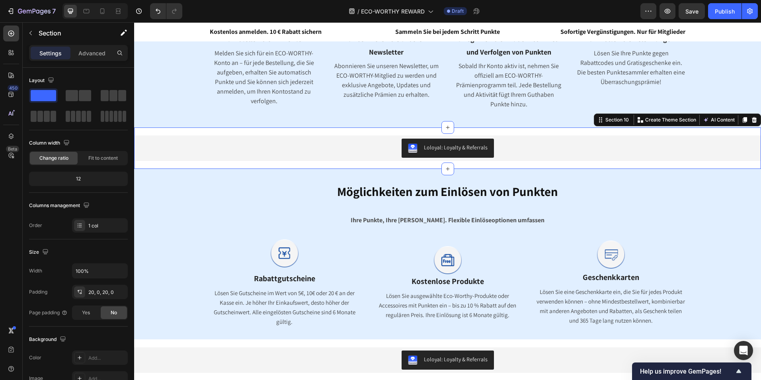
click at [491, 133] on div "Loloyal: Loyalty & Referrals Loloyal: Loyalty & Referrals Section 10 Create The…" at bounding box center [447, 147] width 627 height 41
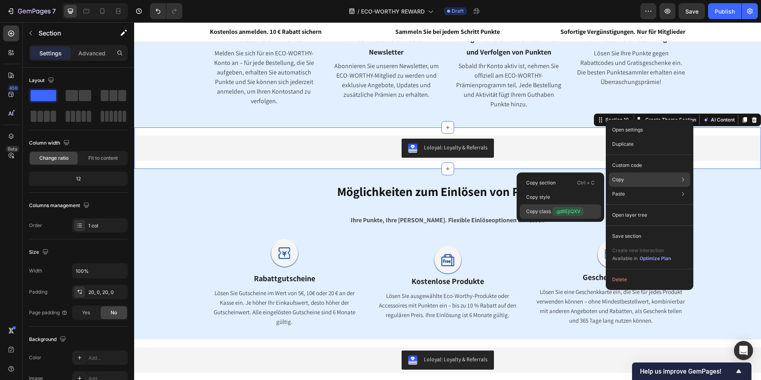
click at [537, 211] on p "Copy class .gdItEjlQXV" at bounding box center [554, 211] width 57 height 9
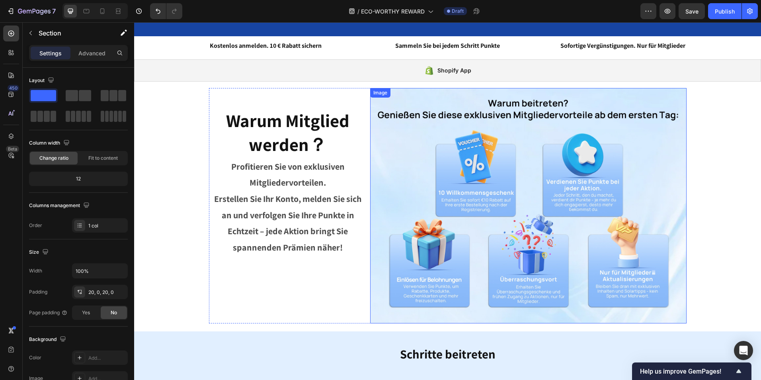
scroll to position [0, 0]
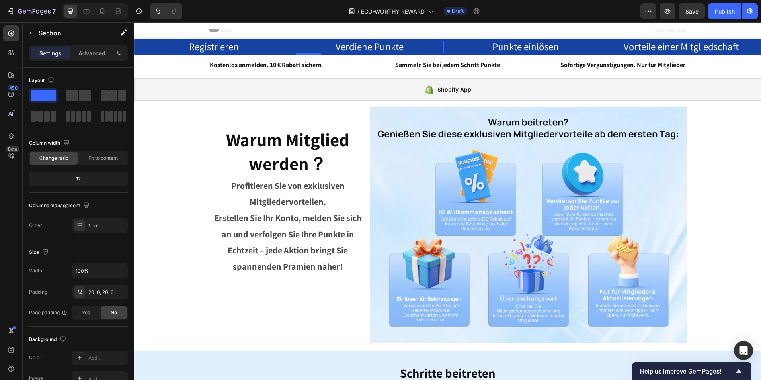
click at [370, 47] on span "Verdiene Punkte" at bounding box center [369, 46] width 68 height 13
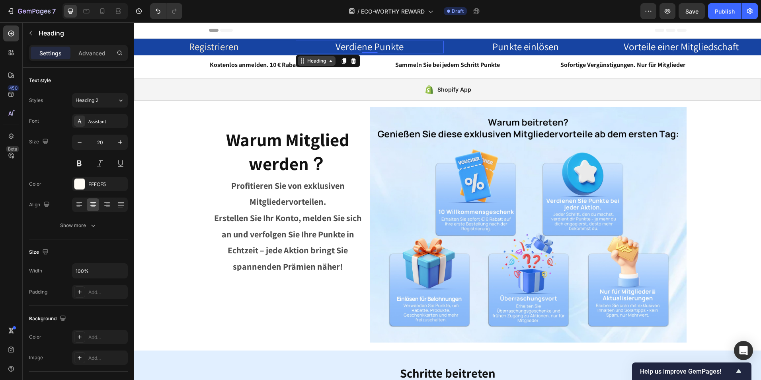
click at [321, 62] on div "Heading" at bounding box center [317, 60] width 22 height 7
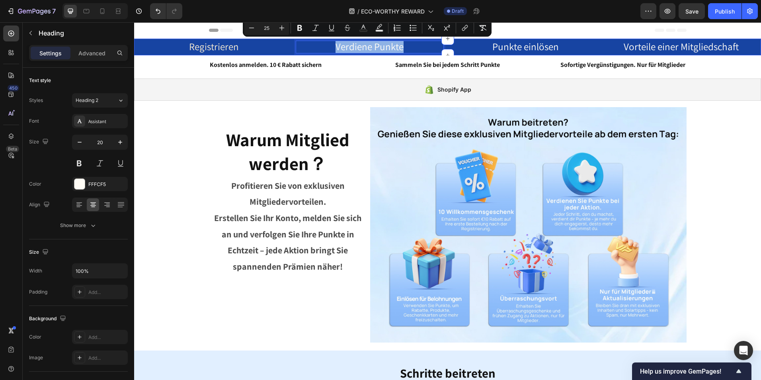
drag, startPoint x: 399, startPoint y: 47, endPoint x: 330, endPoint y: 55, distance: 69.7
click at [330, 55] on div "Vorteile einer Mitgliedschaft Heading Verdiene Punkte Heading Section 0 Punkte …" at bounding box center [447, 47] width 627 height 17
click at [462, 24] on icon "Editor contextual toolbar" at bounding box center [465, 28] width 8 height 8
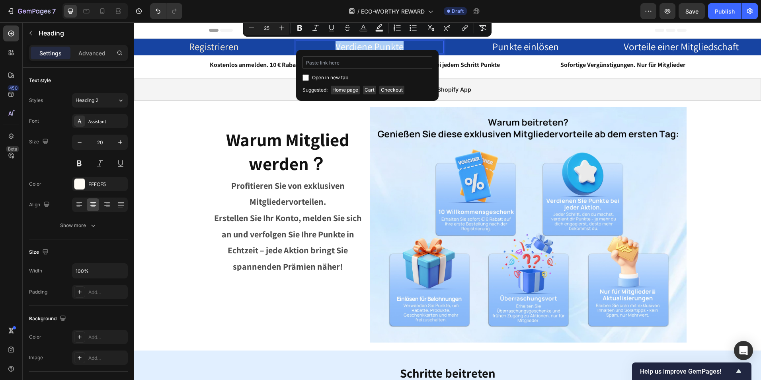
click at [343, 65] on input "Editor contextual toolbar" at bounding box center [367, 62] width 130 height 13
drag, startPoint x: 307, startPoint y: 64, endPoint x: 301, endPoint y: 64, distance: 5.6
click at [301, 64] on div ".gdItEjlQXV Open in new tab Unlink" at bounding box center [367, 69] width 142 height 39
type input "#gdItEjlQXV"
click at [306, 75] on input "Editor contextual toolbar" at bounding box center [305, 77] width 6 height 6
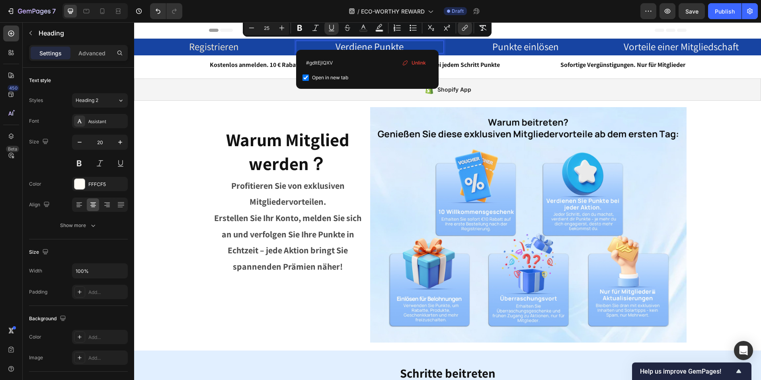
click at [309, 77] on label "Open in new tab" at bounding box center [328, 78] width 39 height 10
checkbox input "false"
click at [327, 27] on icon "Editor contextual toolbar" at bounding box center [331, 28] width 8 height 8
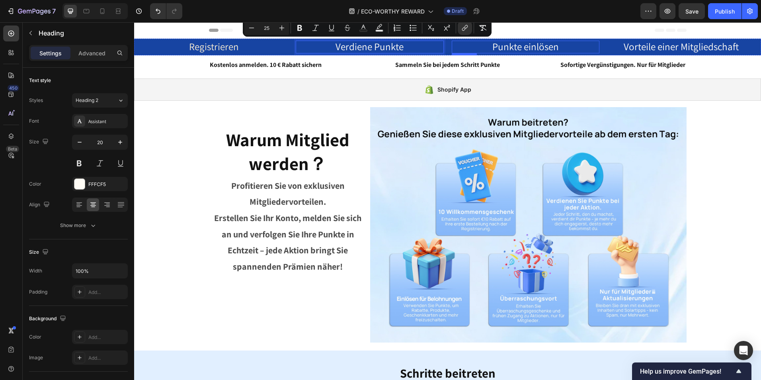
click at [518, 49] on span "Punkte einlösen" at bounding box center [525, 46] width 66 height 13
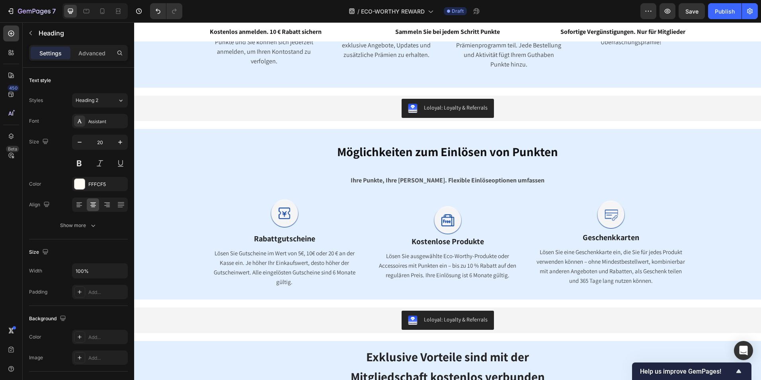
scroll to position [557, 0]
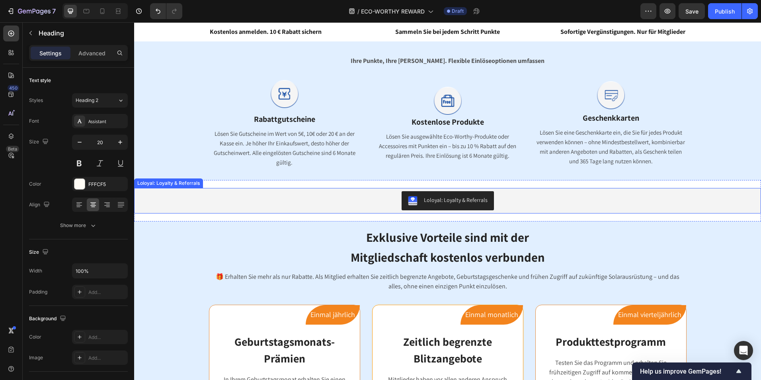
click at [500, 194] on div "Loloyal: Loyalty & Referrals" at bounding box center [447, 200] width 620 height 19
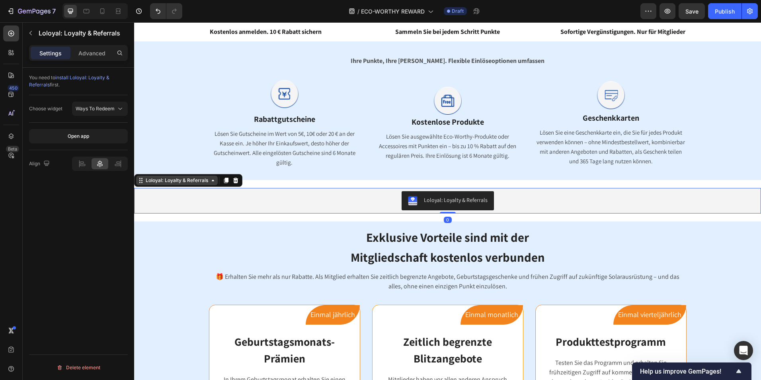
click at [191, 182] on div "Loloyal: Loyalty & Referrals" at bounding box center [177, 180] width 66 height 7
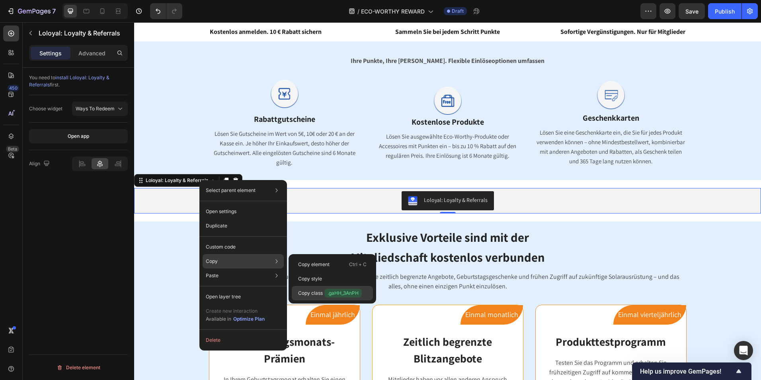
click at [316, 292] on p "Copy class .gaHH_3AnPH" at bounding box center [330, 292] width 64 height 9
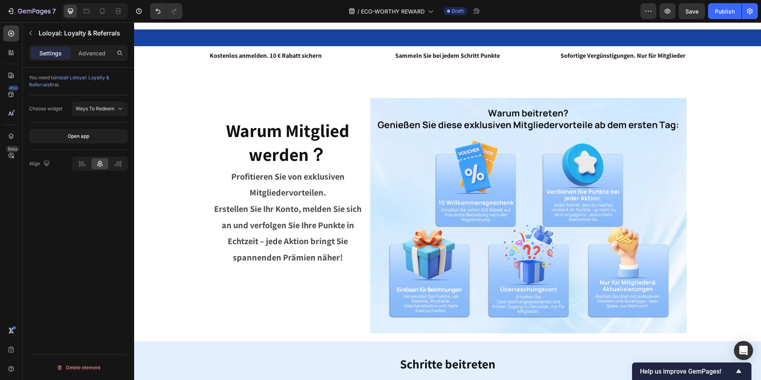
scroll to position [0, 0]
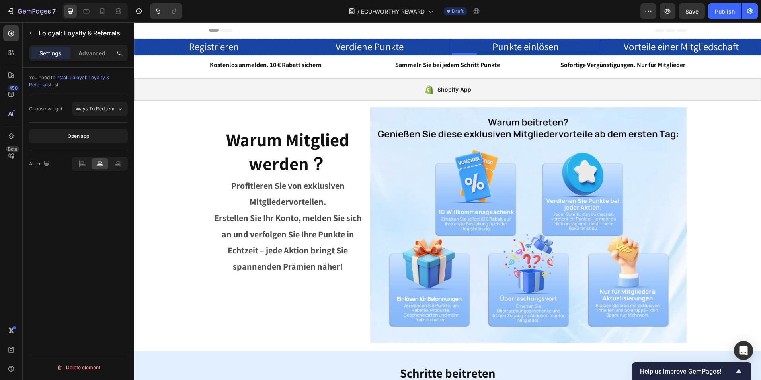
click at [521, 44] on span "Punkte einlösen" at bounding box center [525, 46] width 66 height 13
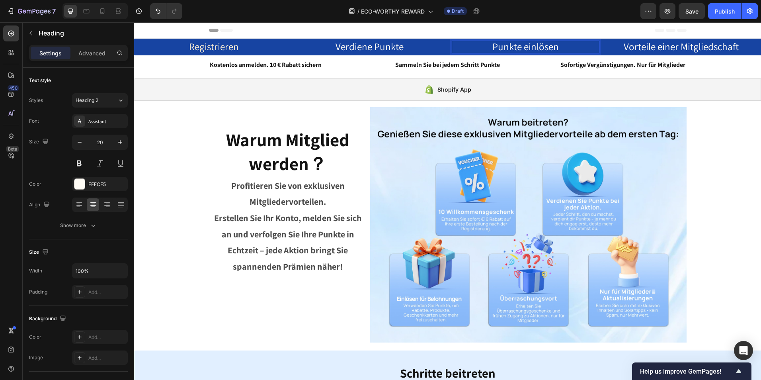
click at [558, 46] on h2 "Punkte einlösen" at bounding box center [526, 47] width 148 height 13
drag, startPoint x: 558, startPoint y: 46, endPoint x: 485, endPoint y: 46, distance: 73.2
click at [485, 46] on p "Punkte einlösen" at bounding box center [525, 46] width 146 height 11
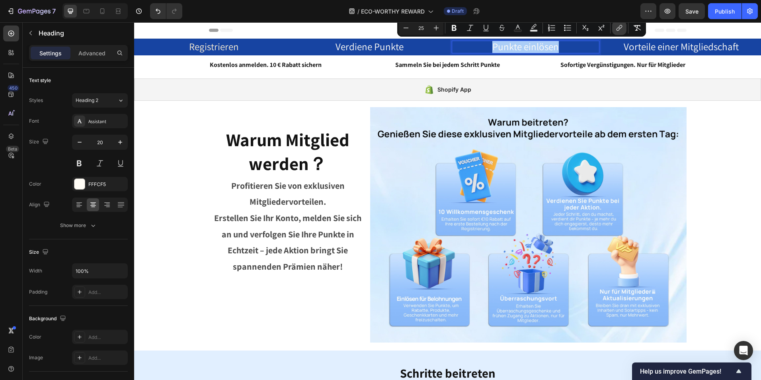
click at [619, 30] on icon "Editor contextual toolbar" at bounding box center [619, 28] width 8 height 8
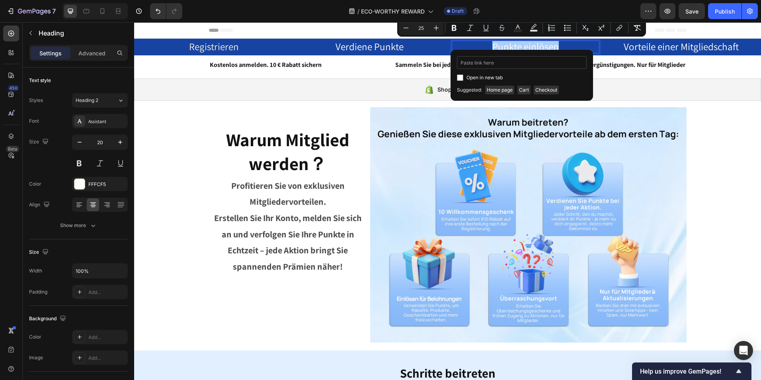
click at [494, 62] on input "Editor contextual toolbar" at bounding box center [522, 62] width 130 height 13
click at [461, 62] on input ".gaHH_3AnPH" at bounding box center [522, 62] width 130 height 13
type input "#gaHH_3AnPH"
click at [493, 78] on span "Open in new tab" at bounding box center [484, 78] width 36 height 10
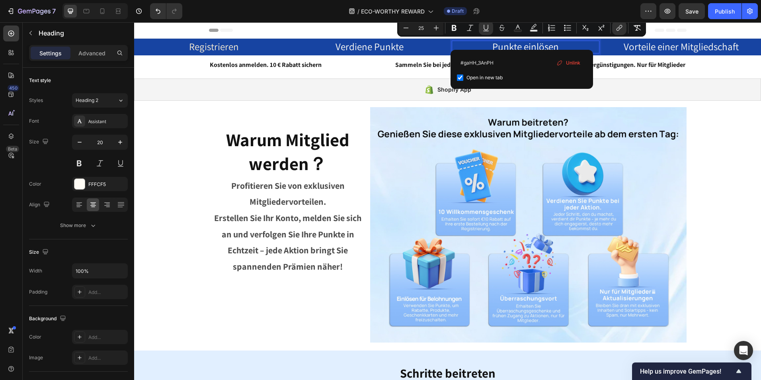
click at [495, 79] on span "Open in new tab" at bounding box center [484, 78] width 36 height 10
checkbox input "false"
click at [486, 27] on icon "Editor contextual toolbar" at bounding box center [486, 28] width 8 height 8
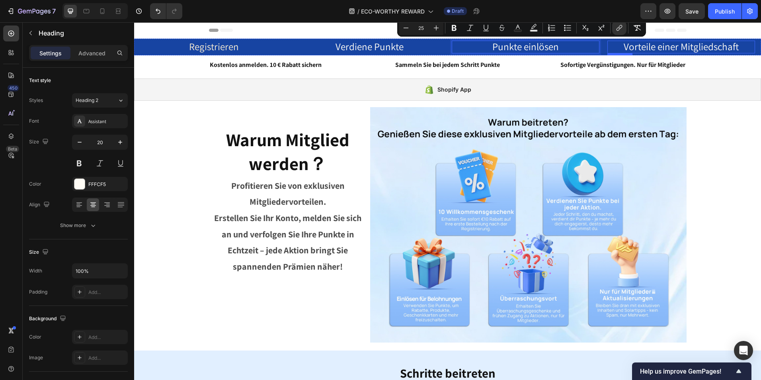
click at [696, 46] on span "Vorteile einer Mitgliedschaft" at bounding box center [680, 46] width 115 height 13
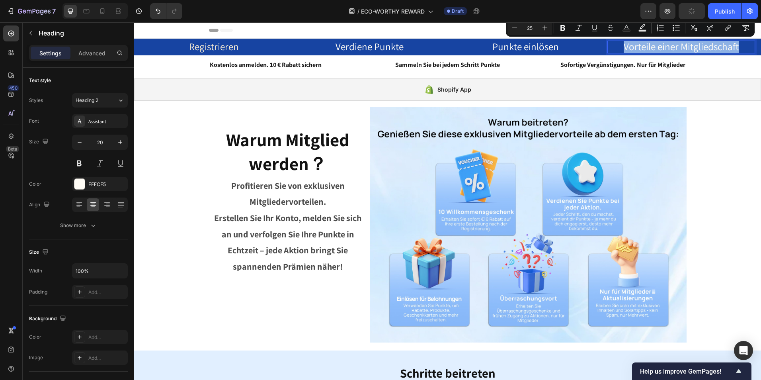
drag, startPoint x: 735, startPoint y: 45, endPoint x: 616, endPoint y: 43, distance: 119.4
click at [616, 43] on p "Vorteile einer Mitgliedschaft" at bounding box center [681, 46] width 146 height 11
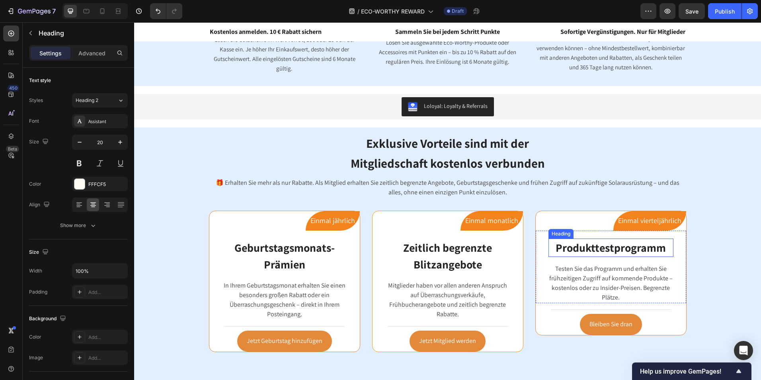
scroll to position [579, 0]
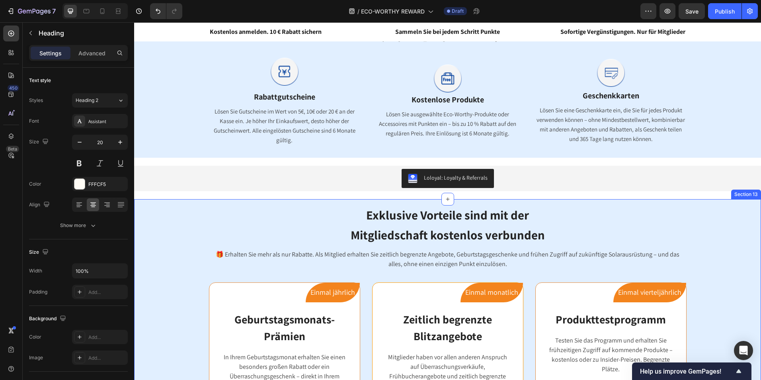
click at [687, 206] on div "Exklusive Vorteile sind mit der Mitgliedschaft kostenlos verbunden Heading Row …" at bounding box center [447, 329] width 615 height 253
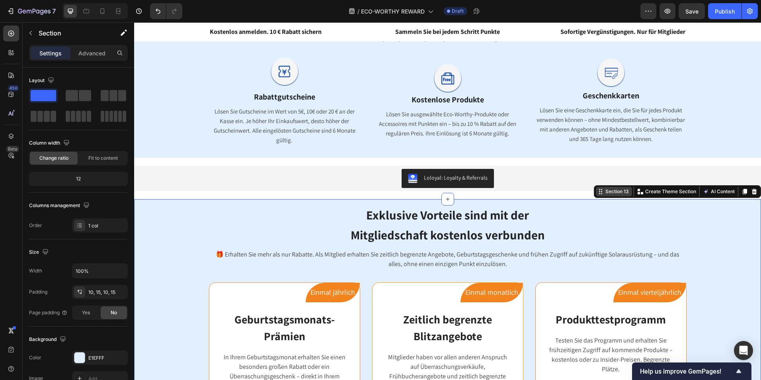
click at [597, 190] on icon at bounding box center [600, 191] width 6 height 6
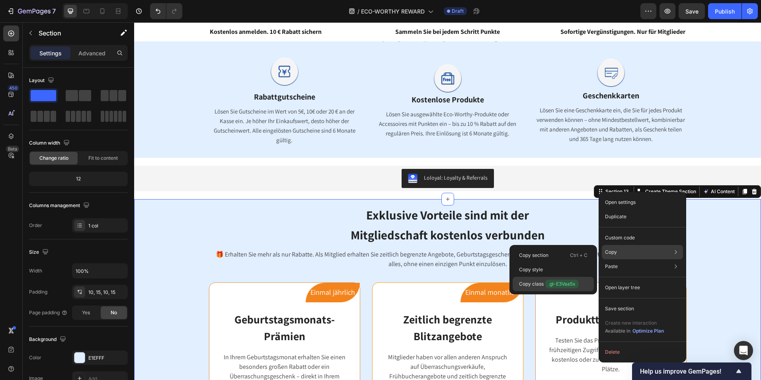
click at [529, 280] on p "Copy class .gl-E3Vaa5x" at bounding box center [549, 283] width 60 height 9
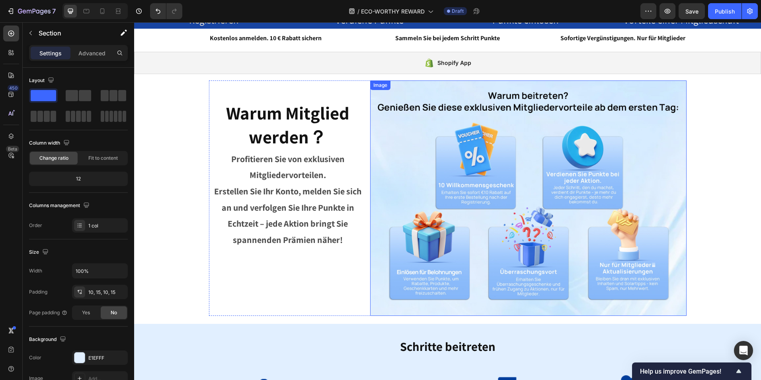
scroll to position [0, 0]
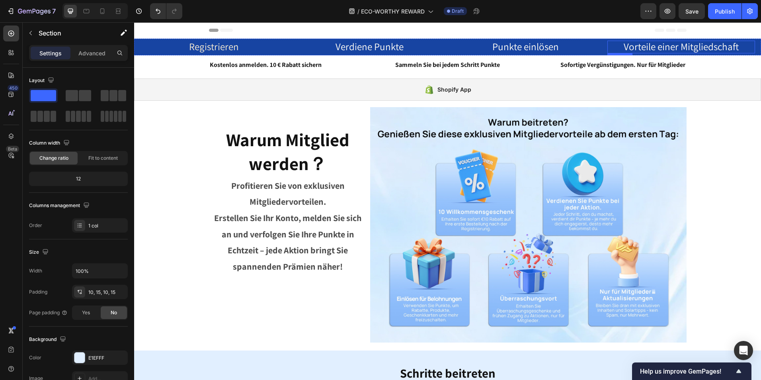
click at [637, 47] on span "Vorteile einer Mitgliedschaft" at bounding box center [680, 46] width 115 height 13
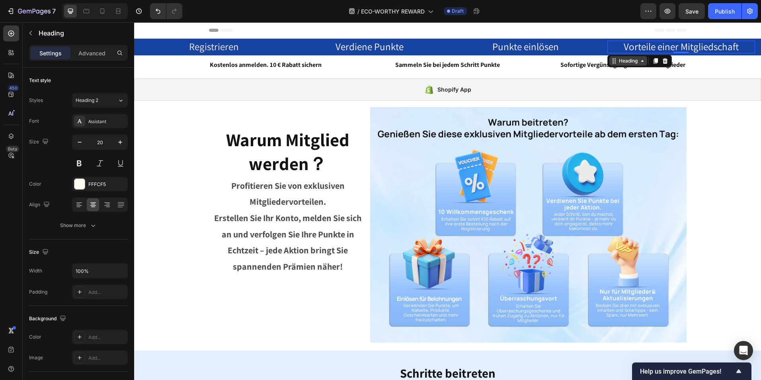
click at [619, 60] on div "Heading" at bounding box center [628, 60] width 22 height 7
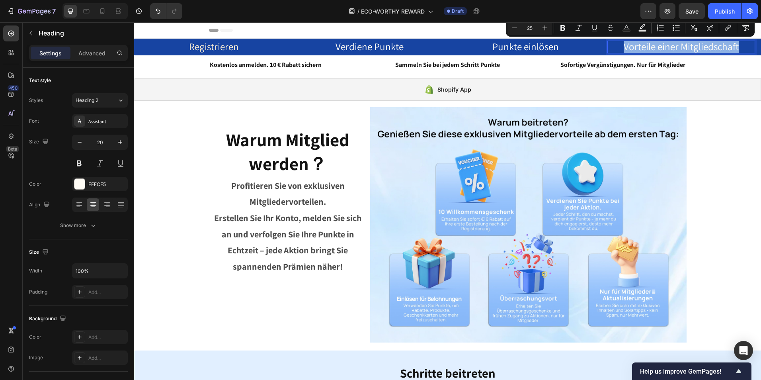
drag, startPoint x: 741, startPoint y: 46, endPoint x: 617, endPoint y: 50, distance: 124.2
click at [617, 50] on p "Vorteile einer Mitgliedschaft" at bounding box center [681, 46] width 146 height 11
click at [726, 27] on icon "Editor contextual toolbar" at bounding box center [728, 28] width 8 height 8
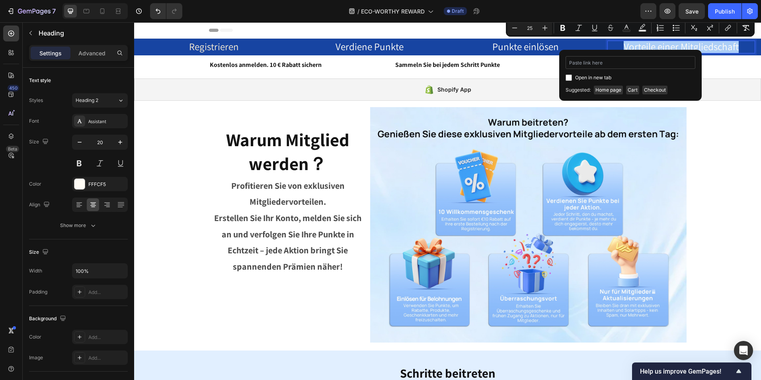
click at [594, 64] on input "Editor contextual toolbar" at bounding box center [630, 62] width 130 height 13
drag, startPoint x: 571, startPoint y: 63, endPoint x: 562, endPoint y: 63, distance: 8.8
click at [562, 63] on div ".gl-E3Vaa5x Open in new tab Unlink" at bounding box center [630, 69] width 142 height 39
type input "#gl-E3Vaa5x"
click at [578, 74] on span "Open in new tab" at bounding box center [593, 78] width 36 height 10
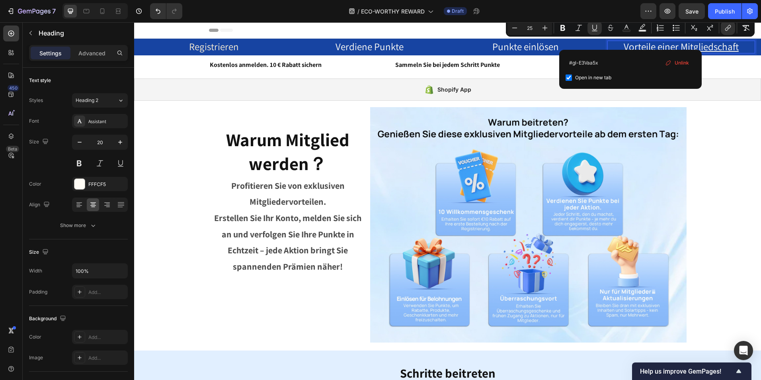
click at [578, 74] on span "Open in new tab" at bounding box center [593, 78] width 36 height 10
checkbox input "false"
click at [594, 28] on icon "Editor contextual toolbar" at bounding box center [594, 28] width 8 height 8
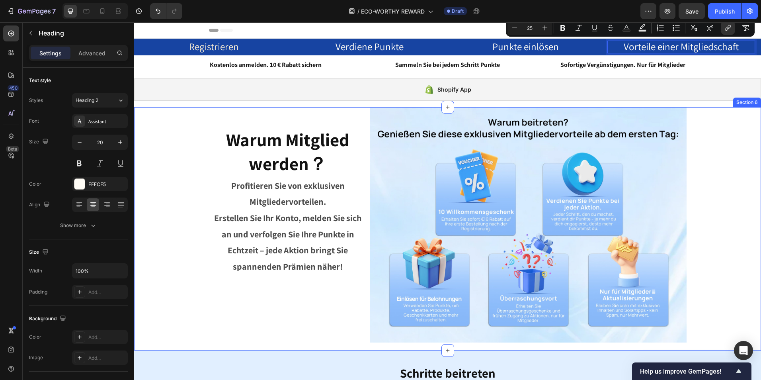
click at [719, 148] on div "Warum Mitglied werden？ Heading Profitieren Sie von exklusiven Mitgliedervorteil…" at bounding box center [447, 224] width 603 height 235
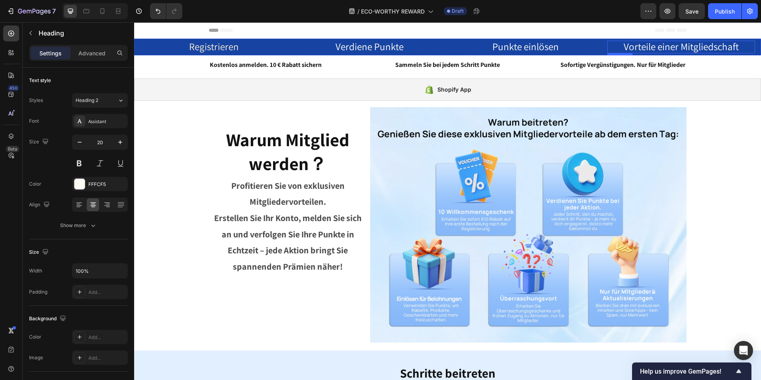
click at [662, 41] on span "Vorteile einer Mitgliedschaft" at bounding box center [680, 46] width 115 height 13
click at [527, 47] on span "Punkte einlösen" at bounding box center [525, 46] width 66 height 13
click at [364, 46] on span "Verdiene Punkte" at bounding box center [369, 46] width 68 height 13
click at [662, 43] on span "Vorteile einer Mitgliedschaft" at bounding box center [680, 46] width 115 height 13
click at [104, 14] on icon at bounding box center [102, 11] width 4 height 6
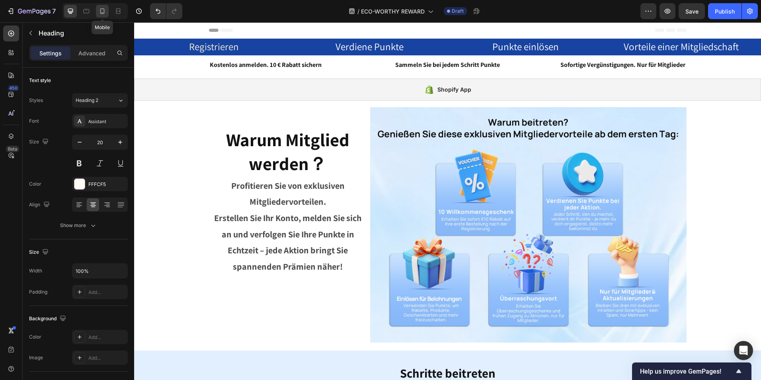
type input "41"
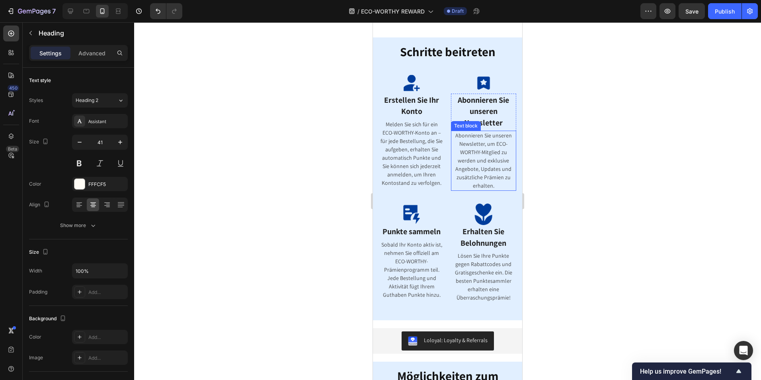
scroll to position [358, 0]
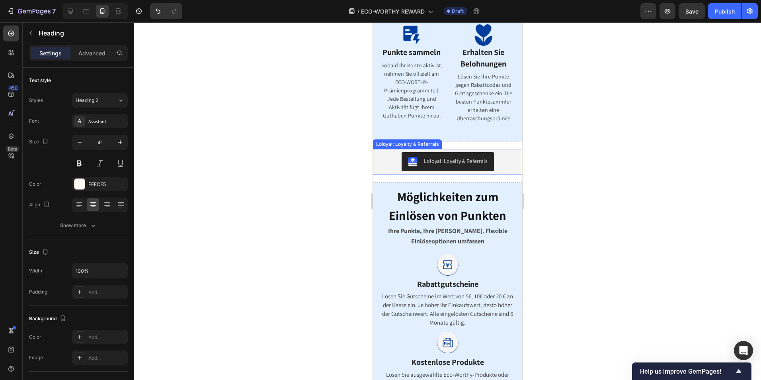
click at [493, 158] on div "Loloyal: Loyalty & Referrals" at bounding box center [447, 161] width 143 height 19
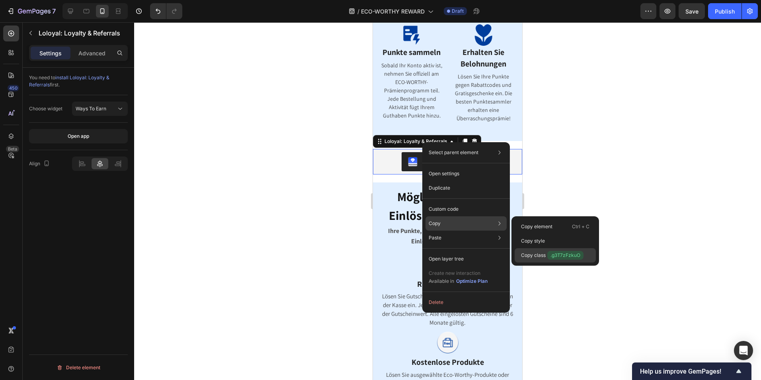
click at [538, 253] on p "Copy class .g3T7zFzkuO" at bounding box center [552, 255] width 62 height 9
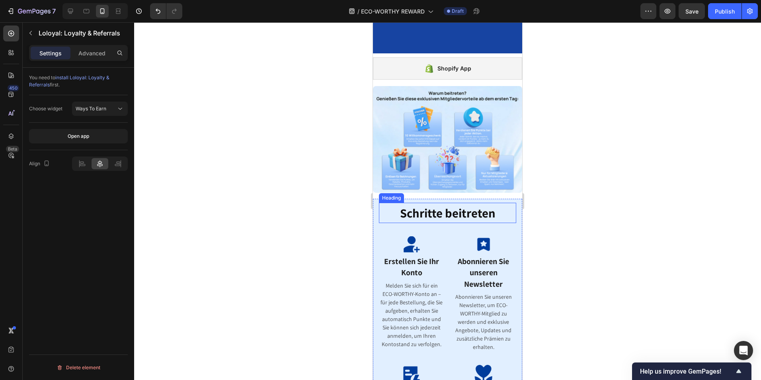
scroll to position [0, 0]
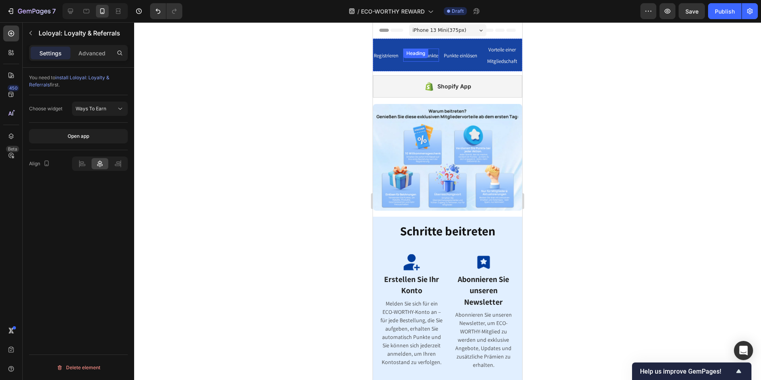
click at [426, 59] on span "Verdiene Punkte" at bounding box center [421, 55] width 34 height 7
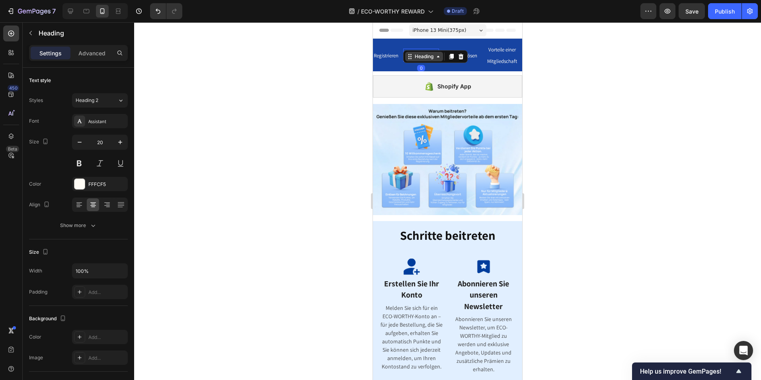
click at [426, 53] on div "Heading" at bounding box center [424, 56] width 22 height 7
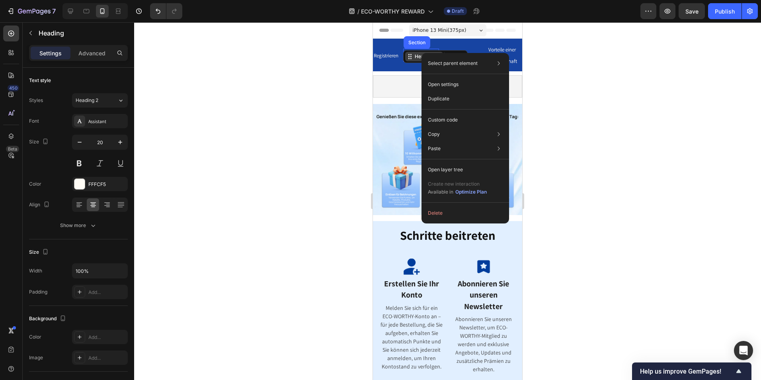
click at [421, 53] on div "Select parent element Section Heading Open settings Duplicate Custom code Copy …" at bounding box center [465, 138] width 88 height 170
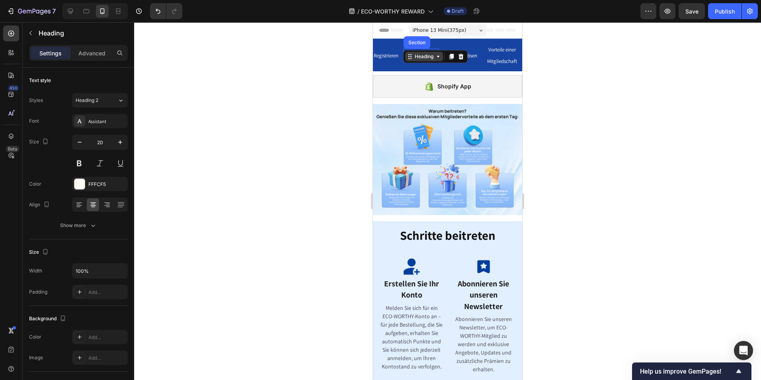
click at [424, 53] on div "Heading" at bounding box center [424, 56] width 22 height 7
click at [435, 62] on h2 "Verdiene Punkte" at bounding box center [421, 55] width 36 height 13
drag, startPoint x: 435, startPoint y: 62, endPoint x: 410, endPoint y: 50, distance: 27.9
click at [410, 50] on p "Verdiene Punkte" at bounding box center [421, 55] width 34 height 12
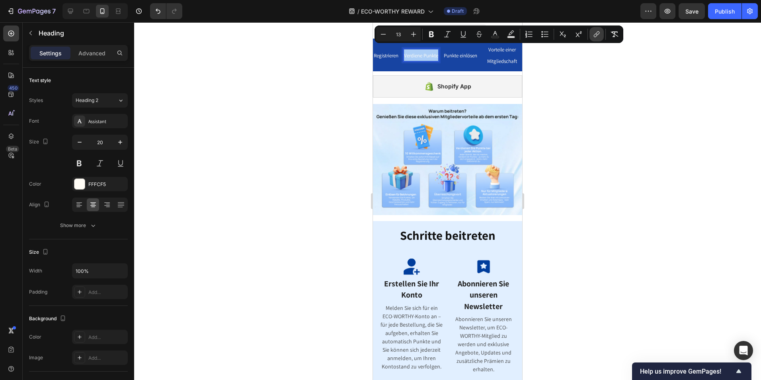
click at [591, 35] on button "link" at bounding box center [596, 34] width 14 height 14
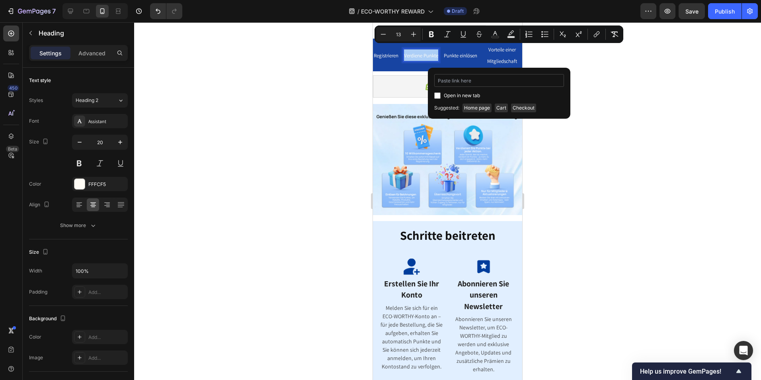
click at [465, 80] on input "Editor contextual toolbar" at bounding box center [499, 80] width 130 height 13
drag, startPoint x: 440, startPoint y: 81, endPoint x: 436, endPoint y: 80, distance: 4.0
click at [436, 80] on input ".g3T7zFzkuO" at bounding box center [499, 80] width 130 height 13
type input "#g3T7zFzkuO"
click at [438, 97] on input "Editor contextual toolbar" at bounding box center [437, 95] width 6 height 6
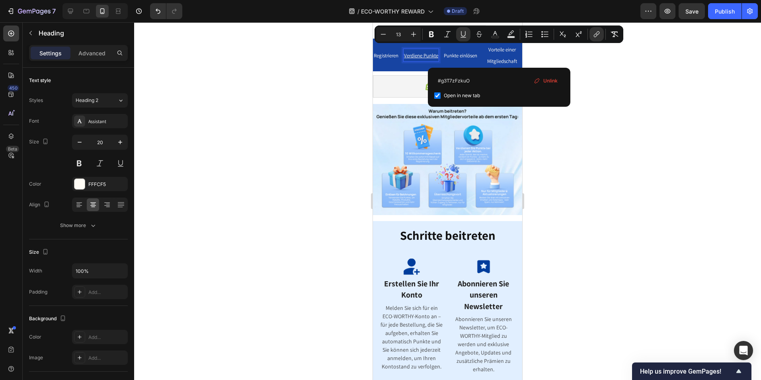
click at [438, 97] on input "Editor contextual toolbar" at bounding box center [437, 95] width 6 height 6
checkbox input "false"
click at [465, 35] on icon "Editor contextual toolbar" at bounding box center [463, 34] width 4 height 6
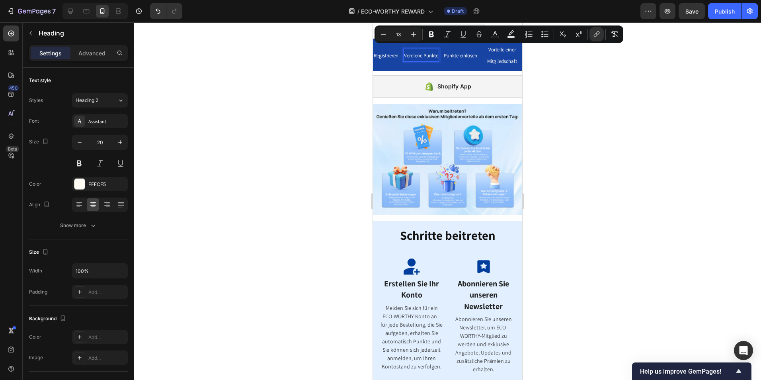
click at [633, 123] on div at bounding box center [447, 200] width 627 height 357
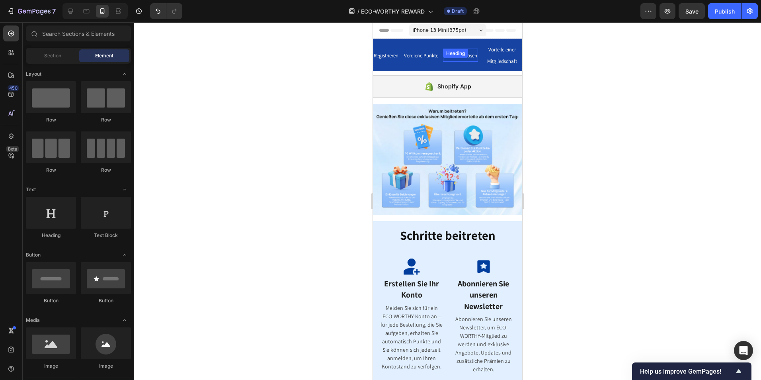
click at [456, 52] on div "Punkte einlösen Heading" at bounding box center [460, 55] width 35 height 13
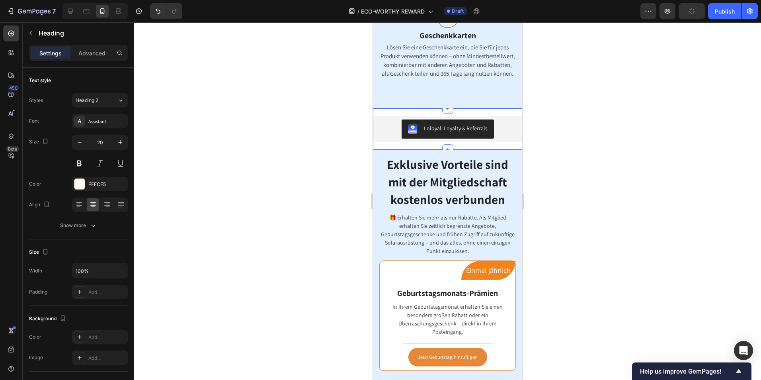
scroll to position [676, 0]
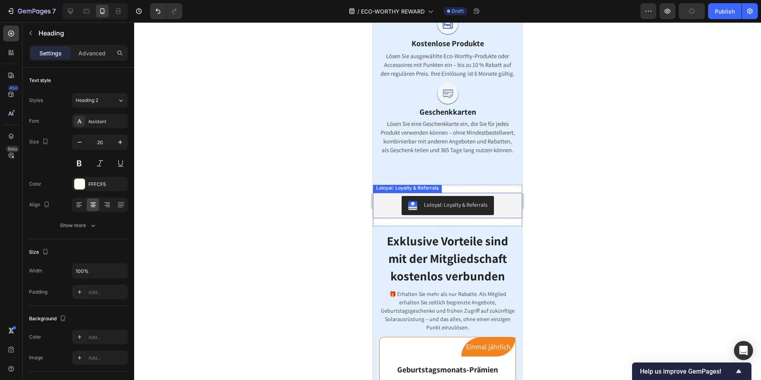
click at [497, 204] on div "Loloyal: Loyalty & Referrals" at bounding box center [447, 205] width 143 height 19
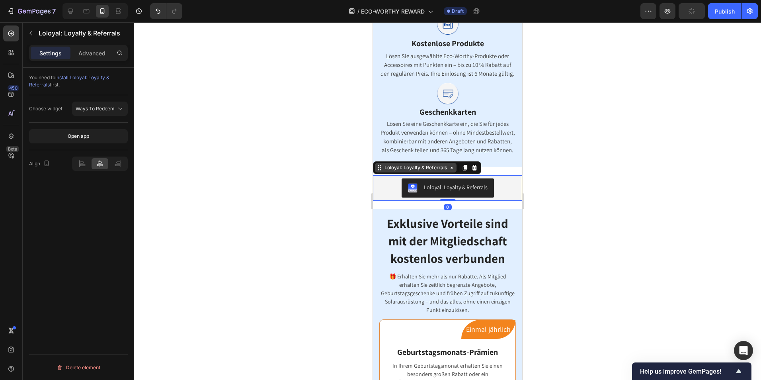
click at [415, 171] on div "Loloyal: Loyalty & Referrals" at bounding box center [416, 167] width 66 height 7
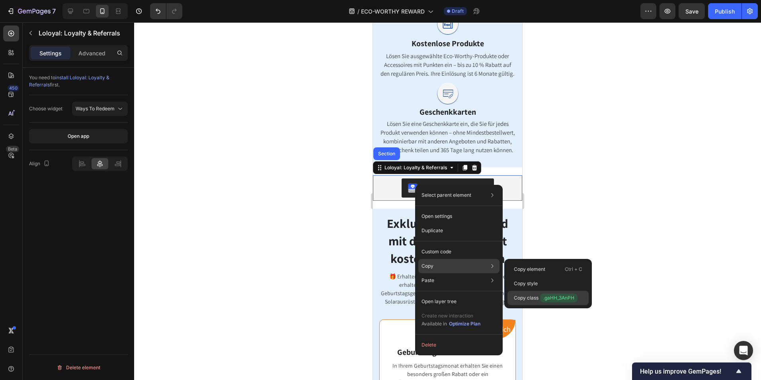
click at [529, 294] on p "Copy class .gaHH_3AnPH" at bounding box center [546, 297] width 64 height 9
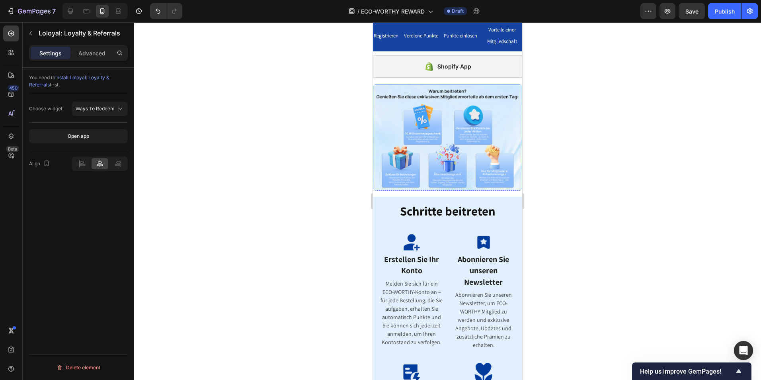
scroll to position [0, 0]
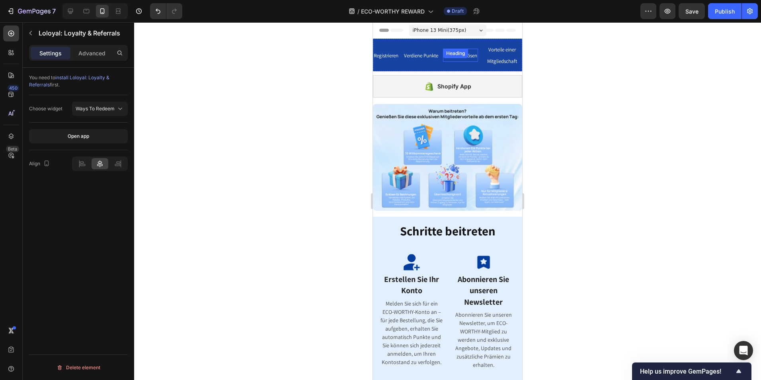
click at [463, 58] on span "Punkte einlösen" at bounding box center [460, 55] width 33 height 7
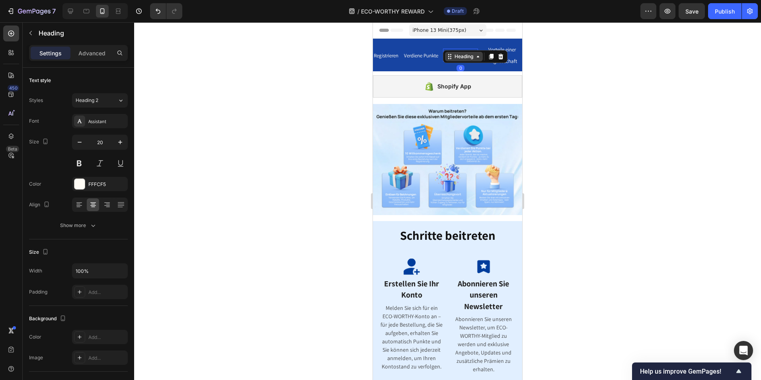
click at [467, 54] on div "Heading" at bounding box center [464, 56] width 22 height 7
click at [607, 93] on div at bounding box center [447, 200] width 627 height 357
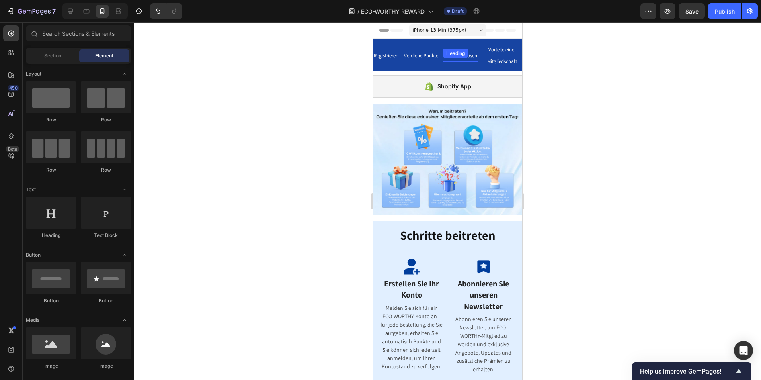
click at [467, 59] on span "Punkte einlösen" at bounding box center [460, 55] width 33 height 7
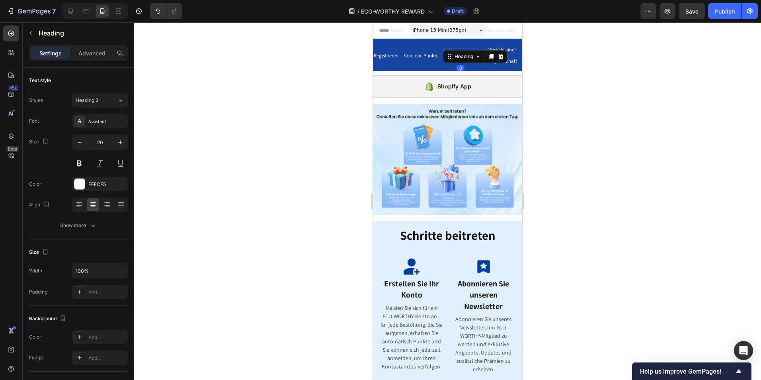
click at [471, 59] on h2 "Punkte einlösen" at bounding box center [460, 55] width 35 height 13
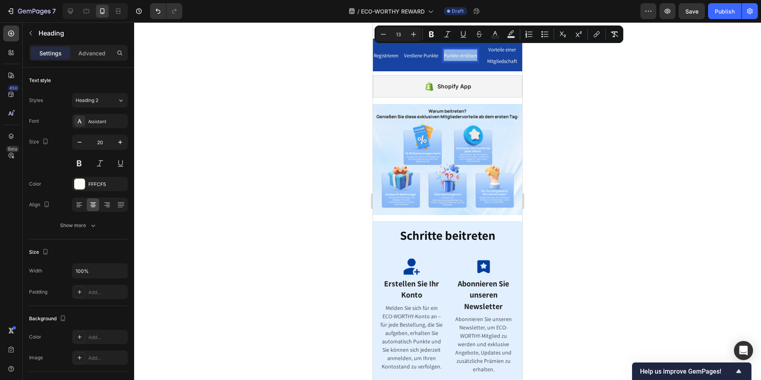
drag, startPoint x: 471, startPoint y: 60, endPoint x: 449, endPoint y: 49, distance: 24.4
click at [449, 49] on p "Punkte einlösen" at bounding box center [460, 55] width 33 height 12
click at [592, 36] on icon "Editor contextual toolbar" at bounding box center [596, 34] width 8 height 8
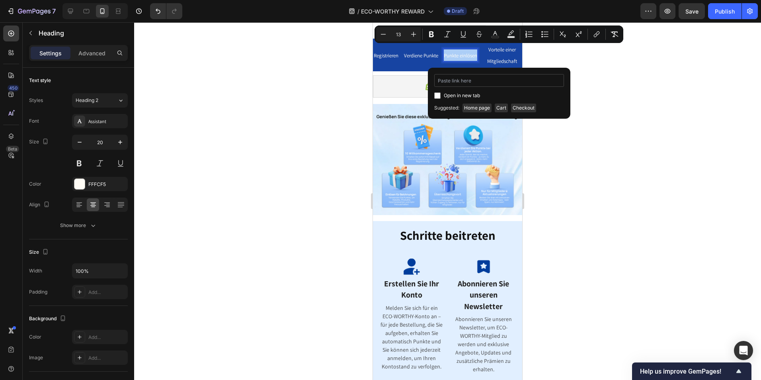
click at [474, 83] on input "Editor contextual toolbar" at bounding box center [499, 80] width 130 height 13
drag, startPoint x: 438, startPoint y: 82, endPoint x: 434, endPoint y: 82, distance: 4.8
click at [434, 82] on input ".gaHH_3AnPH" at bounding box center [499, 80] width 130 height 13
type input "#gaHH_3AnPH"
click at [469, 96] on span "Open in new tab" at bounding box center [462, 96] width 36 height 10
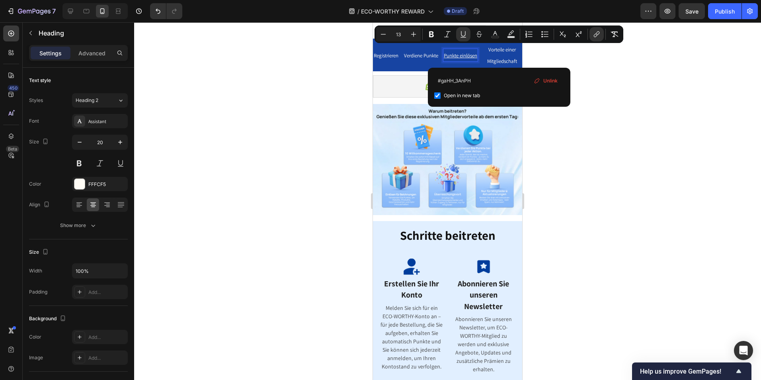
click at [469, 96] on span "Open in new tab" at bounding box center [462, 96] width 36 height 10
checkbox input "false"
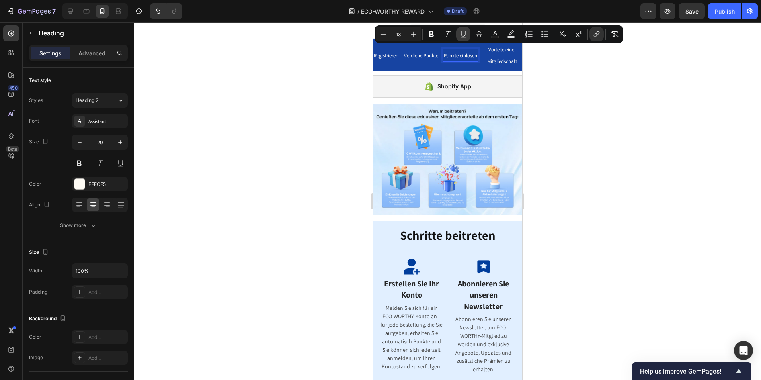
click at [460, 33] on icon "Editor contextual toolbar" at bounding box center [463, 34] width 8 height 8
click at [569, 107] on div at bounding box center [447, 200] width 627 height 357
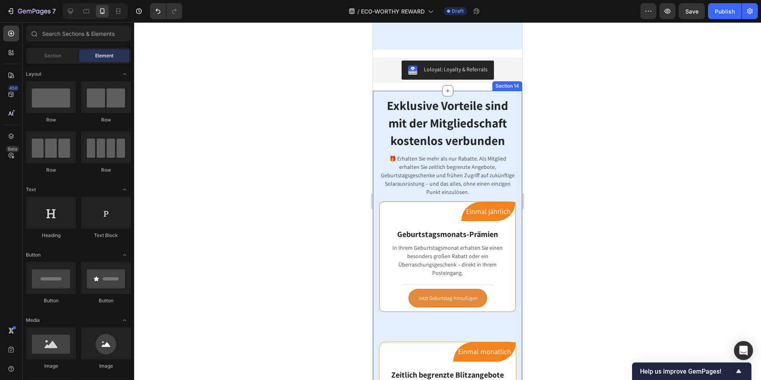
scroll to position [763, 0]
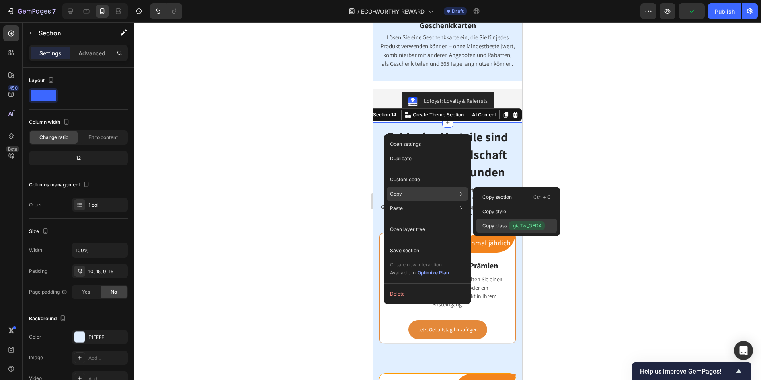
click at [503, 224] on p "Copy class .giJTw_GED4" at bounding box center [513, 225] width 62 height 9
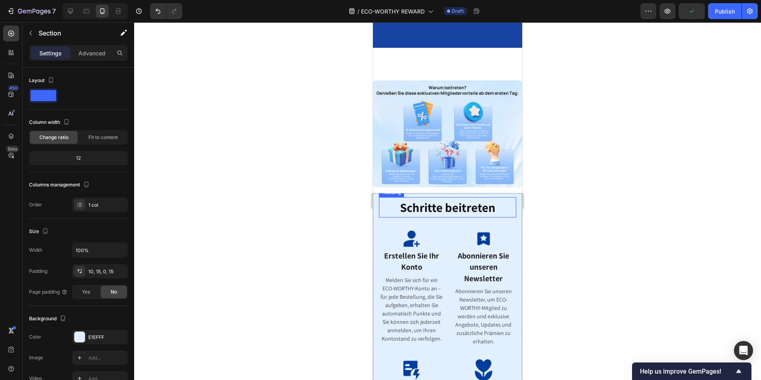
scroll to position [0, 0]
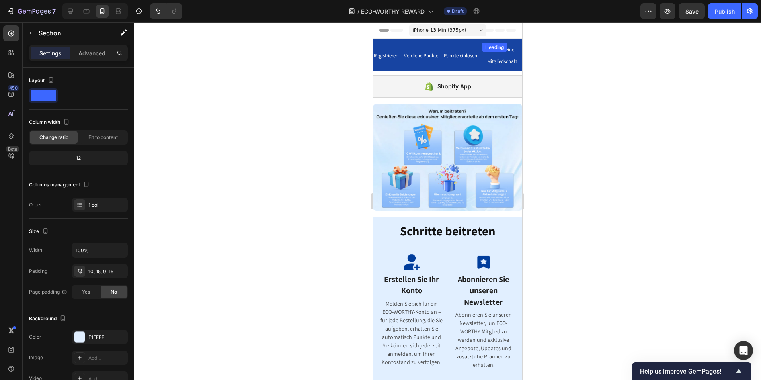
click at [508, 54] on div "Vorteile einer Mitgliedschaft Heading" at bounding box center [502, 55] width 40 height 25
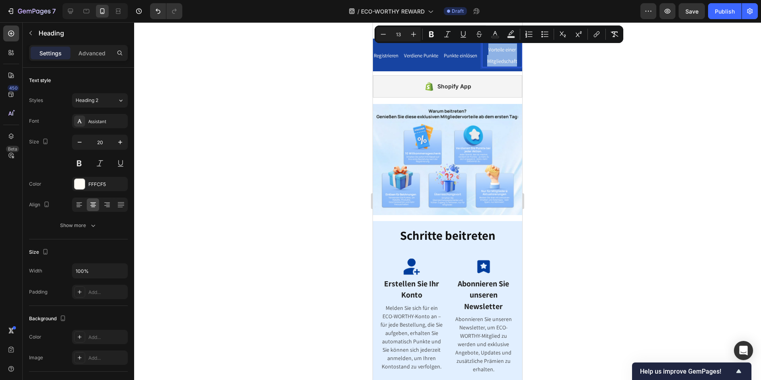
drag, startPoint x: 514, startPoint y: 61, endPoint x: 484, endPoint y: 51, distance: 31.6
click at [484, 51] on p "Vorteile einer Mitgliedschaft" at bounding box center [502, 54] width 39 height 23
click at [593, 35] on icon "Editor contextual toolbar" at bounding box center [596, 34] width 8 height 8
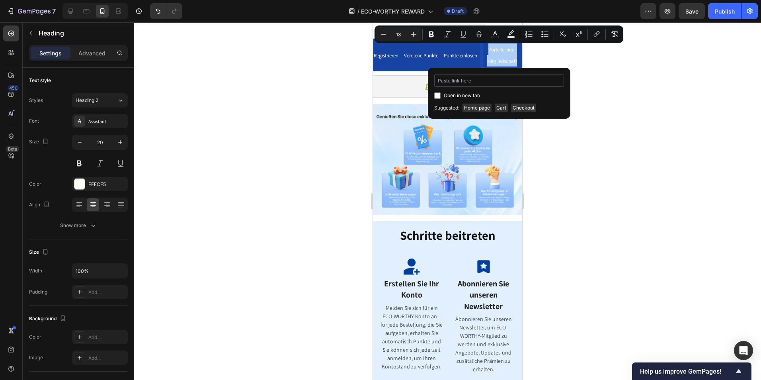
click at [483, 80] on input "Editor contextual toolbar" at bounding box center [499, 80] width 130 height 13
drag, startPoint x: 439, startPoint y: 82, endPoint x: 431, endPoint y: 82, distance: 8.4
click at [431, 82] on div ".giJTw_GED4 Open in new tab Unlink" at bounding box center [499, 87] width 142 height 39
type input "#giJTw_GED4"
click at [439, 92] on input "Editor contextual toolbar" at bounding box center [437, 95] width 6 height 6
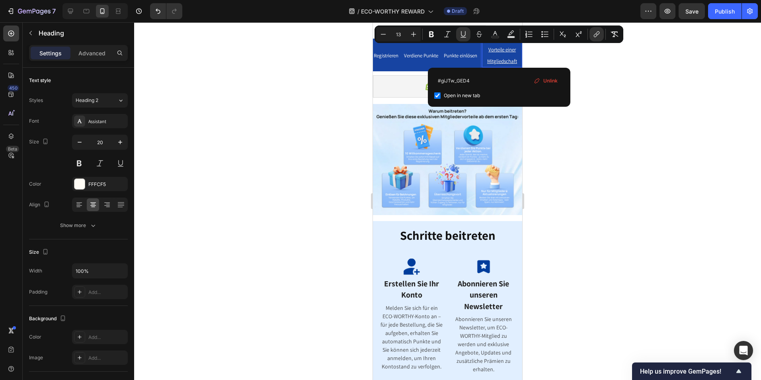
click at [439, 92] on input "Editor contextual toolbar" at bounding box center [437, 95] width 6 height 6
checkbox input "false"
click at [459, 34] on button "Underline" at bounding box center [463, 34] width 14 height 14
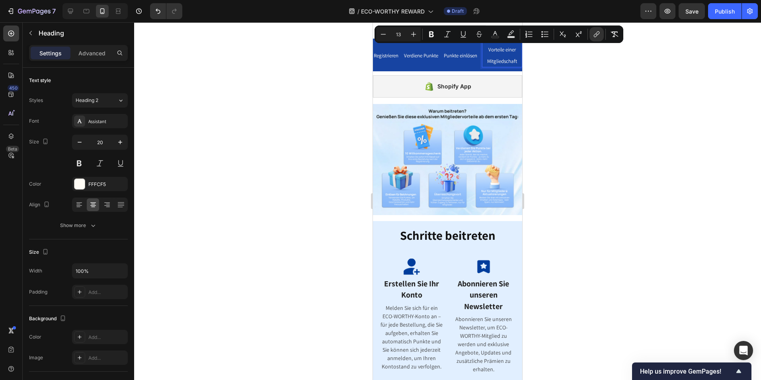
click at [608, 132] on div at bounding box center [447, 200] width 627 height 357
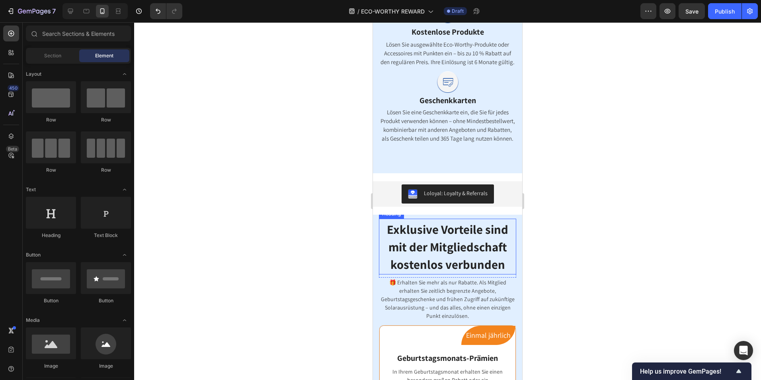
scroll to position [564, 0]
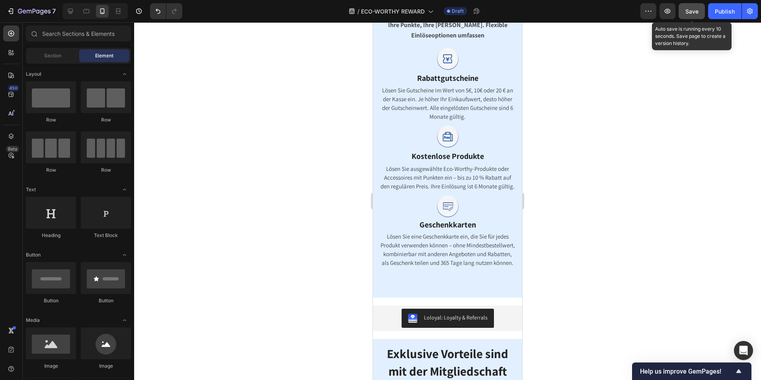
click at [693, 11] on span "Save" at bounding box center [691, 11] width 13 height 7
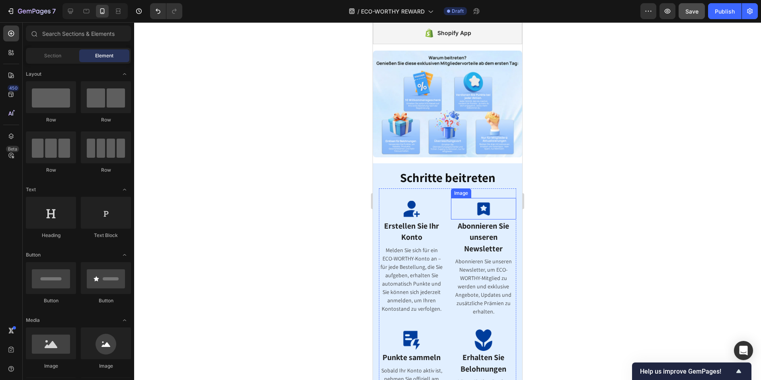
scroll to position [0, 0]
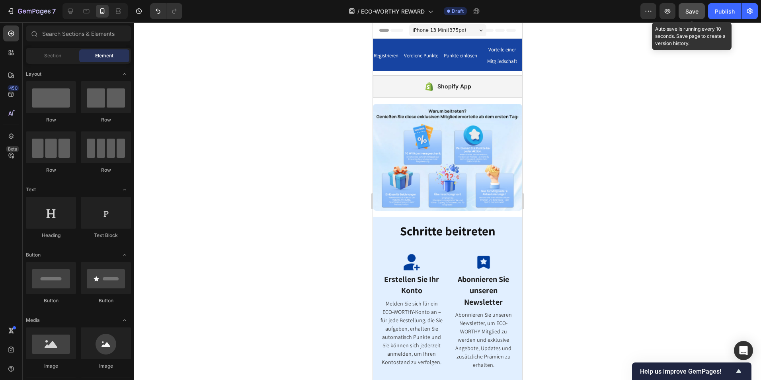
click at [695, 12] on span "Save" at bounding box center [691, 11] width 13 height 7
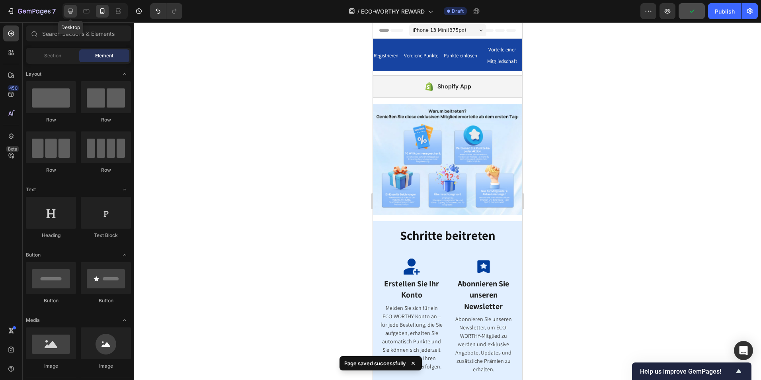
click at [73, 15] on icon at bounding box center [70, 11] width 8 height 8
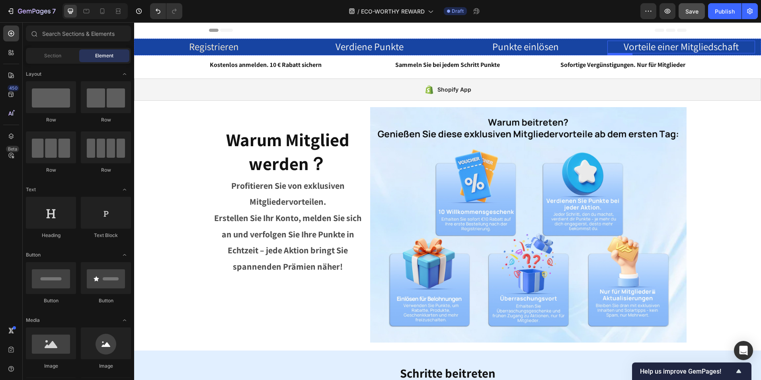
click at [672, 44] on span "Vorteile einer Mitgliedschaft" at bounding box center [680, 46] width 115 height 13
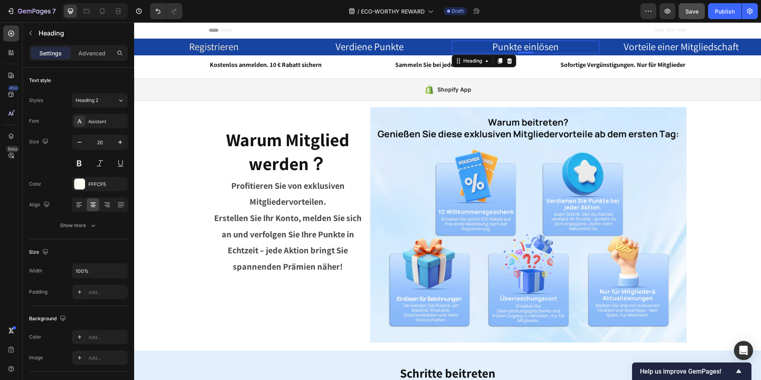
click at [512, 44] on span "Punkte einlösen" at bounding box center [525, 46] width 66 height 13
click at [355, 45] on span "Verdiene Punkte" at bounding box center [369, 46] width 68 height 13
click at [207, 47] on span "Registrieren" at bounding box center [214, 46] width 50 height 13
click at [370, 41] on span "Verdiene Punkte" at bounding box center [369, 46] width 68 height 13
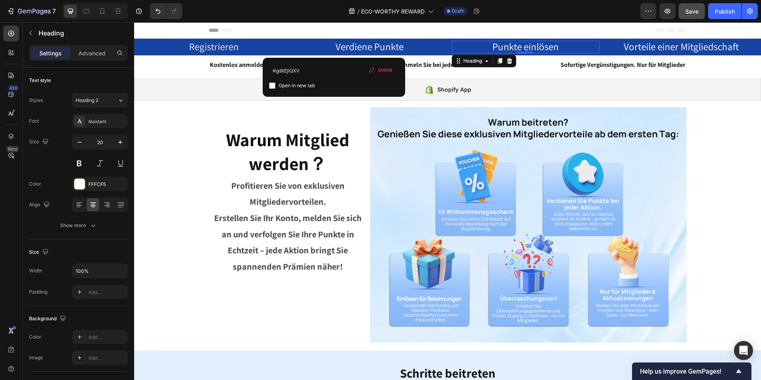
click at [494, 43] on span "Punkte einlösen" at bounding box center [525, 46] width 66 height 13
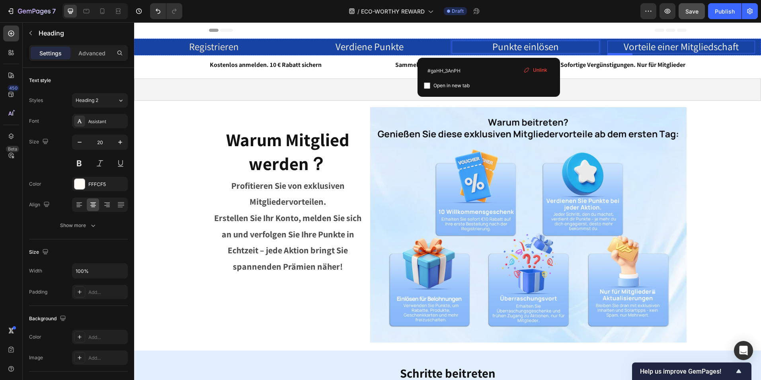
click at [662, 44] on span "Vorteile einer Mitgliedschaft" at bounding box center [680, 46] width 115 height 13
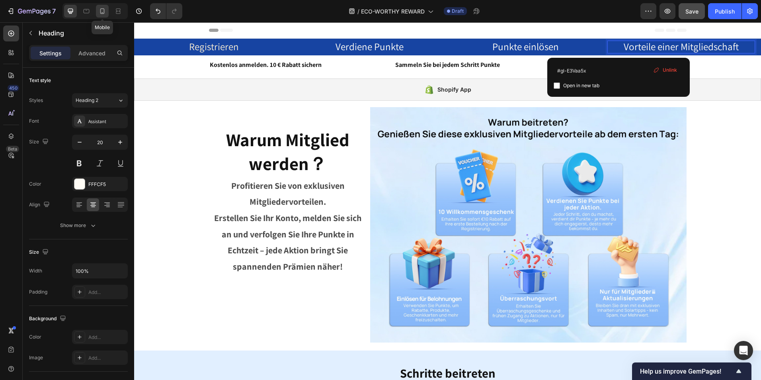
click at [101, 10] on icon at bounding box center [102, 11] width 4 height 6
type input "41"
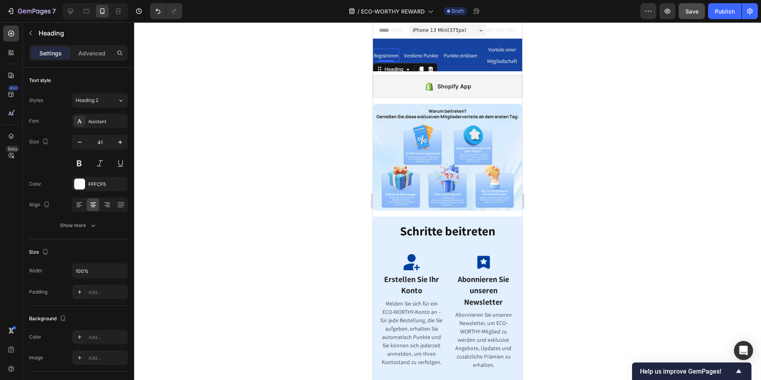
click at [387, 54] on span "Registrieren" at bounding box center [386, 55] width 25 height 7
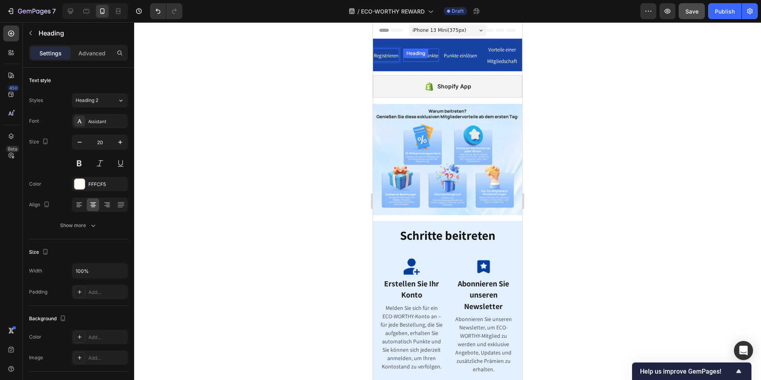
click at [434, 52] on div "Verdiene Punkte Heading" at bounding box center [421, 55] width 36 height 13
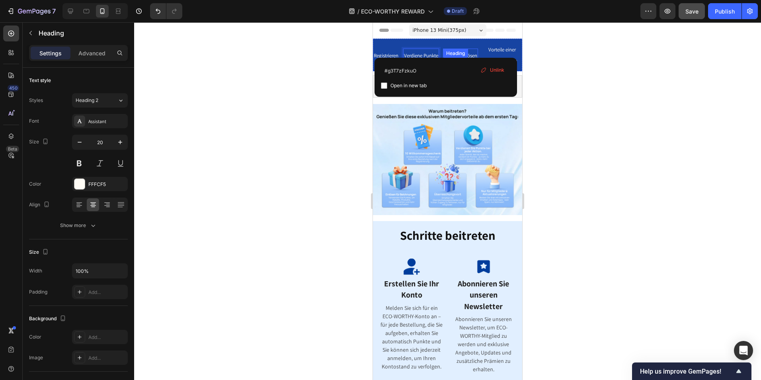
click at [468, 53] on div "Punkte einlösen Heading" at bounding box center [460, 55] width 35 height 13
click at [511, 49] on div "Vorteile einer Mitgliedschaft Heading" at bounding box center [502, 55] width 40 height 25
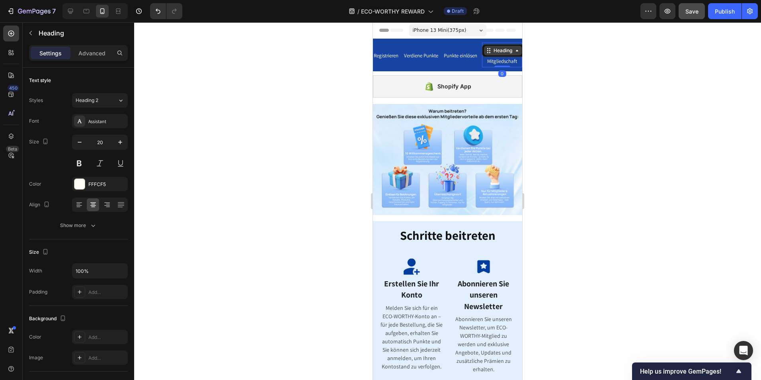
click at [508, 49] on div "Heading" at bounding box center [503, 50] width 22 height 7
click at [576, 66] on div at bounding box center [447, 200] width 627 height 357
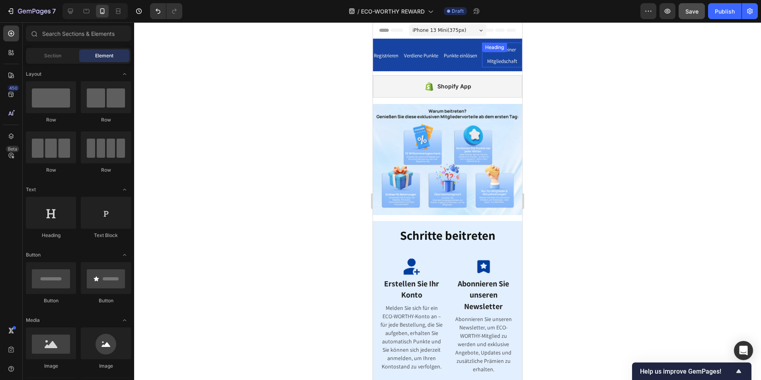
click at [507, 62] on span "Vorteile einer Mitgliedschaft" at bounding box center [502, 55] width 30 height 18
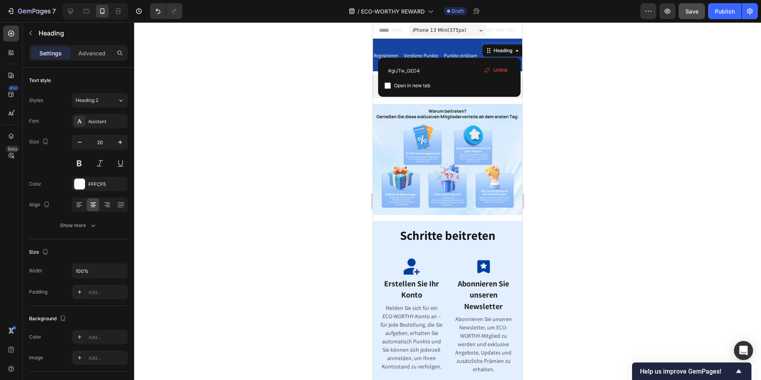
click at [562, 83] on div at bounding box center [447, 200] width 627 height 357
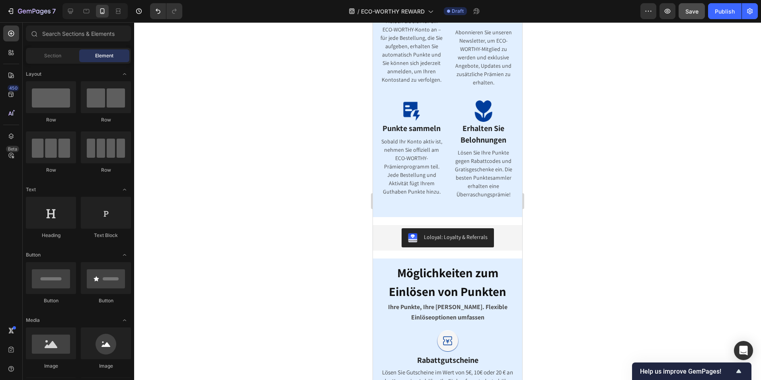
scroll to position [206, 0]
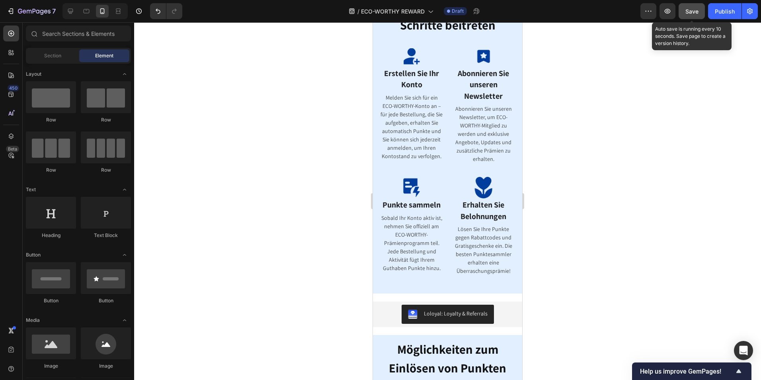
click at [689, 12] on span "Save" at bounding box center [691, 11] width 13 height 7
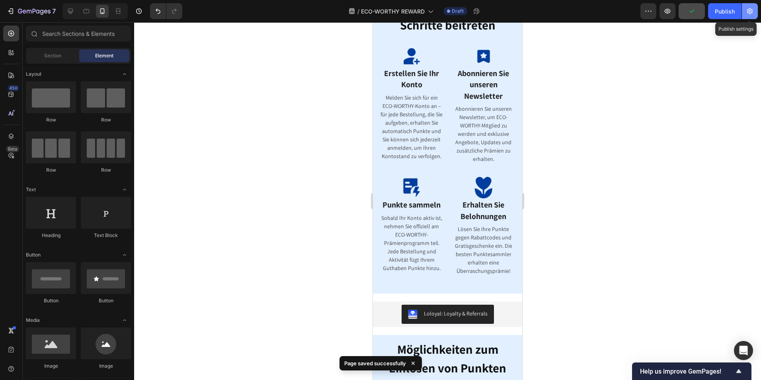
click at [745, 11] on icon "button" at bounding box center [749, 11] width 8 height 8
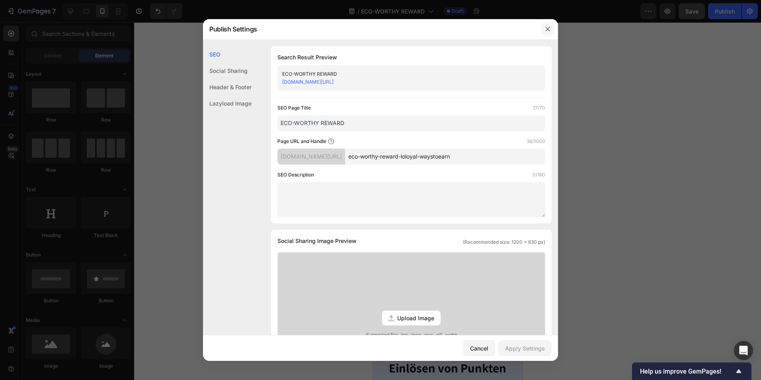
click at [548, 32] on icon "button" at bounding box center [547, 29] width 6 height 6
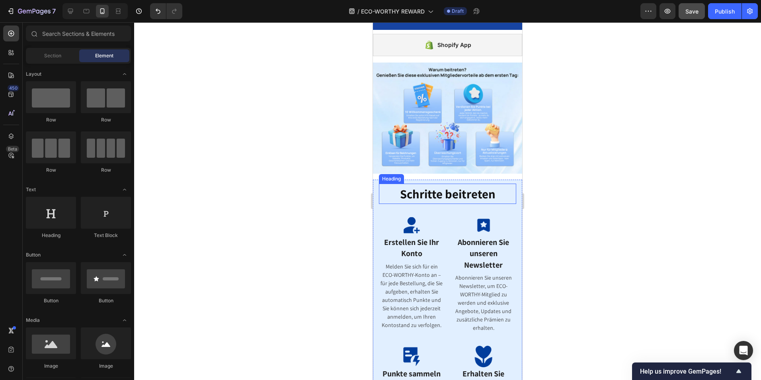
scroll to position [0, 0]
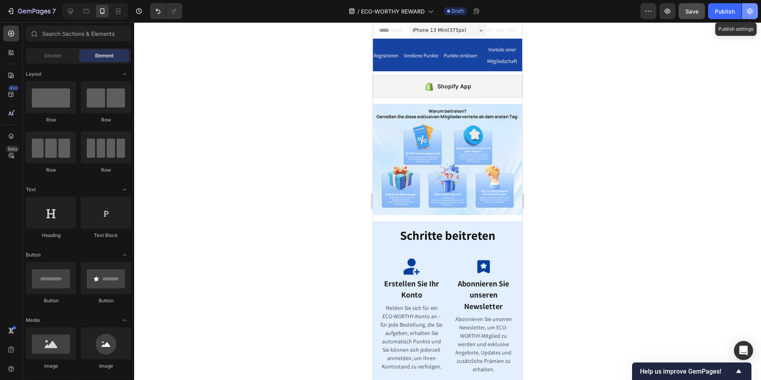
click at [753, 10] on icon "button" at bounding box center [749, 11] width 8 height 8
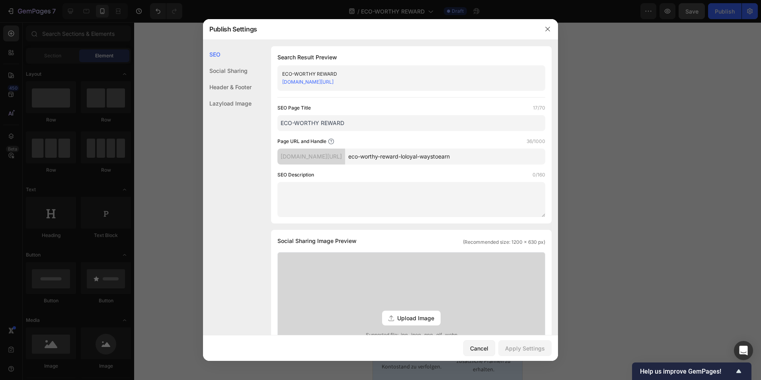
drag, startPoint x: 504, startPoint y: 158, endPoint x: 373, endPoint y: 154, distance: 131.3
click at [373, 154] on div "eco-worthy-de.myshopify.com/pages/ eco-worthy-reward-loloyal-waystoearn" at bounding box center [411, 156] width 268 height 16
paste input "text"
type input "eco-worthy-reward"
click at [530, 348] on div "Apply Settings" at bounding box center [525, 348] width 40 height 8
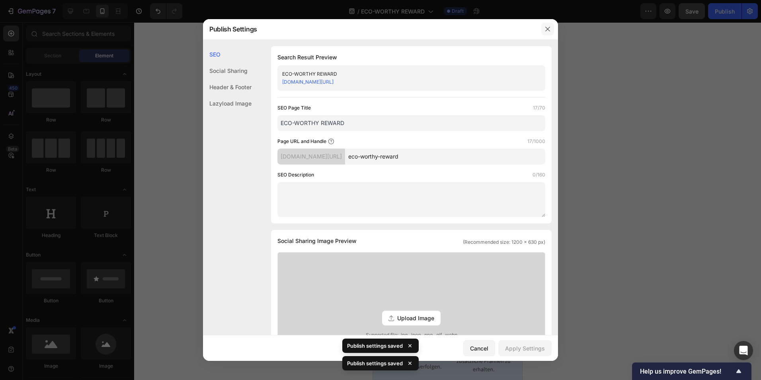
click at [548, 27] on icon "button" at bounding box center [547, 29] width 6 height 6
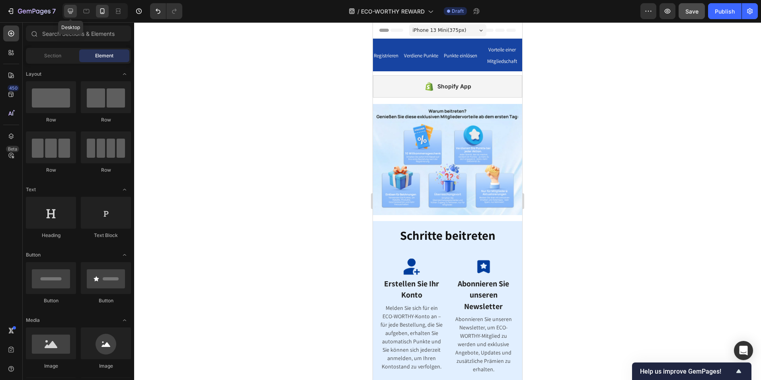
click at [74, 8] on icon at bounding box center [70, 11] width 8 height 8
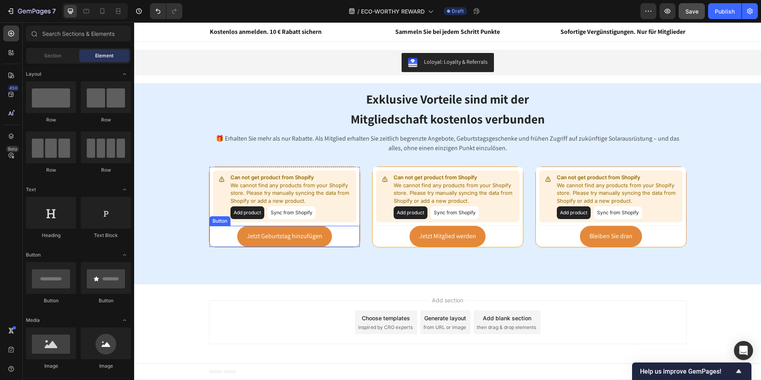
scroll to position [695, 0]
click at [343, 236] on div "Jetzt Geburtstag hinzufügen Button" at bounding box center [284, 236] width 150 height 21
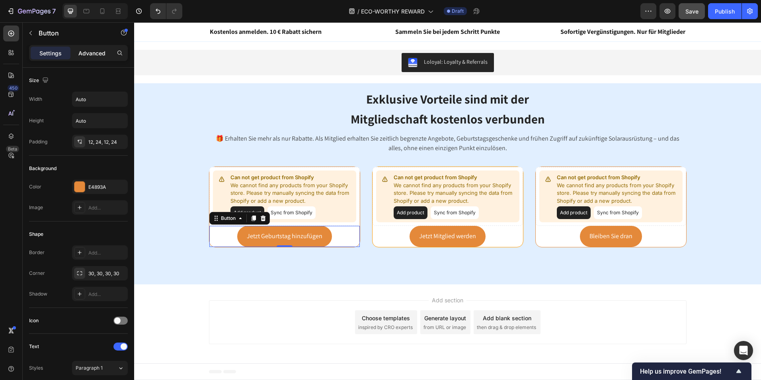
click at [98, 55] on p "Advanced" at bounding box center [91, 53] width 27 height 8
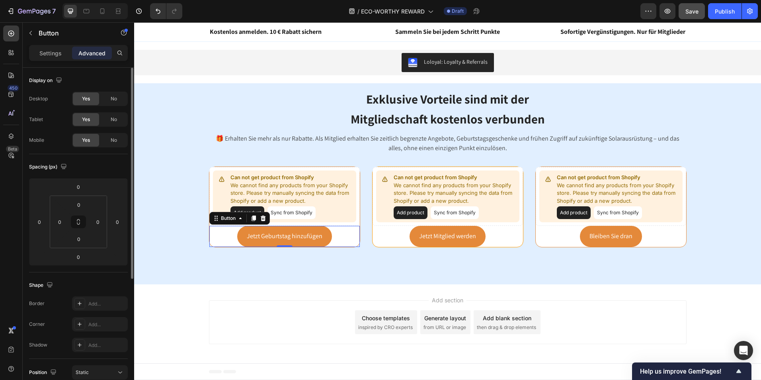
click at [56, 55] on p "Settings" at bounding box center [50, 53] width 22 height 8
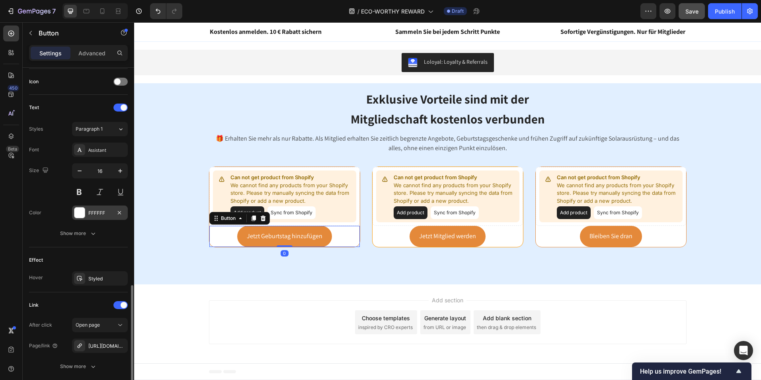
scroll to position [298, 0]
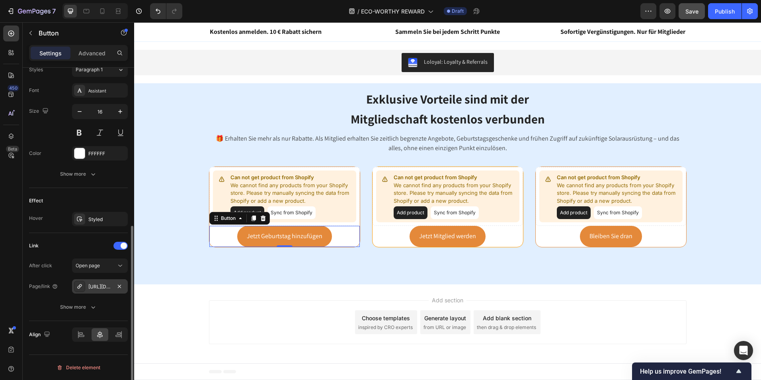
click at [93, 287] on div "https://de.eco-worthy.com/eco-worthy-reward#loloyal-waystoearn" at bounding box center [99, 286] width 23 height 7
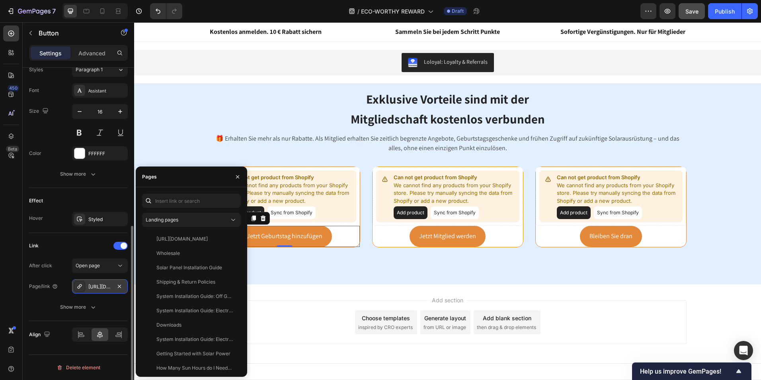
click at [92, 286] on div "https://de.eco-worthy.com/eco-worthy-reward#loloyal-waystoearn" at bounding box center [99, 286] width 23 height 7
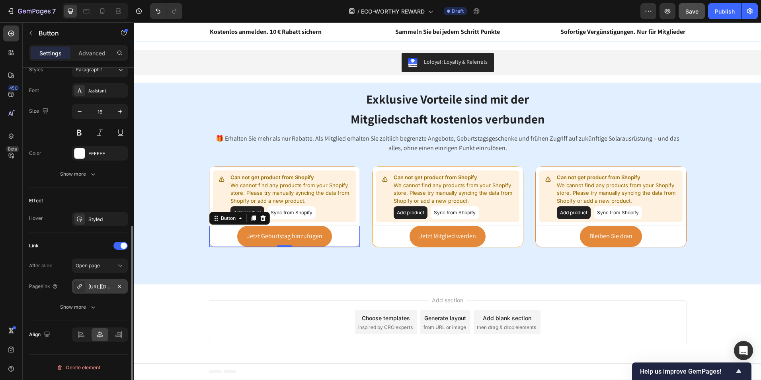
click at [92, 284] on div "https://de.eco-worthy.com/eco-worthy-reward#loloyal-waystoearn" at bounding box center [99, 286] width 23 height 7
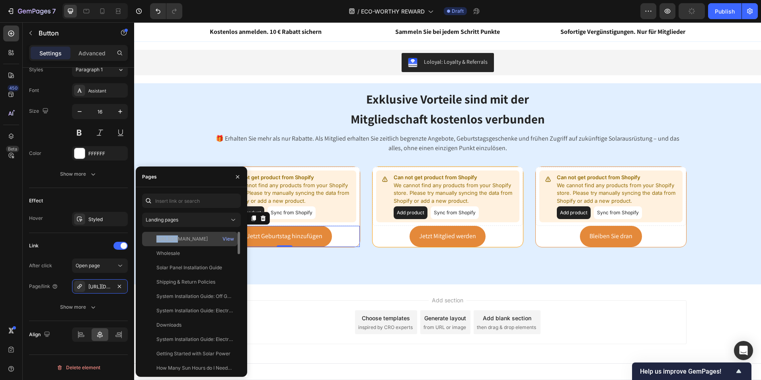
drag, startPoint x: 156, startPoint y: 239, endPoint x: 174, endPoint y: 243, distance: 17.9
click at [174, 243] on div "https://de.eco-worthy.com/pages/eco-worthy-reward#loloyal-waystoearn View" at bounding box center [189, 239] width 95 height 14
drag, startPoint x: 308, startPoint y: 265, endPoint x: 168, endPoint y: 138, distance: 189.0
click at [156, 128] on div "Exklusive Vorteile sind mit der Mitgliedschaft kostenlos verbunden Heading Row …" at bounding box center [447, 183] width 615 height 193
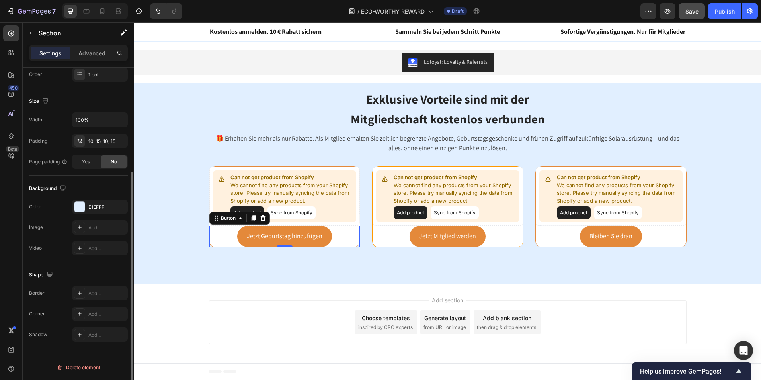
scroll to position [0, 0]
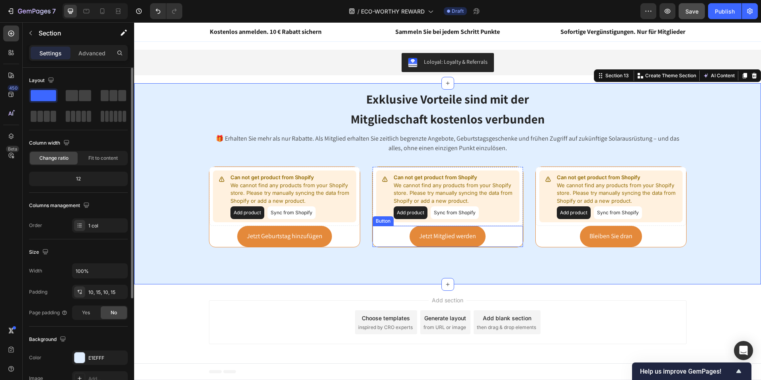
click at [506, 240] on div "Jetzt Mitglied werden Button" at bounding box center [447, 236] width 150 height 21
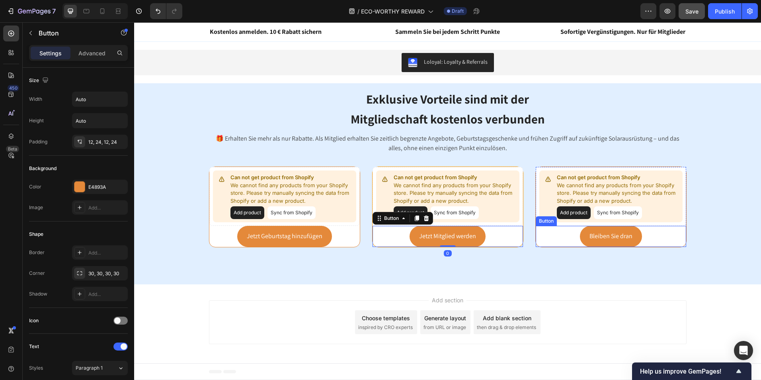
click at [668, 238] on div "Bleiben Sie dran Button" at bounding box center [610, 236] width 150 height 21
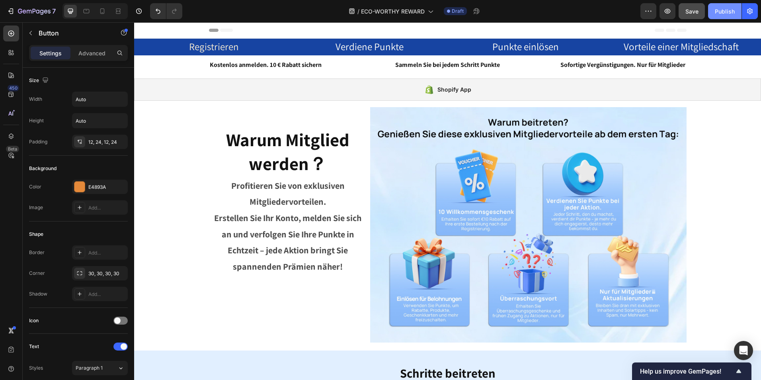
click at [715, 12] on div "Publish" at bounding box center [724, 11] width 20 height 8
click at [39, 11] on icon "button" at bounding box center [38, 12] width 4 height 4
